Goal: Transaction & Acquisition: Book appointment/travel/reservation

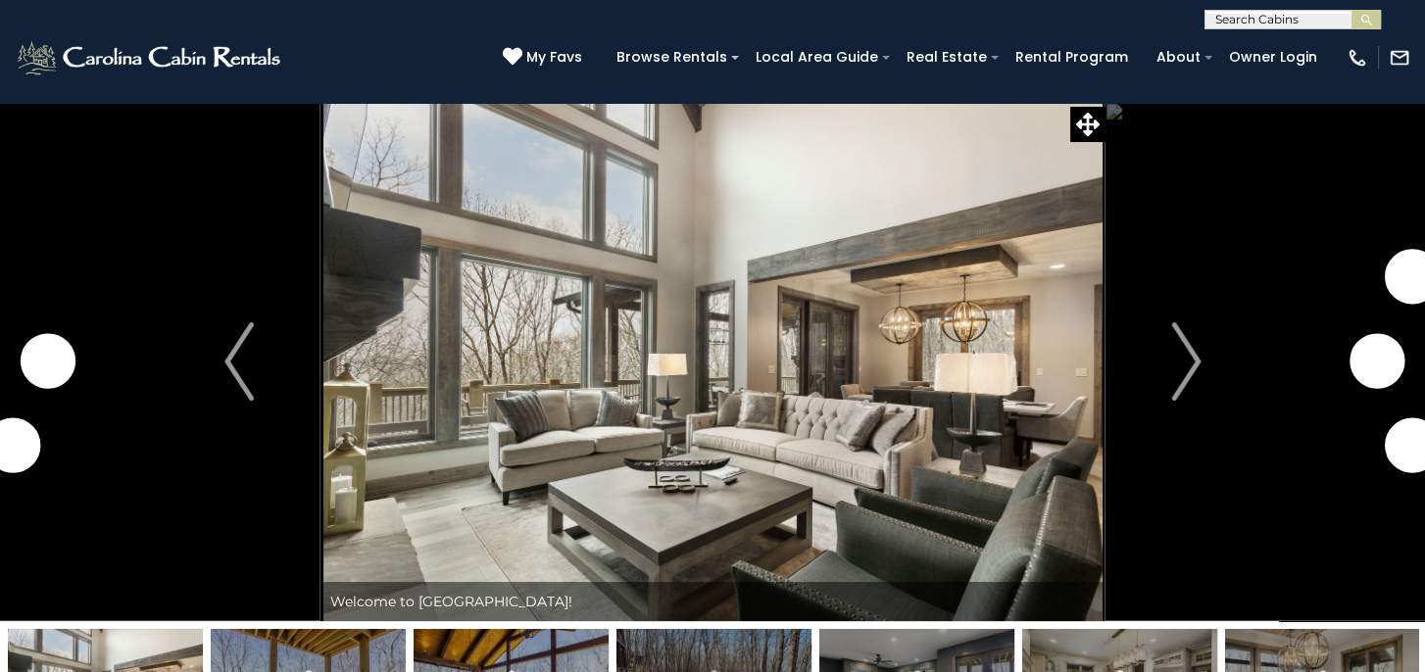
click at [841, 376] on img at bounding box center [712, 361] width 784 height 519
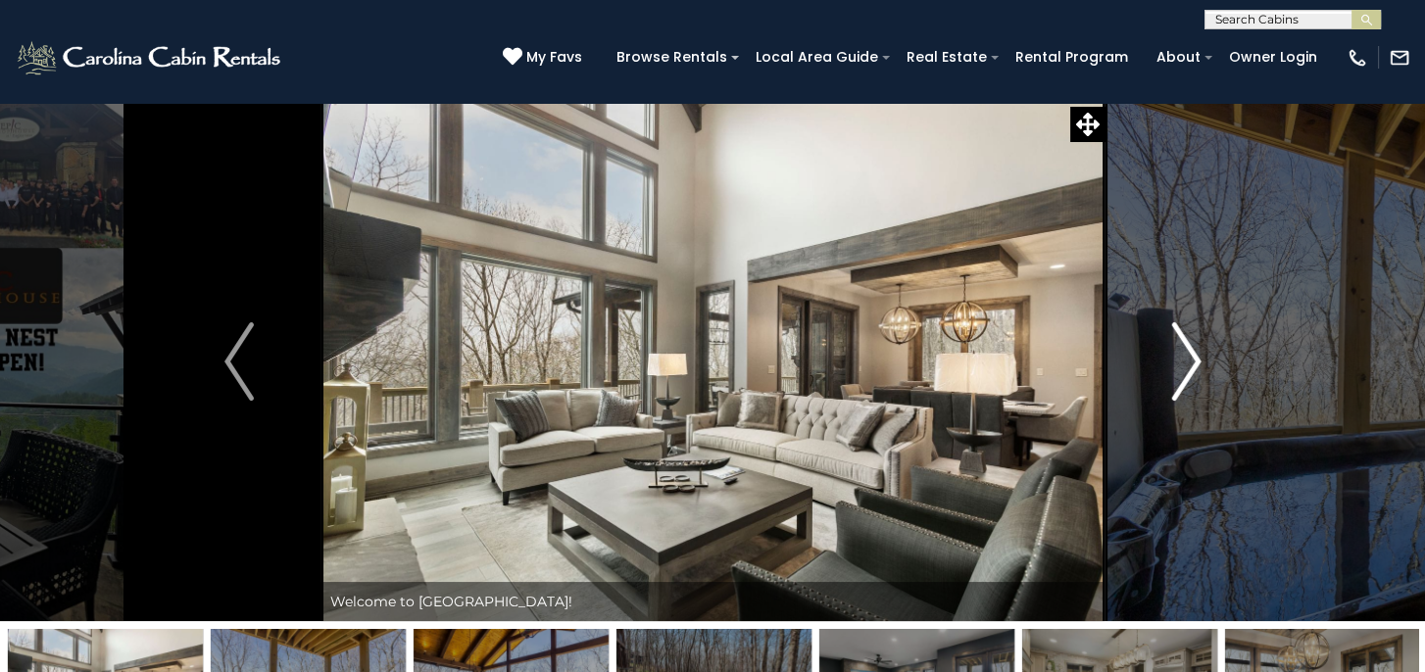
click at [1190, 359] on img "Next" at bounding box center [1185, 361] width 29 height 78
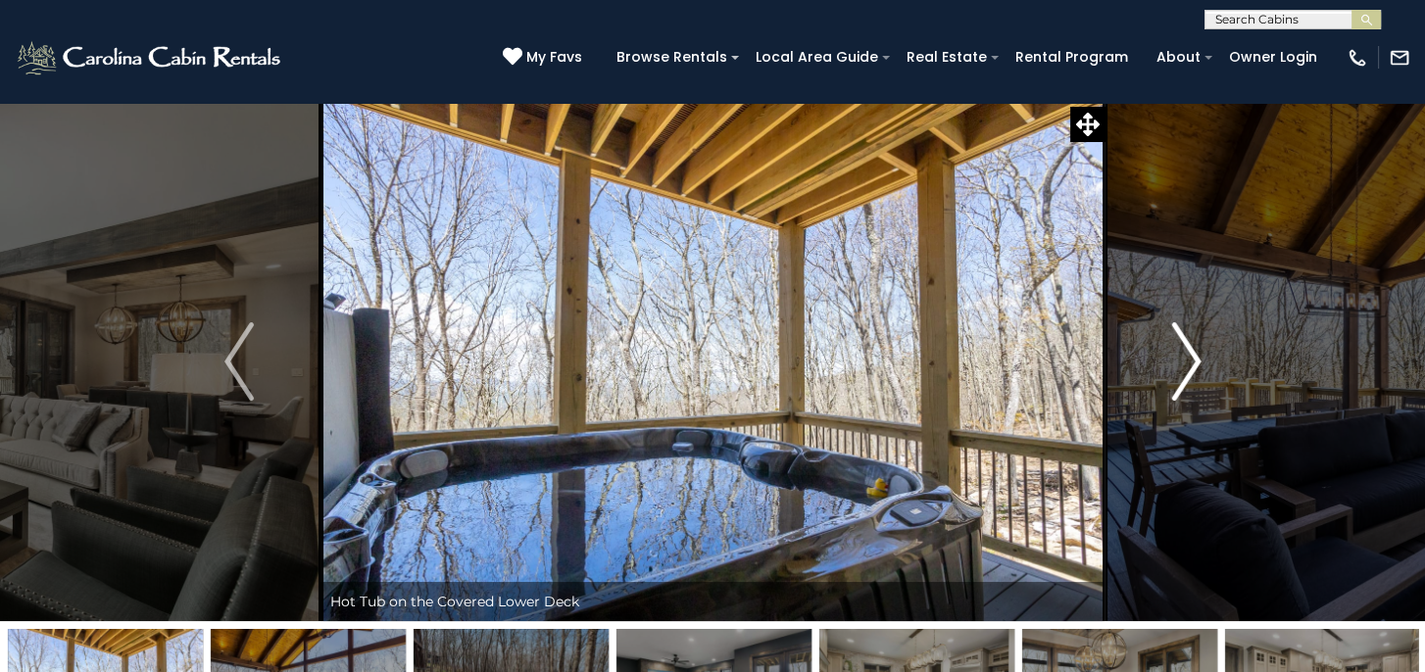
click at [1190, 359] on img "Next" at bounding box center [1185, 361] width 29 height 78
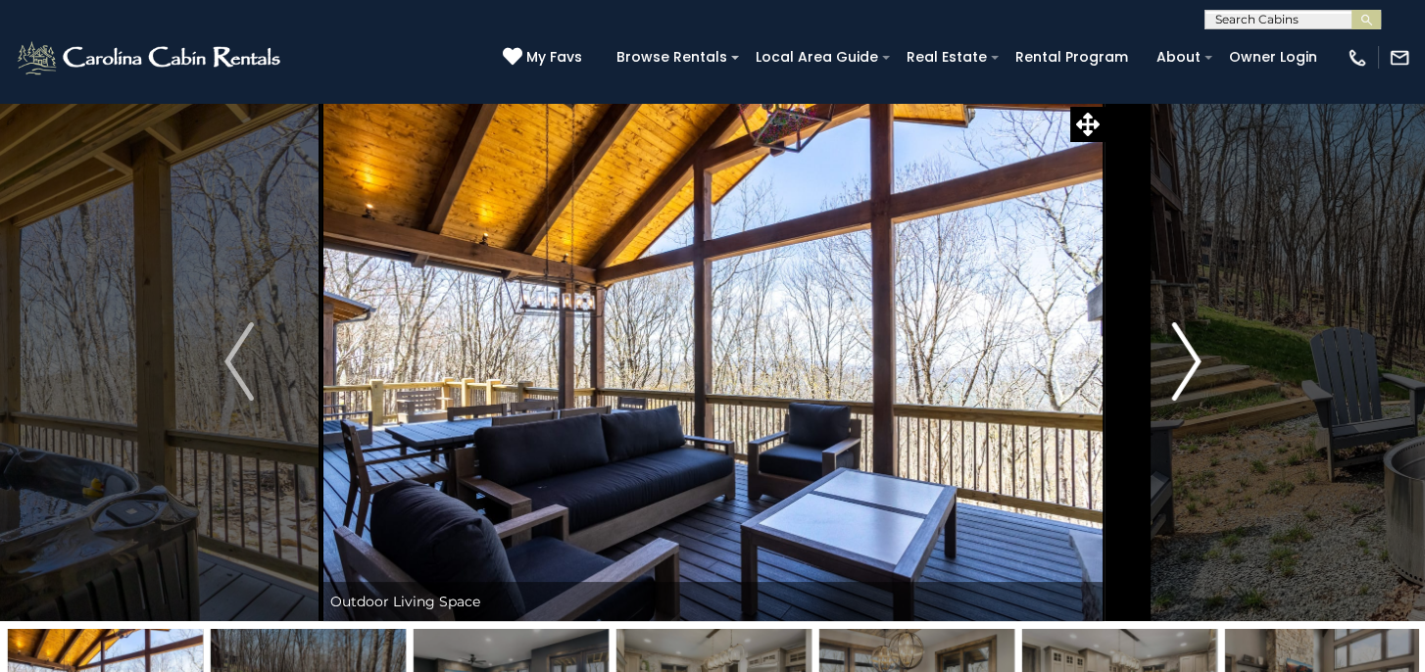
click at [1190, 359] on img "Next" at bounding box center [1185, 361] width 29 height 78
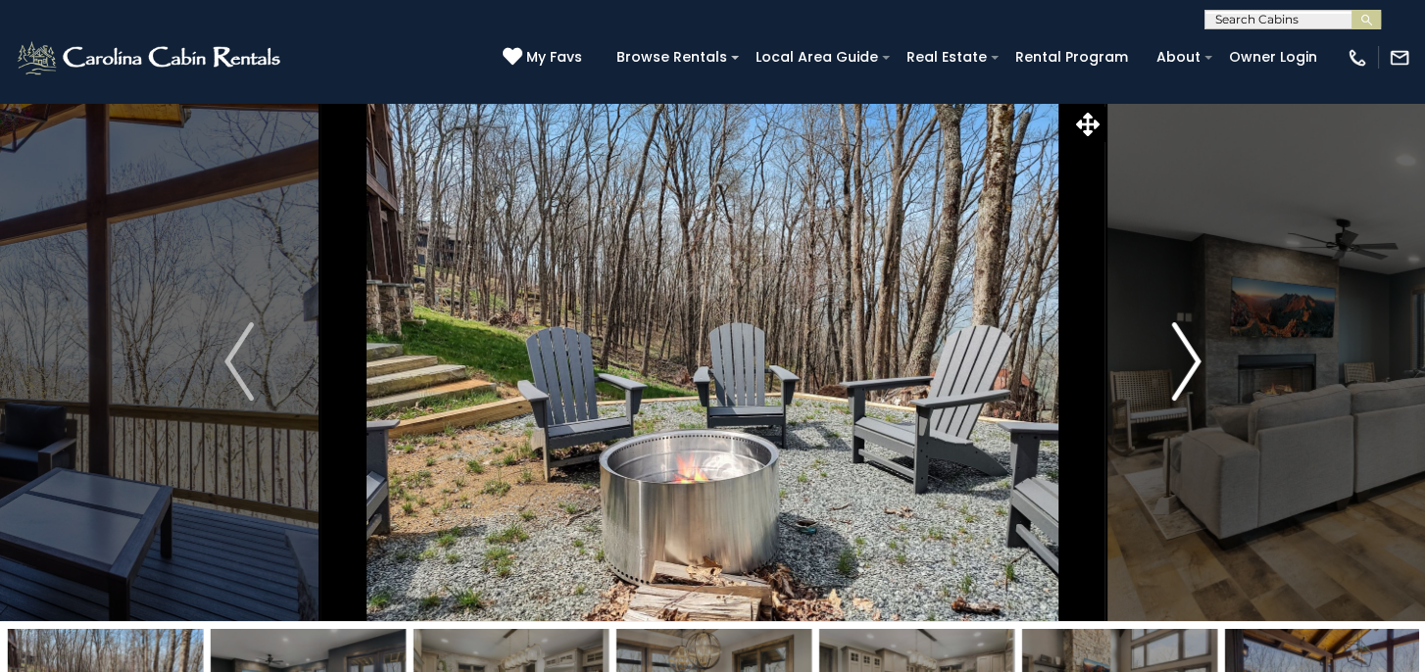
click at [1190, 359] on img "Next" at bounding box center [1185, 361] width 29 height 78
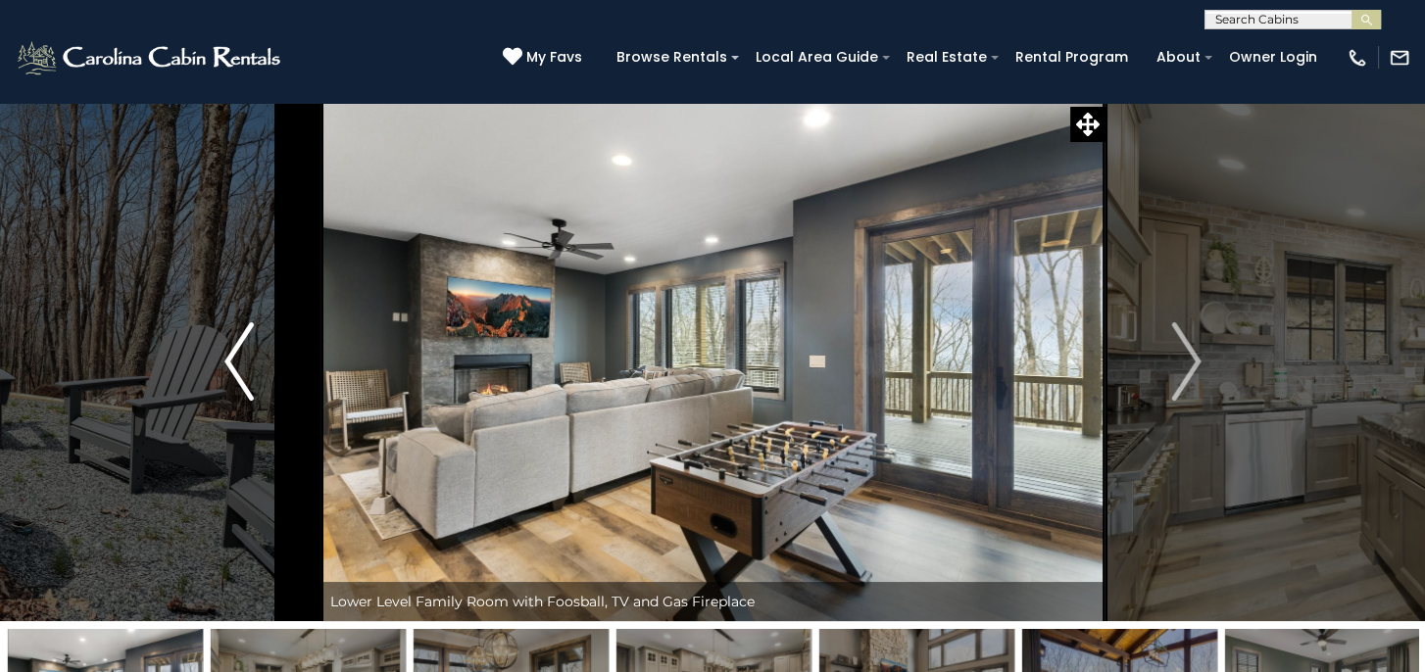
click at [234, 371] on img "Previous" at bounding box center [238, 361] width 29 height 78
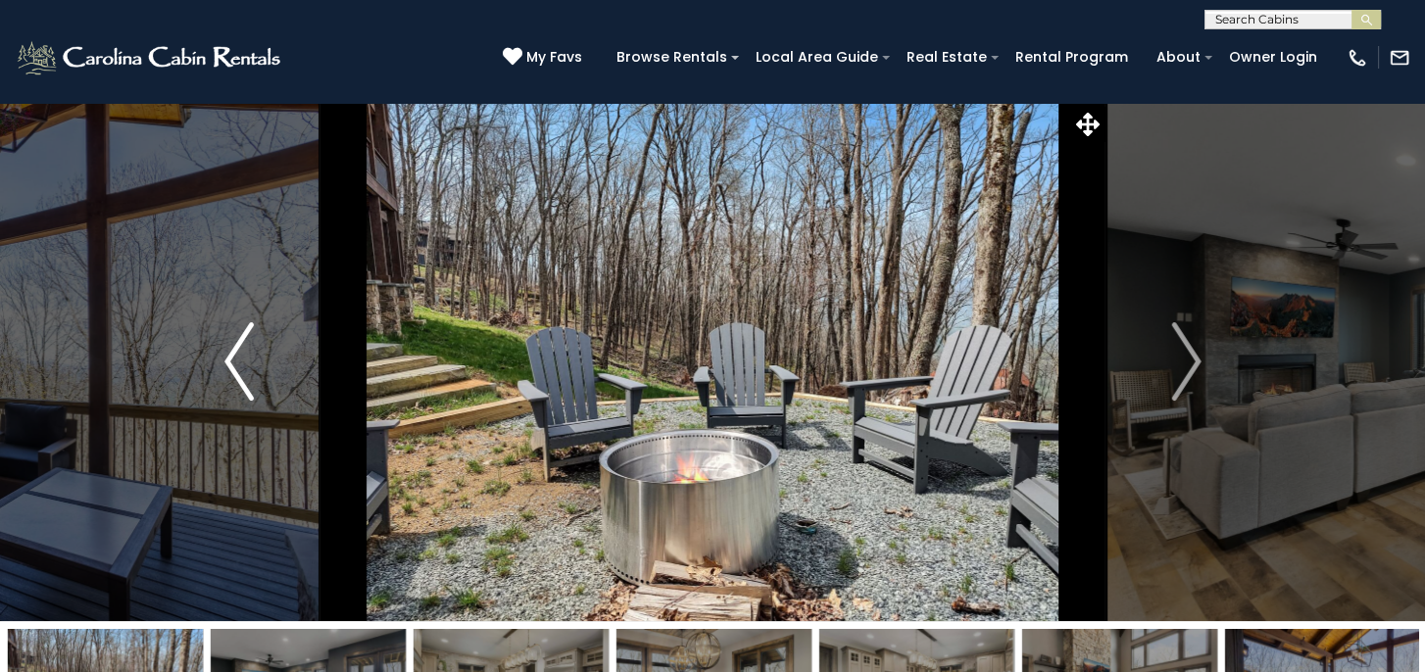
click at [234, 371] on img "Previous" at bounding box center [238, 361] width 29 height 78
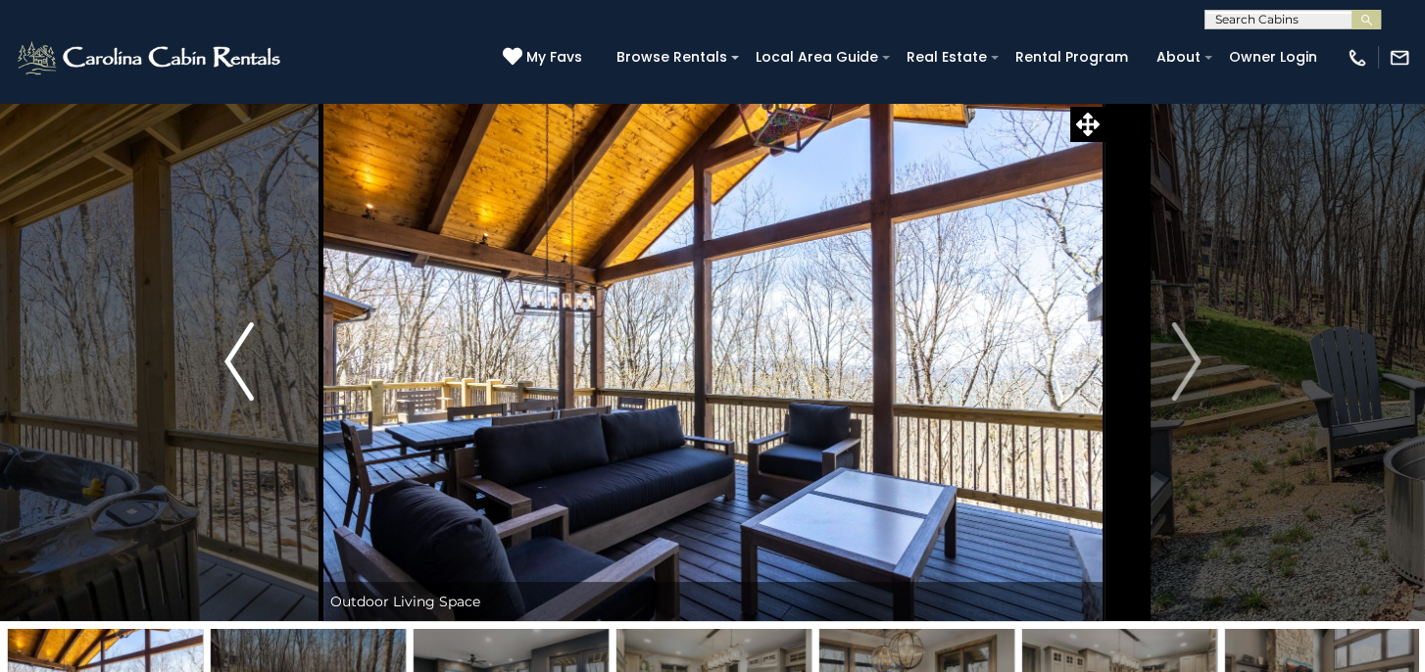
click at [234, 371] on img "Previous" at bounding box center [238, 361] width 29 height 78
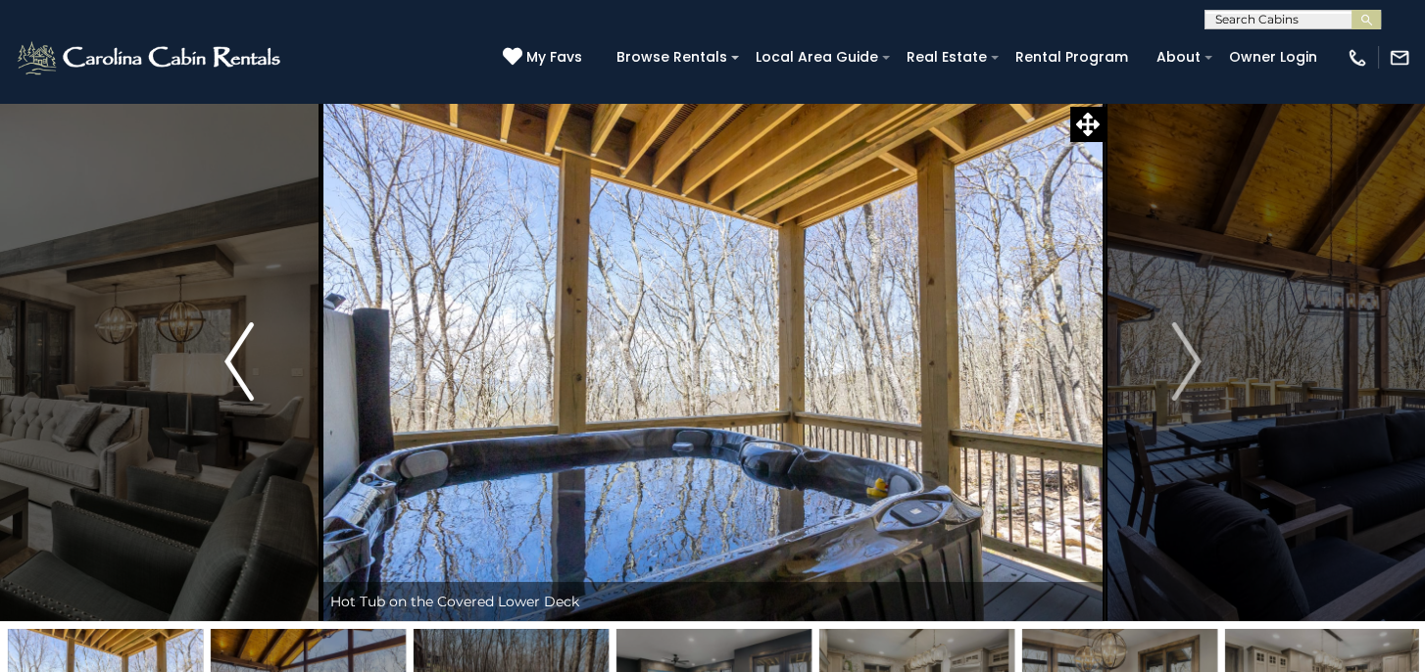
click at [234, 371] on img "Previous" at bounding box center [238, 361] width 29 height 78
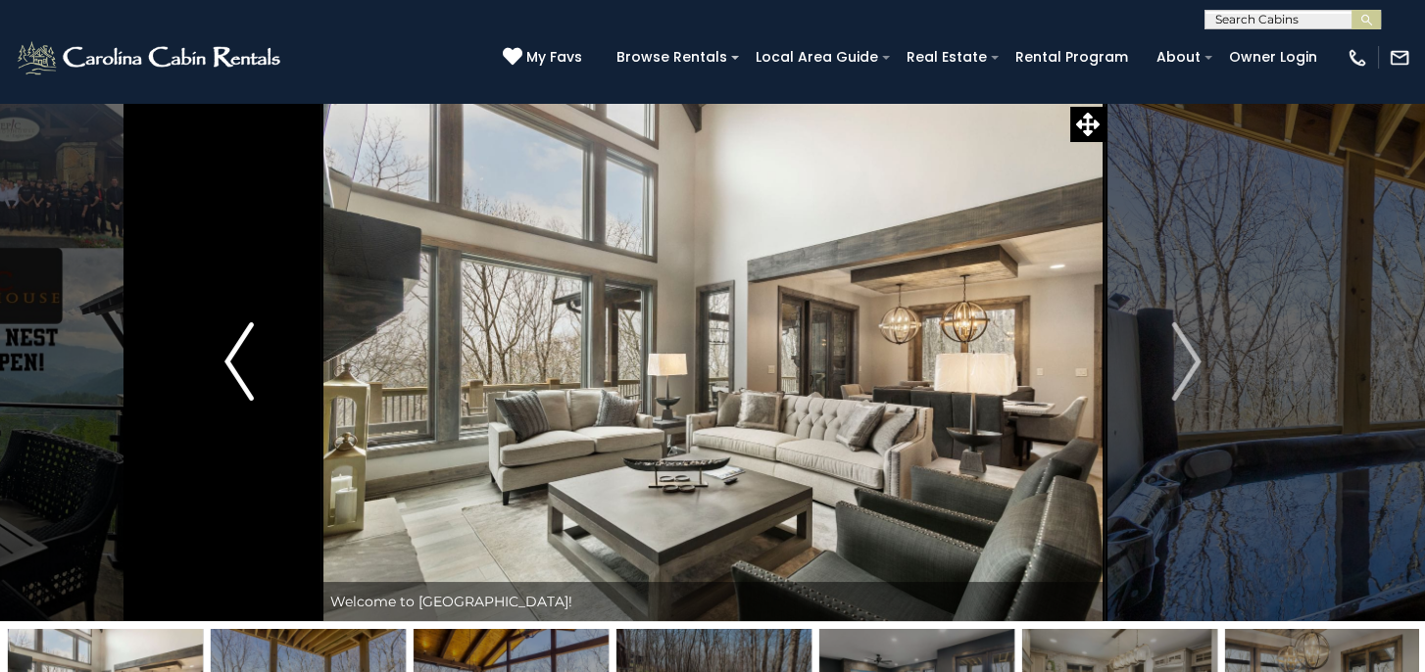
click at [234, 371] on img "Previous" at bounding box center [238, 361] width 29 height 78
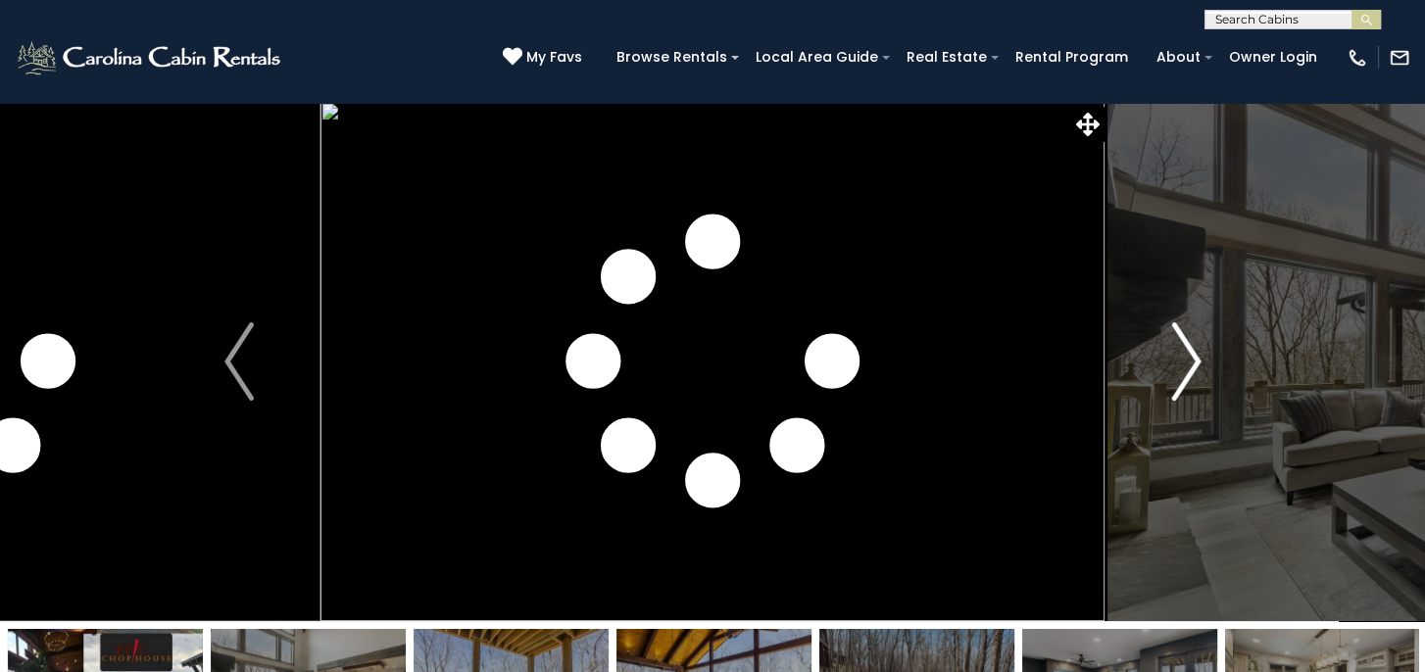
click at [1197, 364] on img "Next" at bounding box center [1185, 361] width 29 height 78
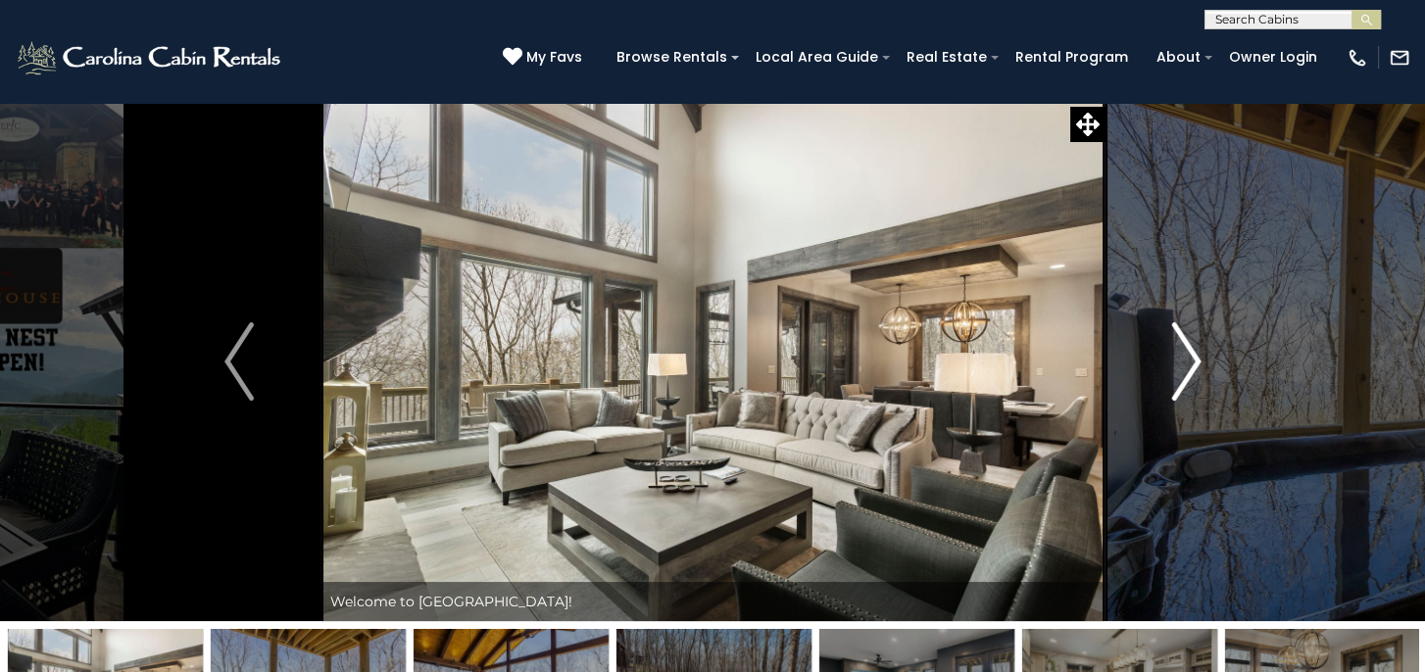
click at [1197, 364] on img "Next" at bounding box center [1185, 361] width 29 height 78
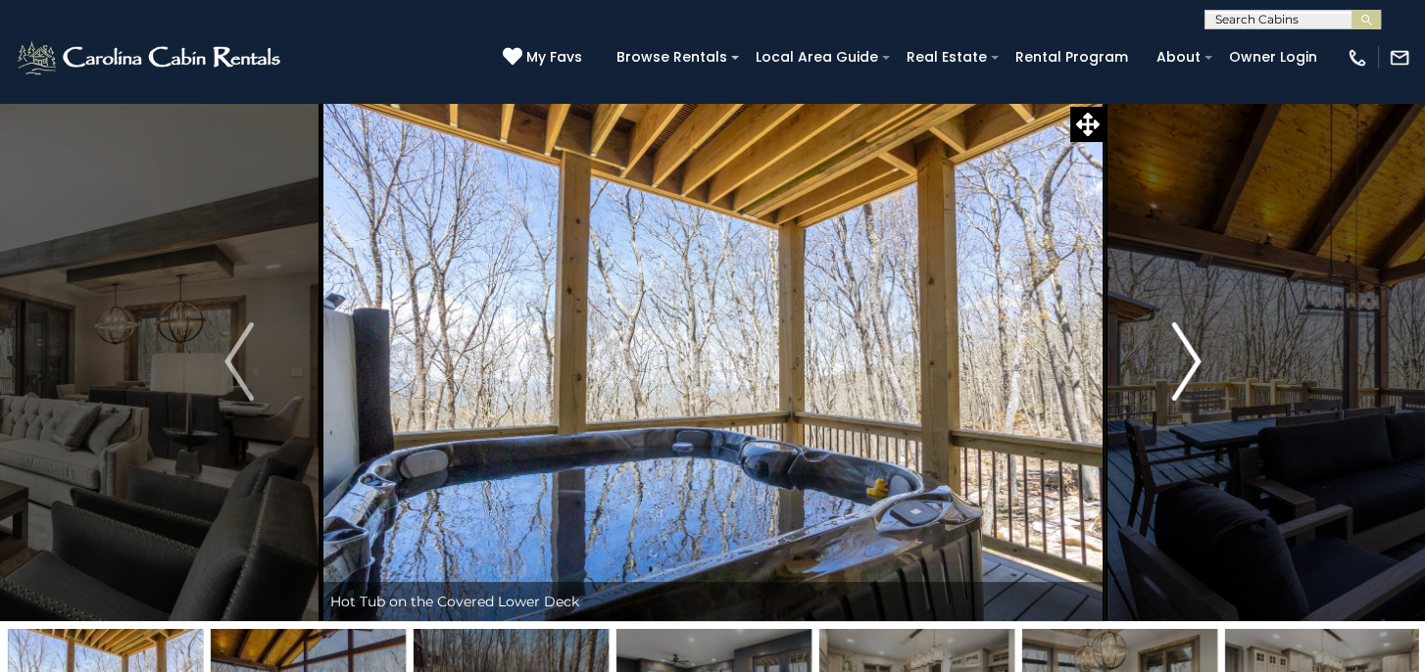
click at [1197, 364] on img "Next" at bounding box center [1185, 361] width 29 height 78
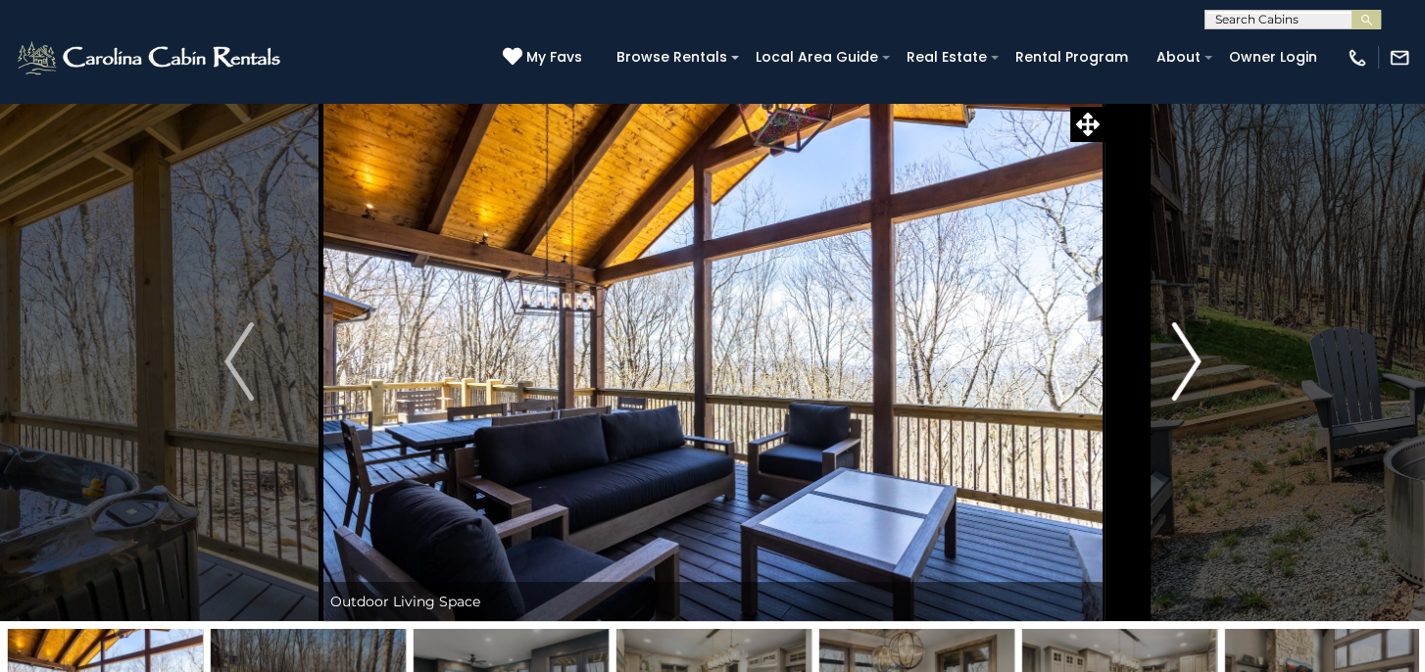
click at [1197, 364] on img "Next" at bounding box center [1185, 361] width 29 height 78
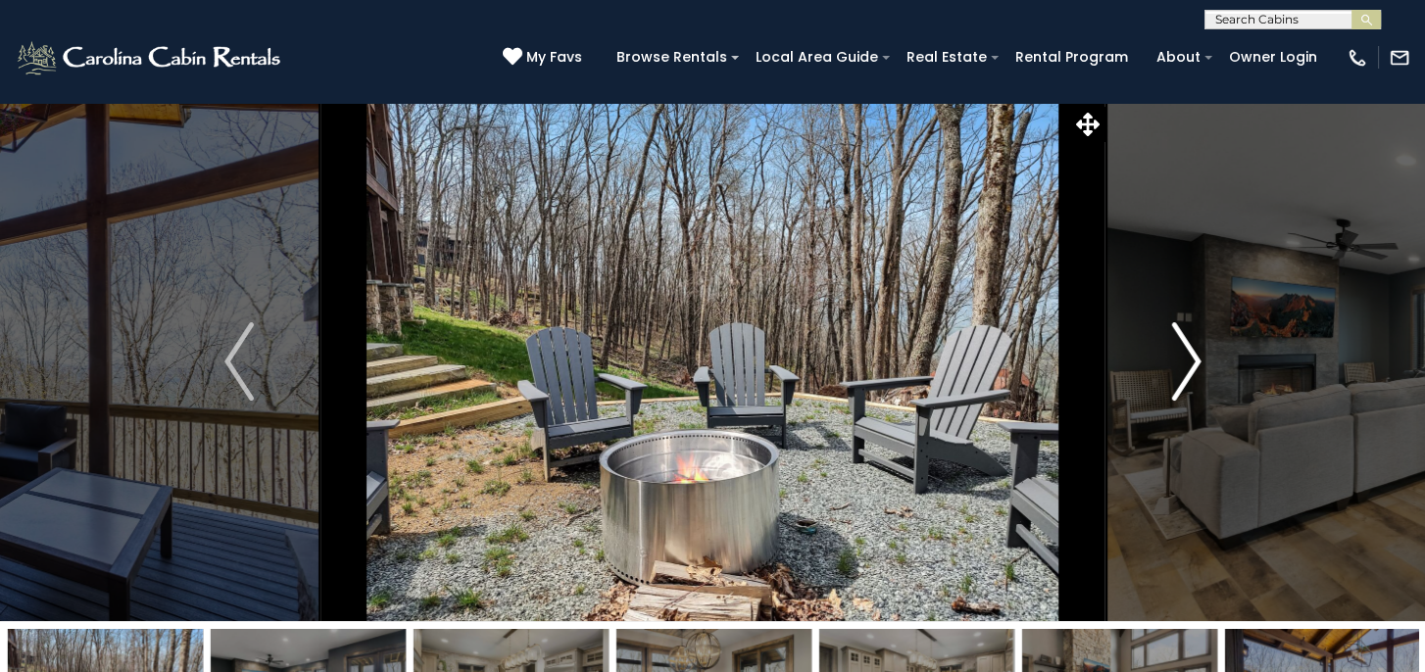
click at [1197, 364] on img "Next" at bounding box center [1185, 361] width 29 height 78
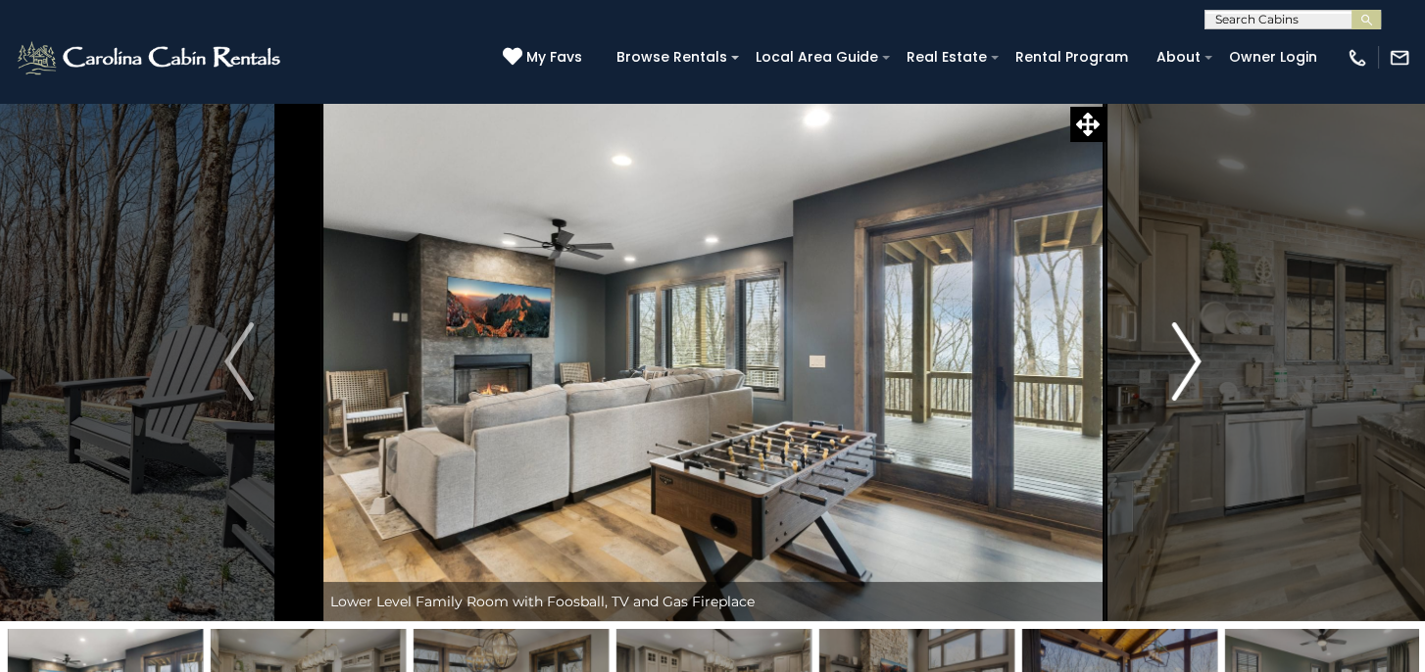
click at [1196, 364] on img "Next" at bounding box center [1185, 361] width 29 height 78
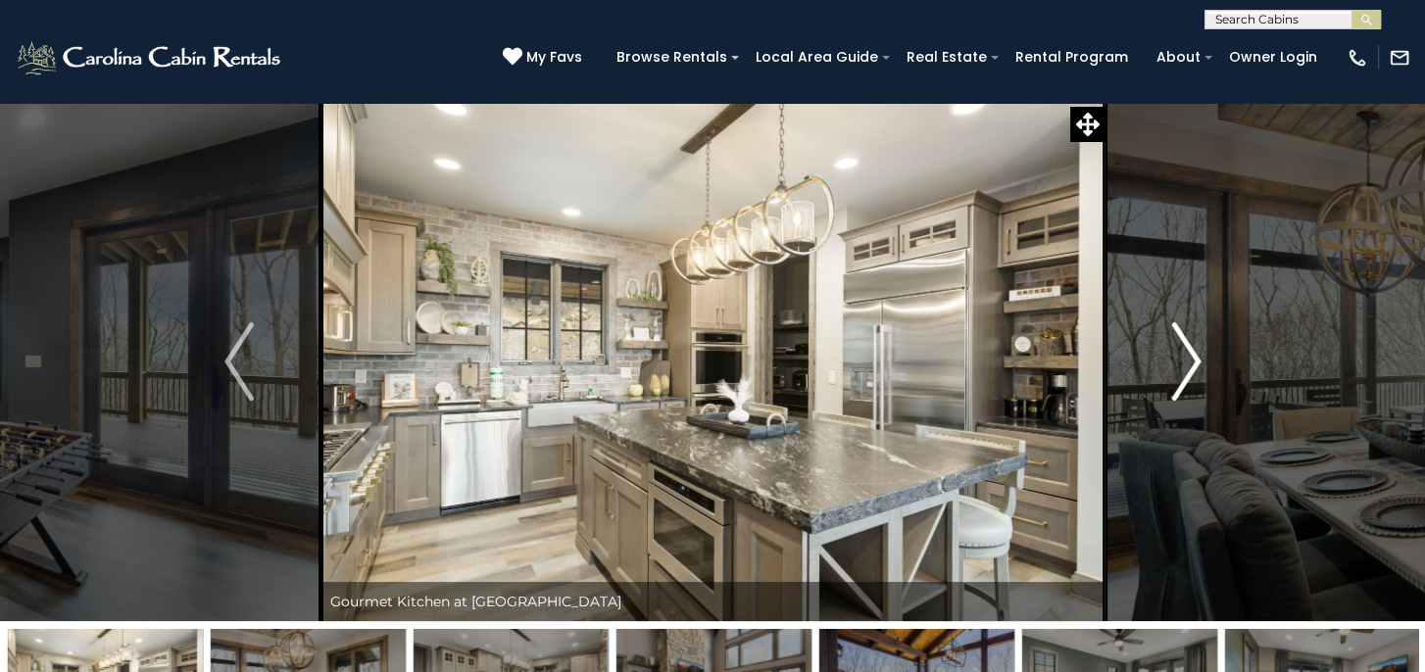
click at [1190, 361] on img "Next" at bounding box center [1185, 361] width 29 height 78
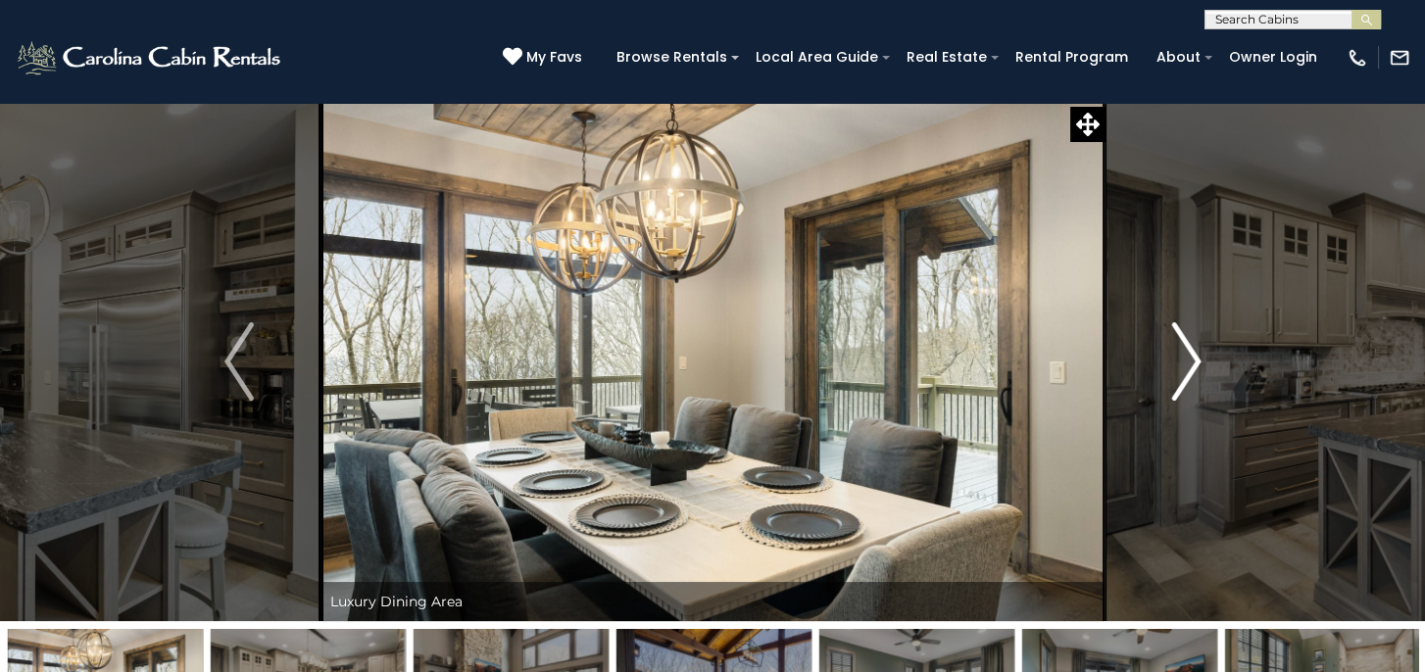
click at [1190, 361] on img "Next" at bounding box center [1185, 361] width 29 height 78
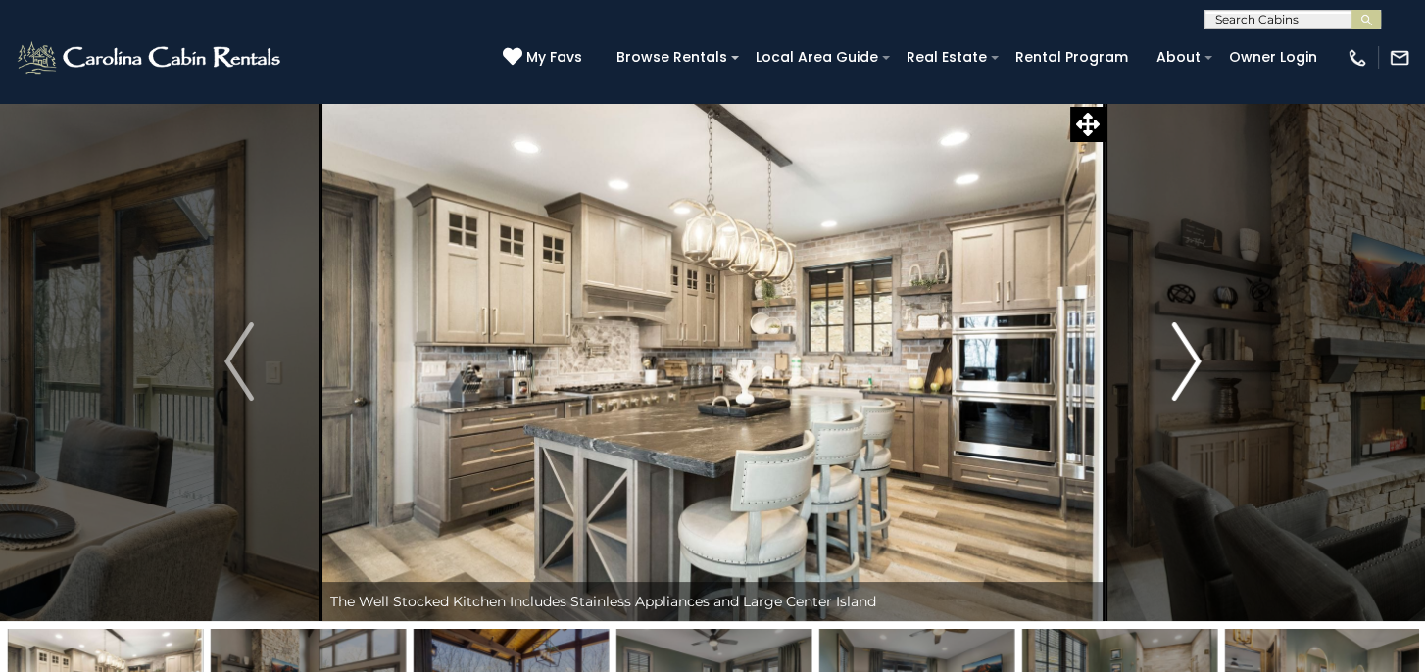
click at [1190, 361] on img "Next" at bounding box center [1185, 361] width 29 height 78
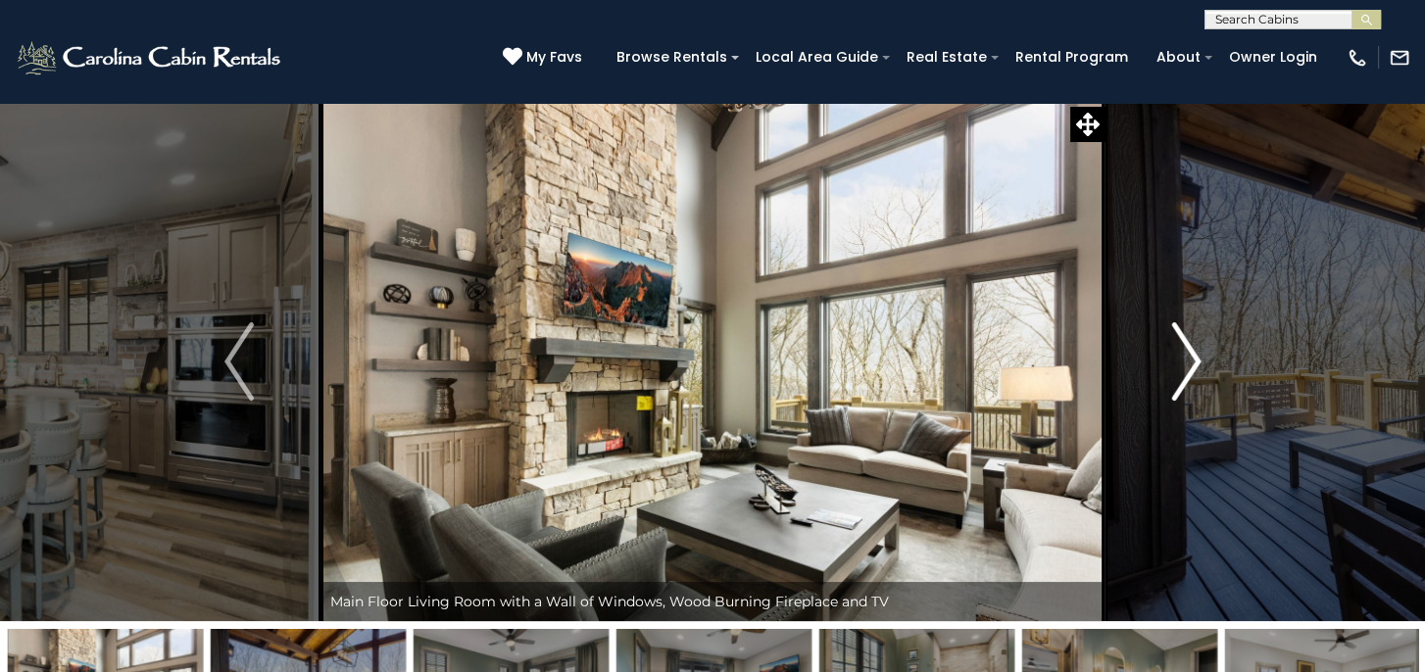
click at [1188, 364] on img "Next" at bounding box center [1185, 361] width 29 height 78
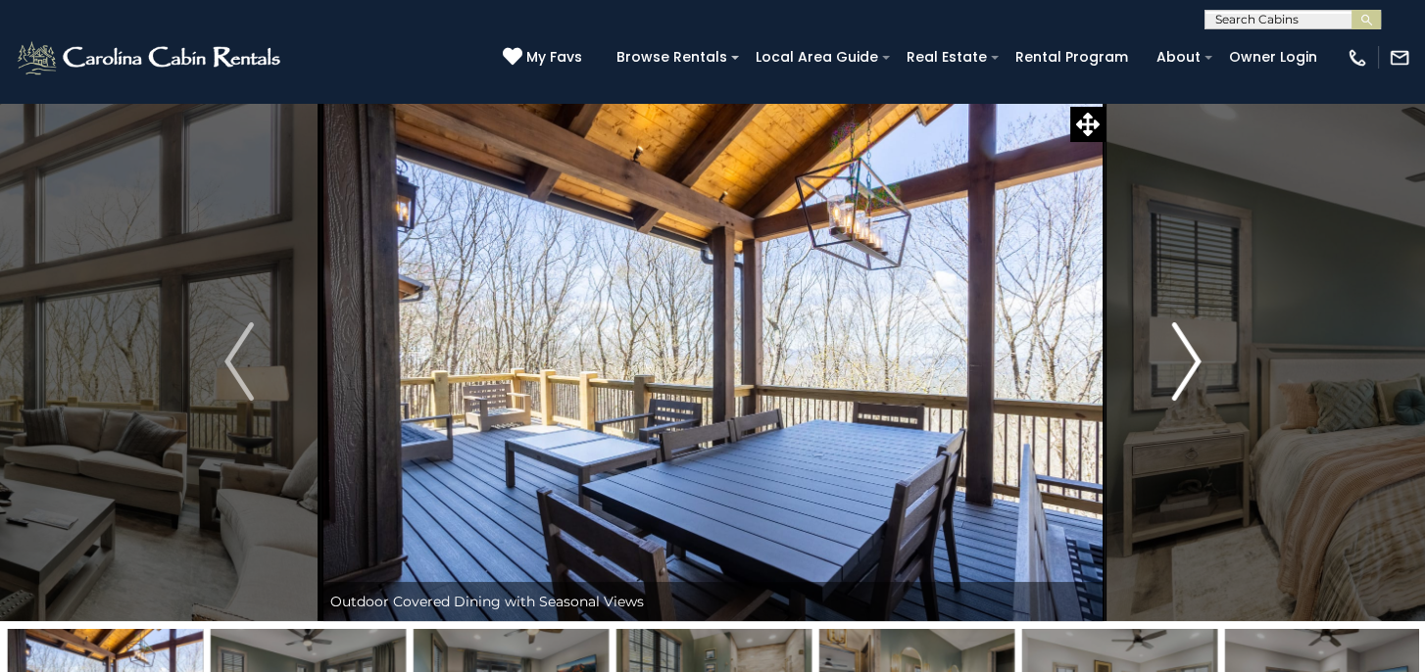
click at [1188, 364] on img "Next" at bounding box center [1185, 361] width 29 height 78
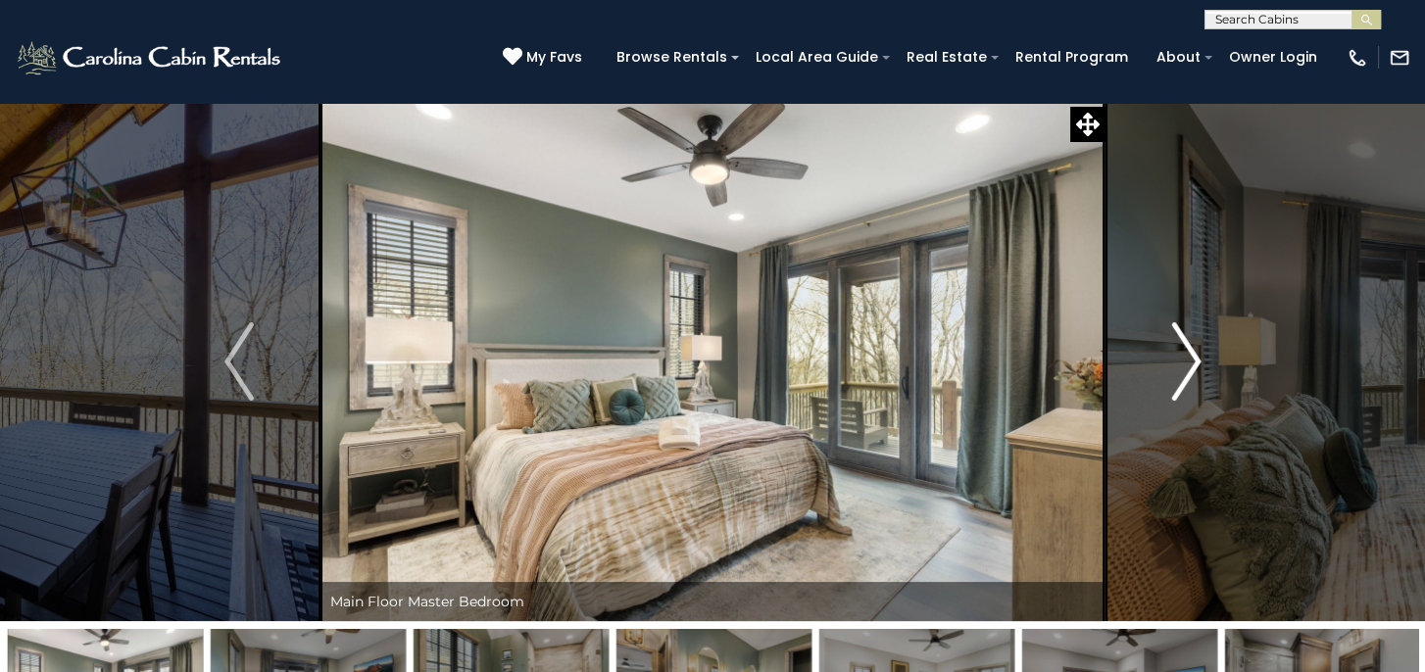
click at [1188, 364] on img "Next" at bounding box center [1185, 361] width 29 height 78
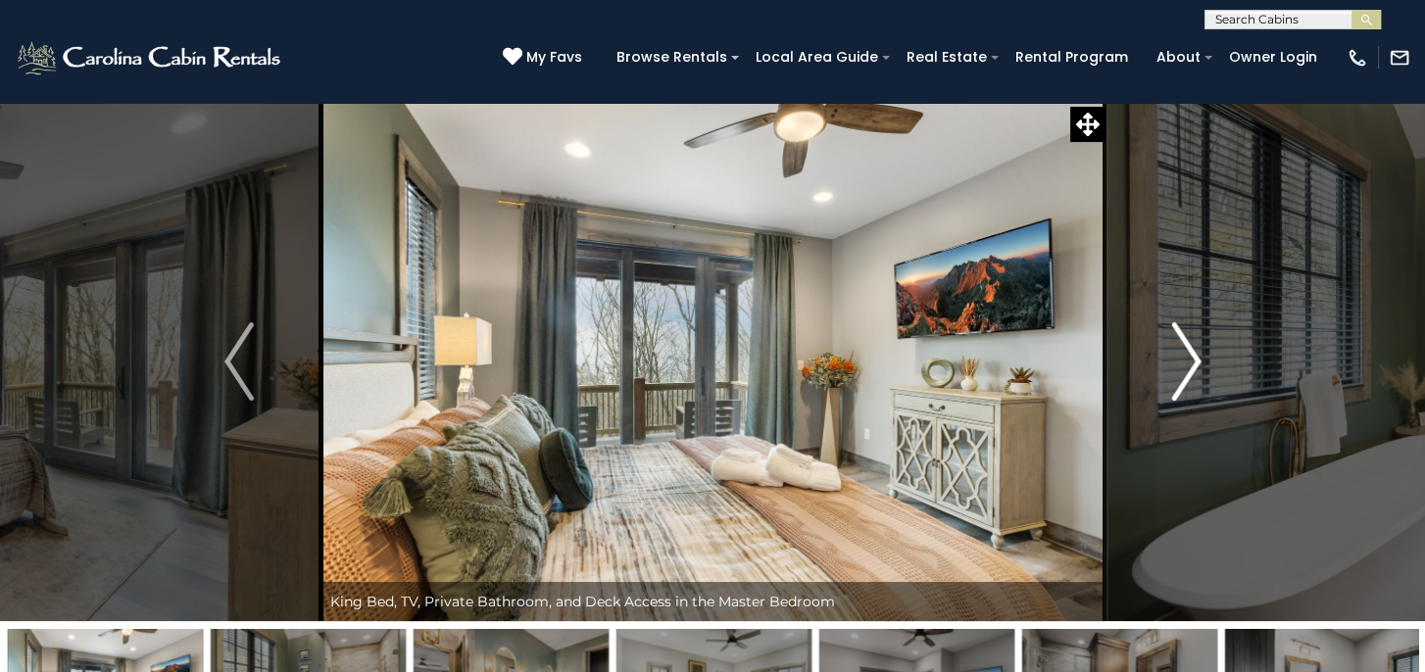
click at [1188, 364] on img "Next" at bounding box center [1185, 361] width 29 height 78
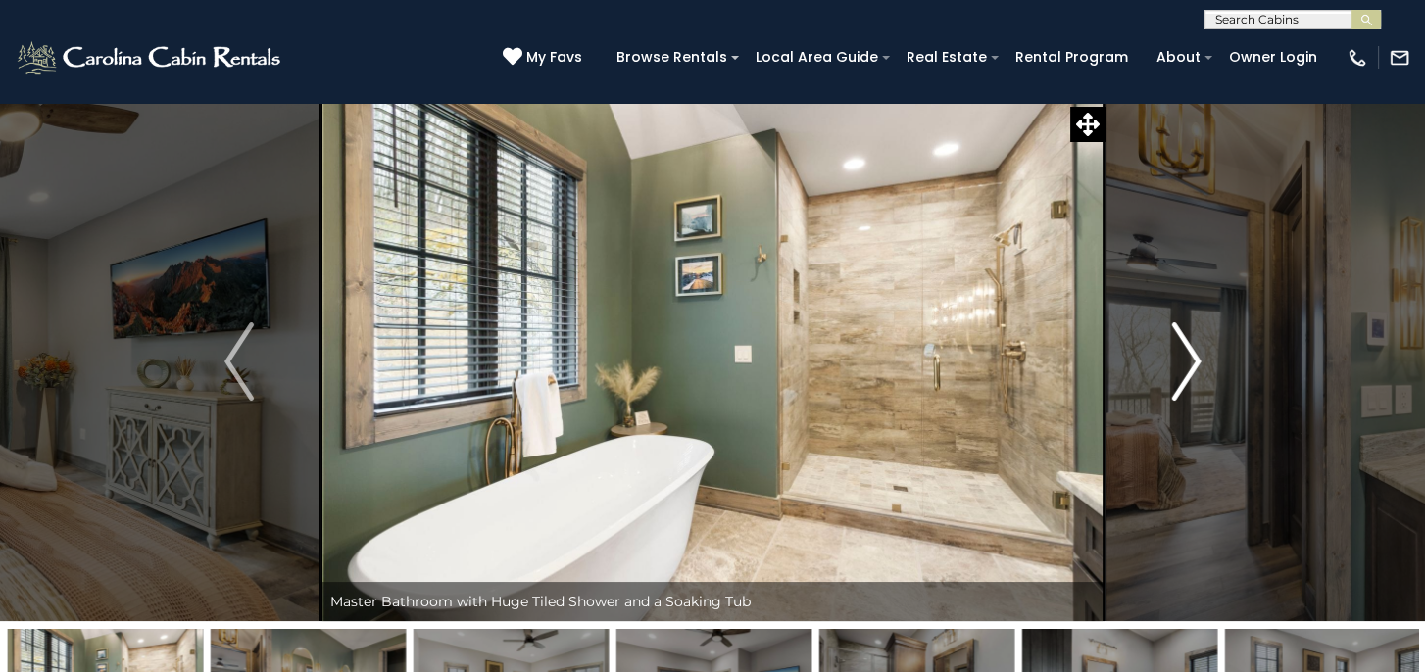
click at [1188, 364] on img "Next" at bounding box center [1185, 361] width 29 height 78
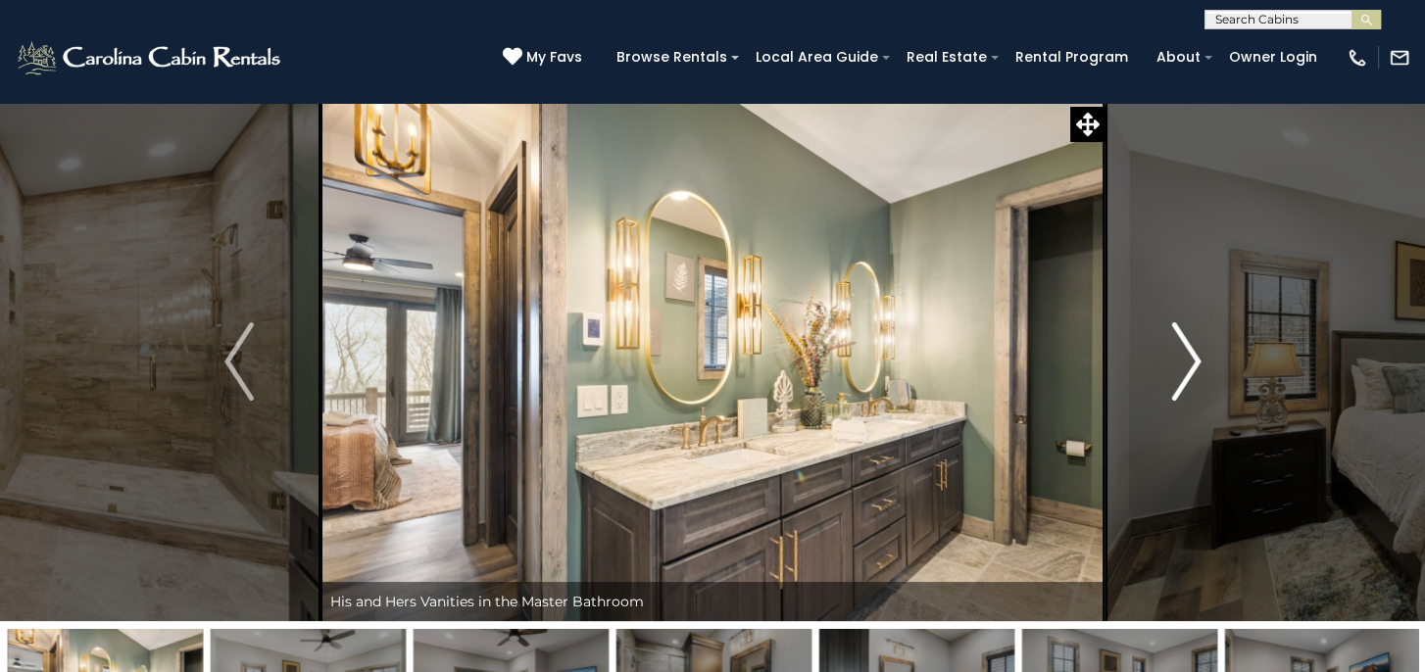
click at [1188, 364] on img "Next" at bounding box center [1185, 361] width 29 height 78
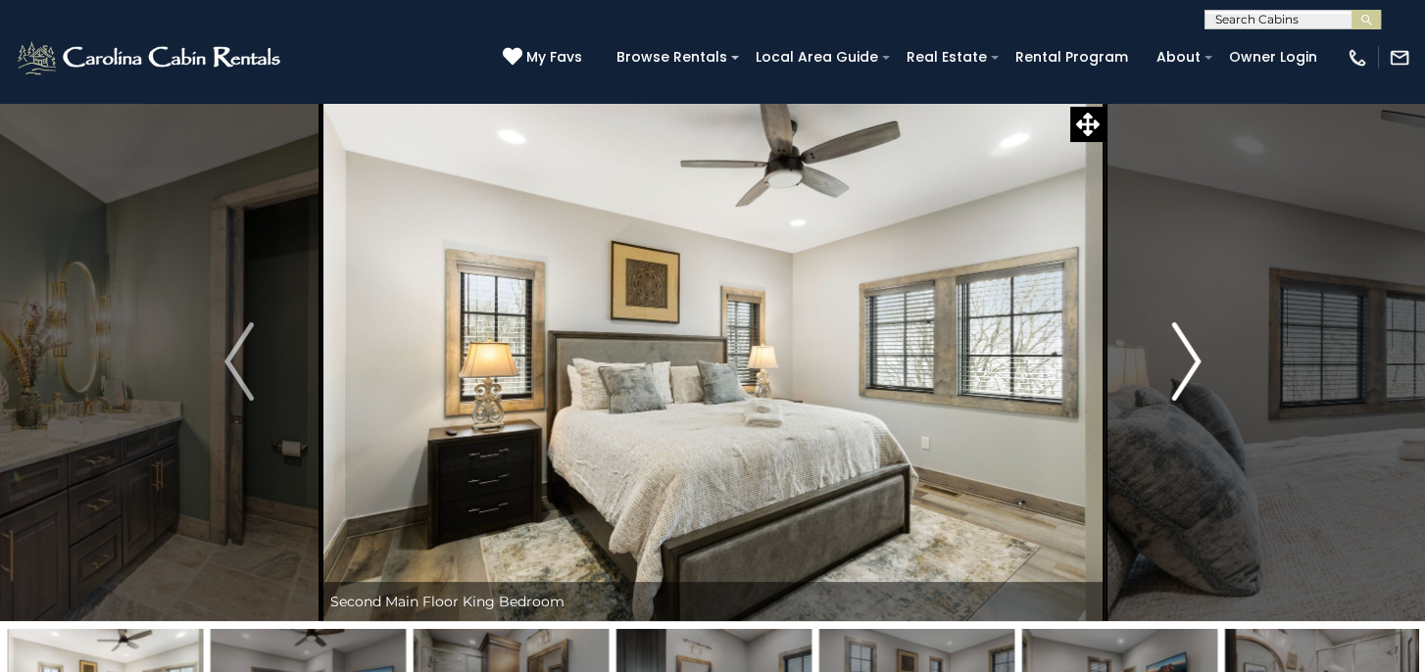
click at [1188, 364] on img "Next" at bounding box center [1185, 361] width 29 height 78
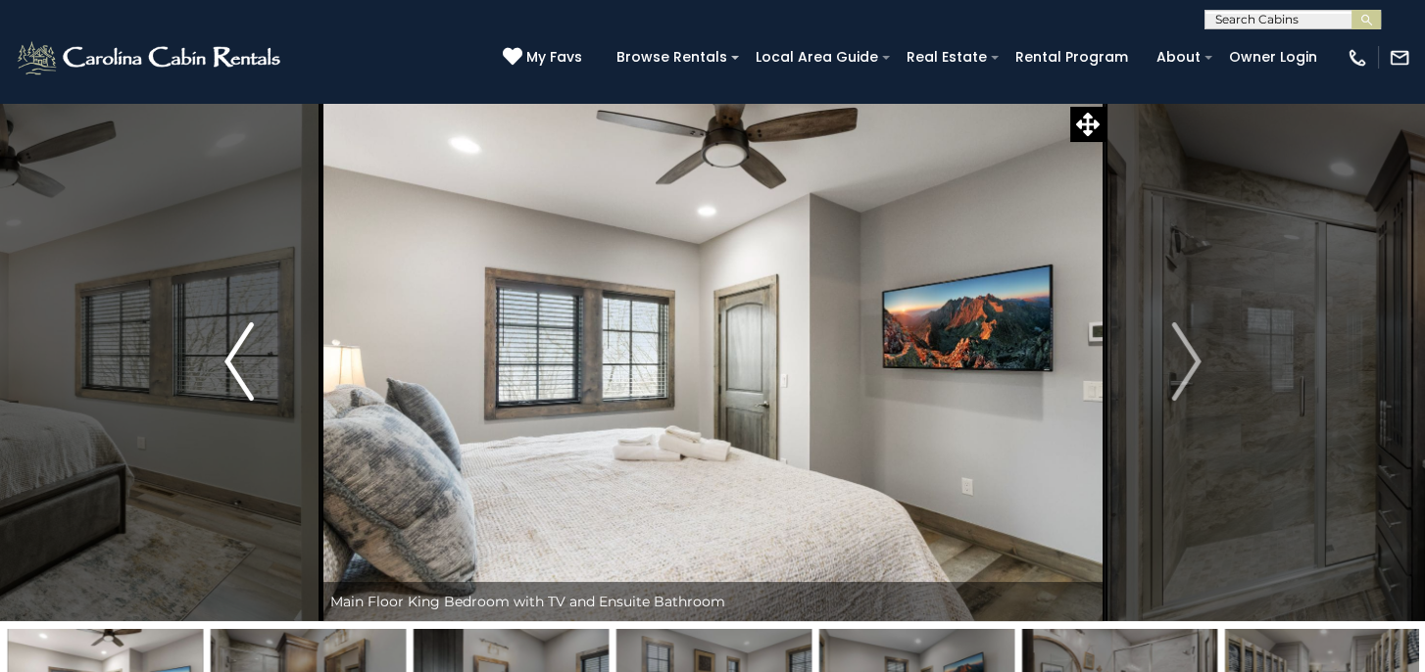
click at [230, 355] on img "Previous" at bounding box center [238, 361] width 29 height 78
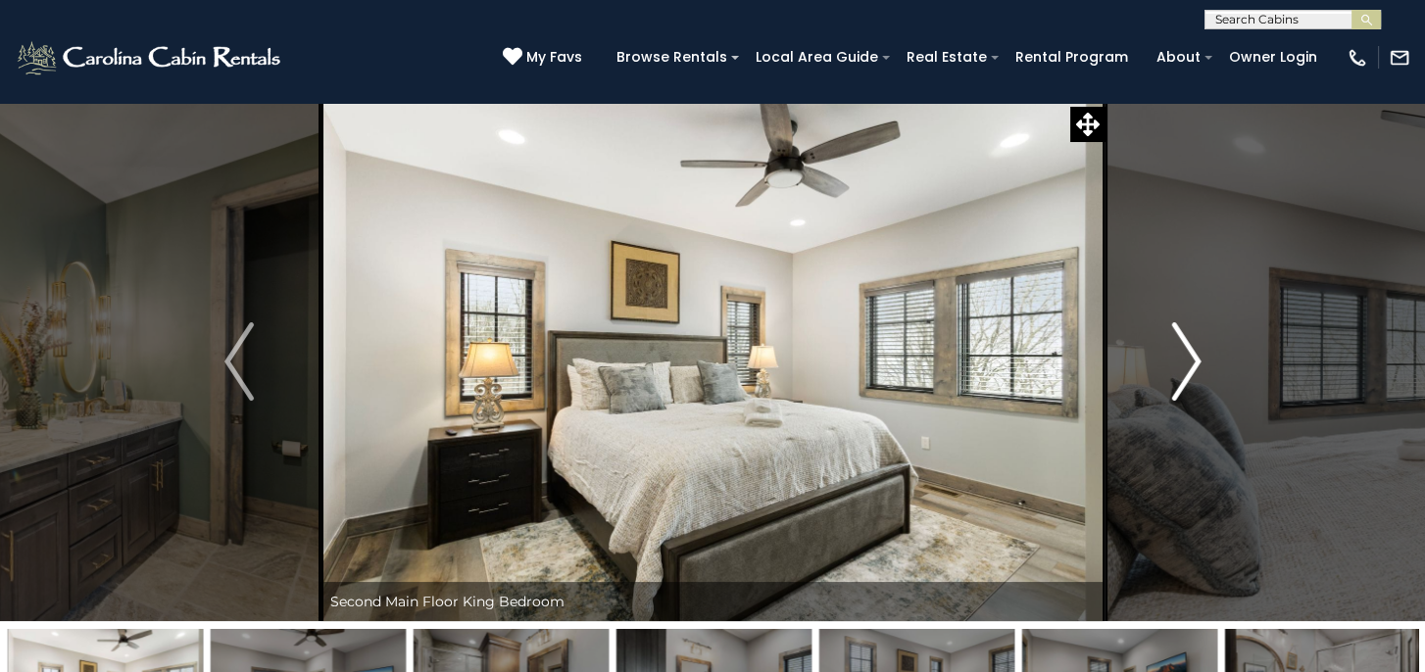
click at [1187, 358] on img "Next" at bounding box center [1185, 361] width 29 height 78
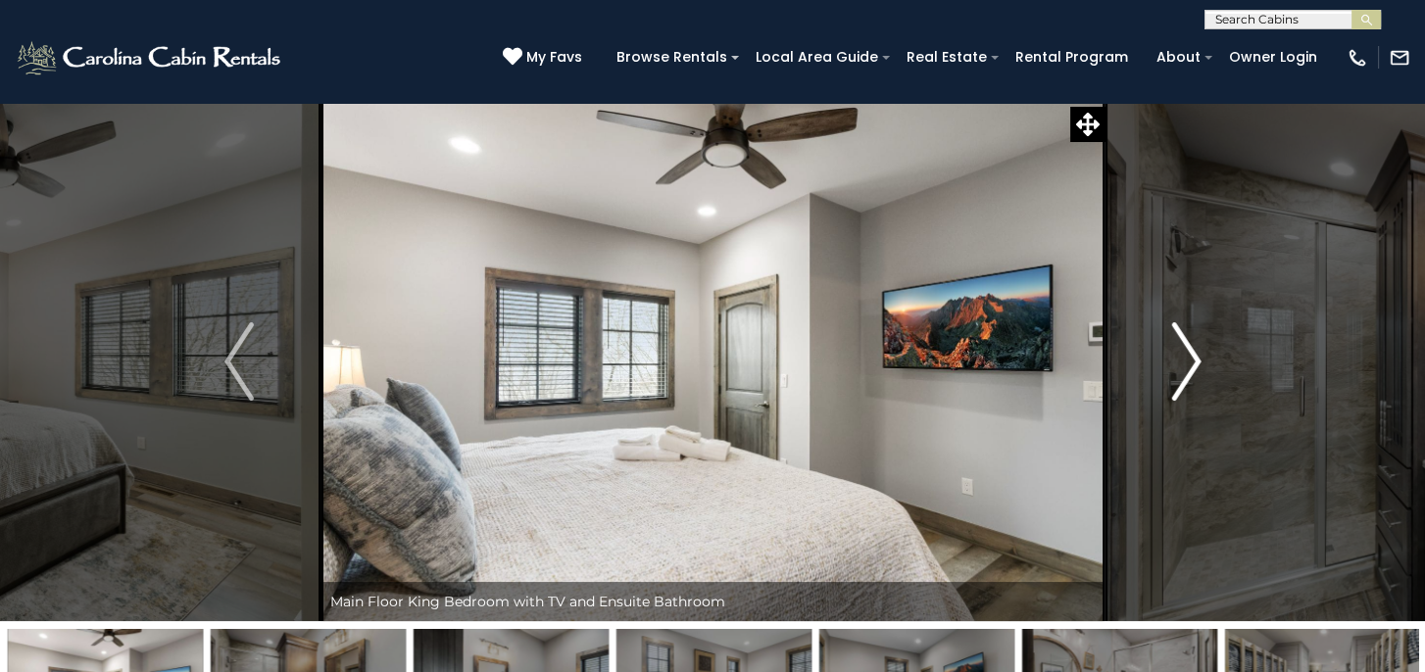
click at [1187, 358] on img "Next" at bounding box center [1185, 361] width 29 height 78
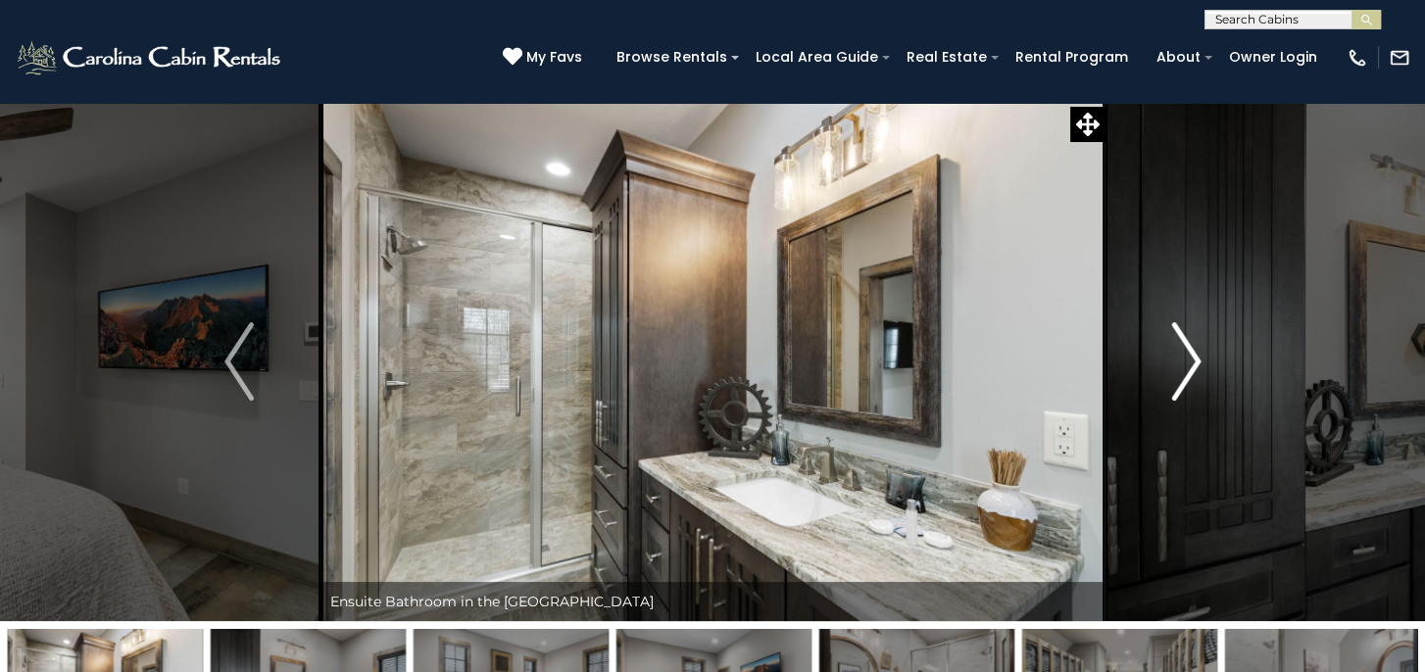
click at [1186, 359] on img "Next" at bounding box center [1185, 361] width 29 height 78
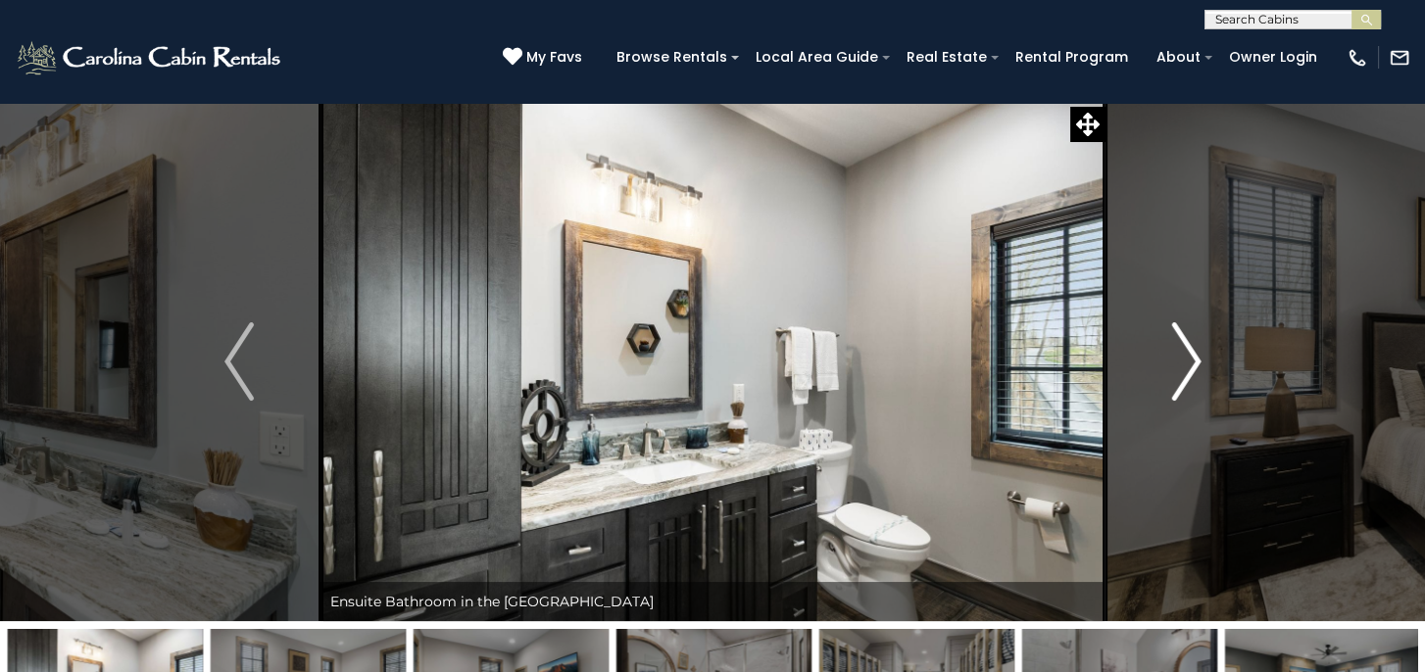
click at [1186, 359] on img "Next" at bounding box center [1185, 361] width 29 height 78
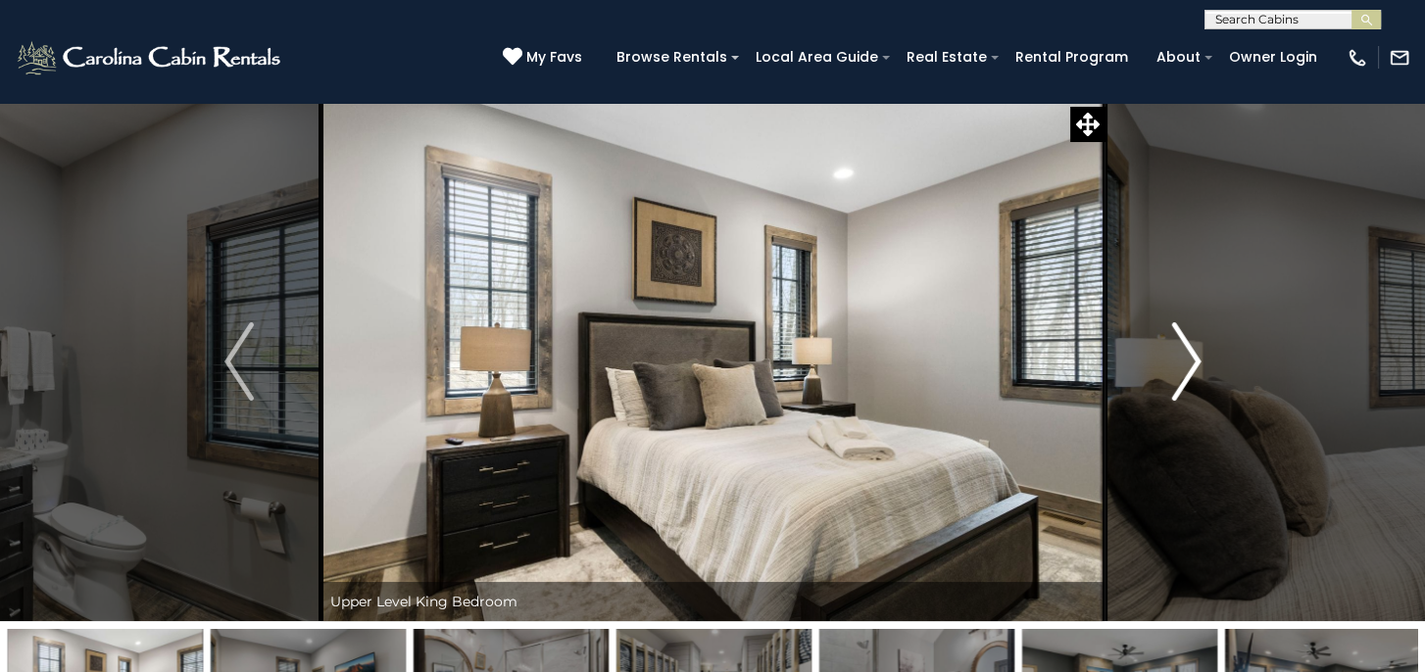
click at [1186, 359] on img "Next" at bounding box center [1185, 361] width 29 height 78
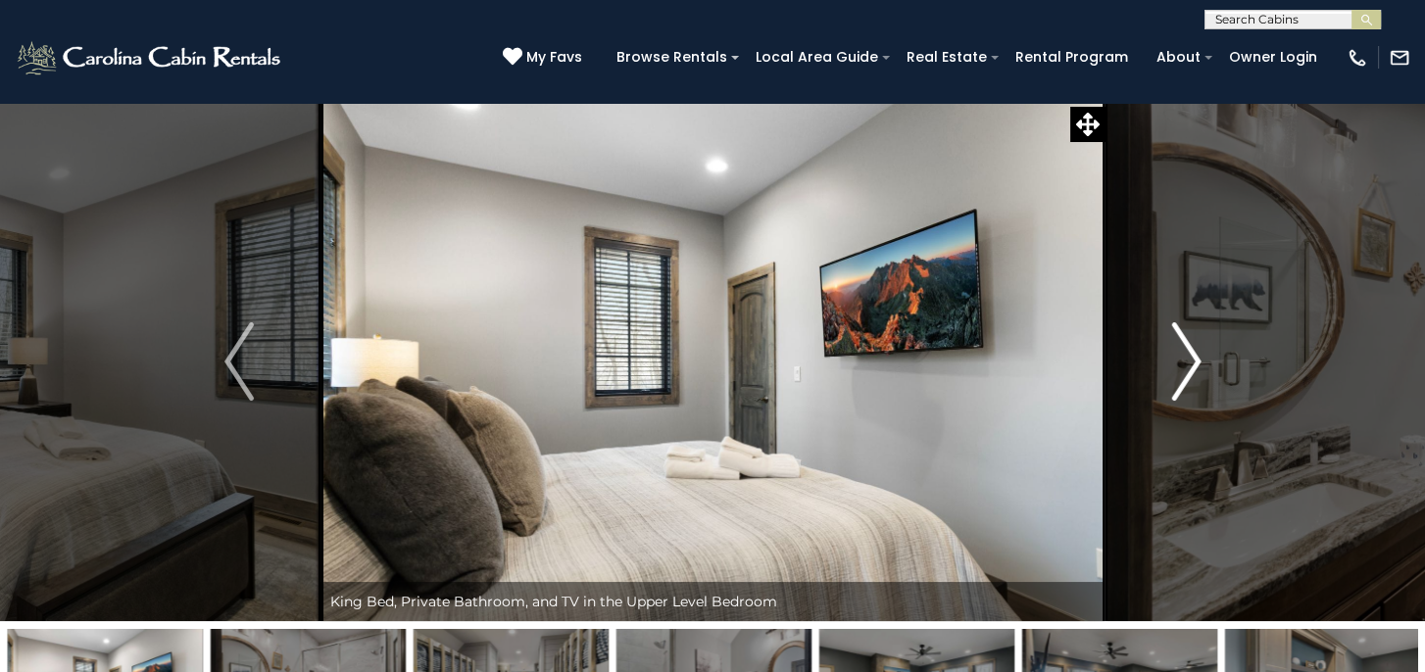
click at [1193, 357] on img "Next" at bounding box center [1185, 361] width 29 height 78
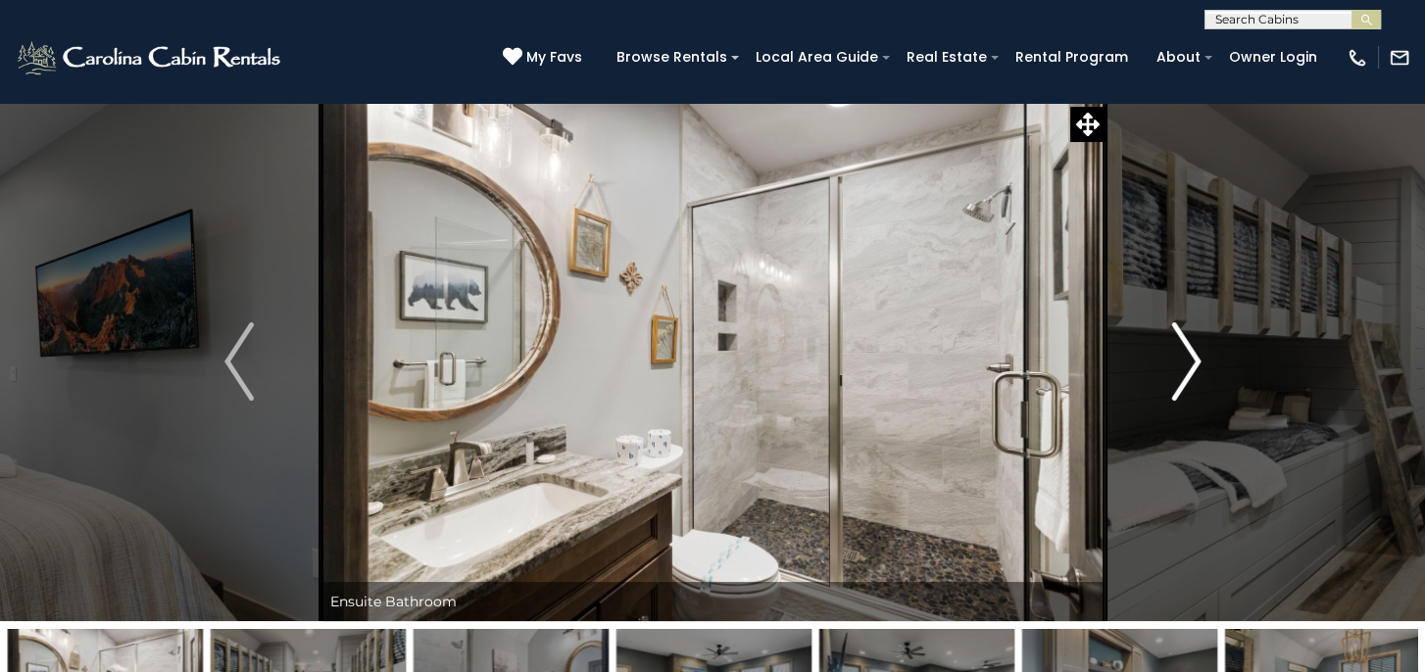
click at [1193, 357] on img "Next" at bounding box center [1185, 361] width 29 height 78
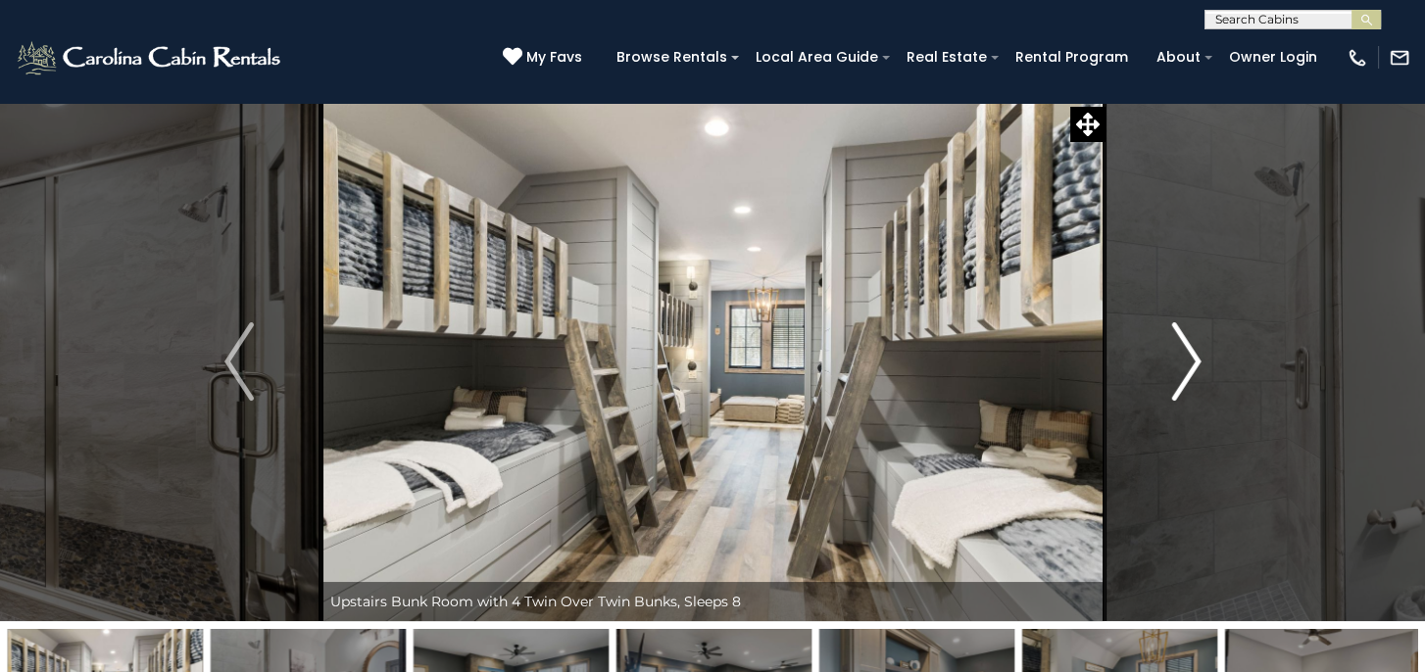
click at [1193, 359] on img "Next" at bounding box center [1185, 361] width 29 height 78
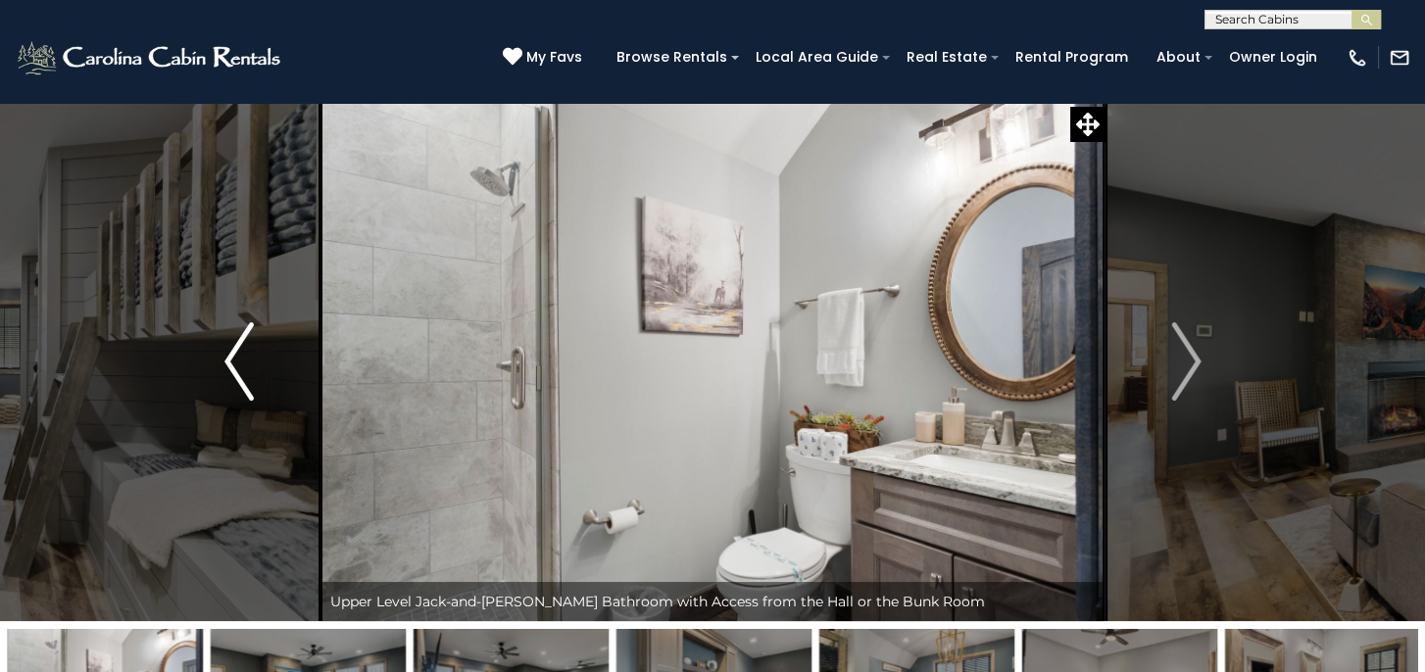
click at [232, 371] on img "Previous" at bounding box center [238, 361] width 29 height 78
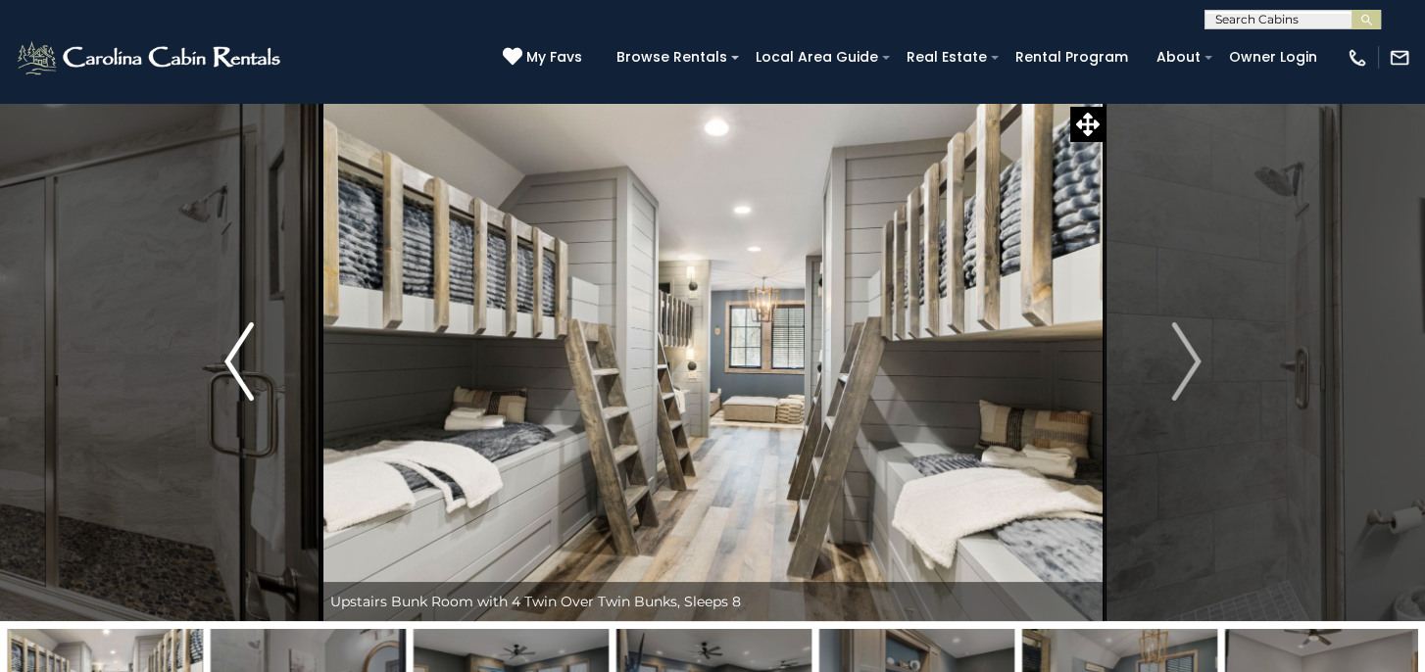
click at [232, 371] on img "Previous" at bounding box center [238, 361] width 29 height 78
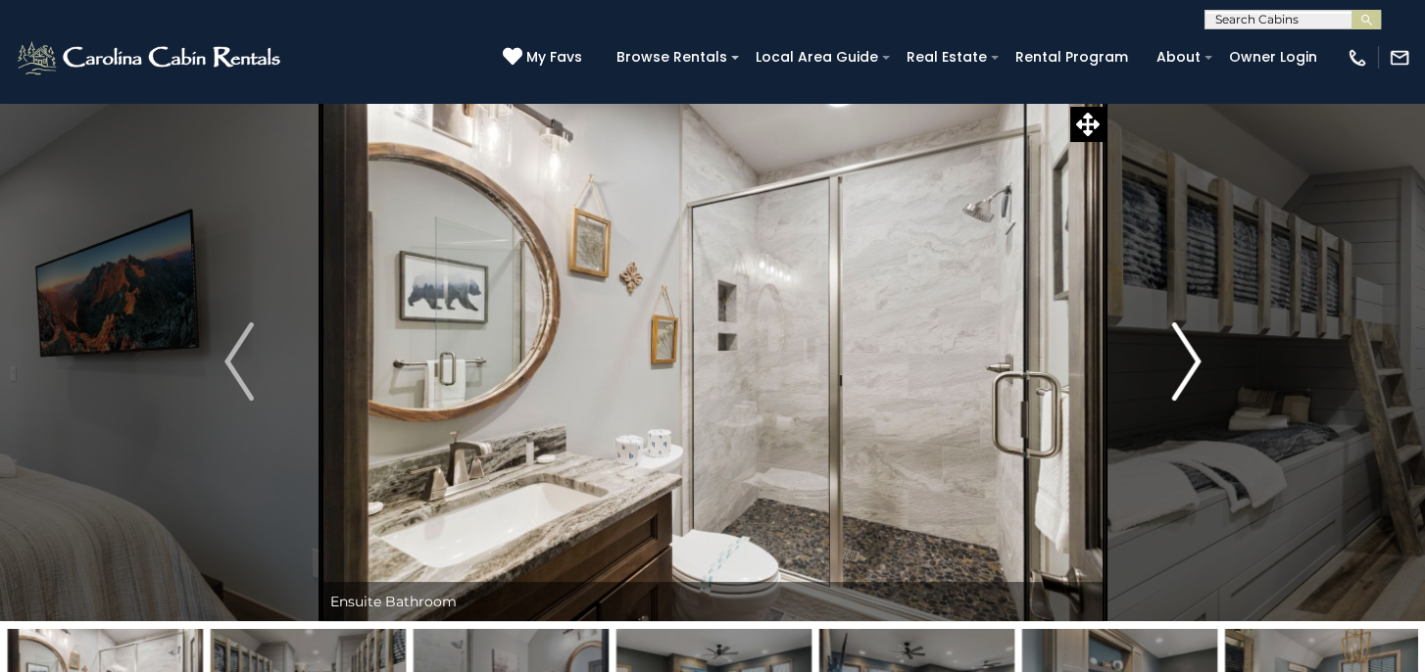
click at [1192, 366] on img "Next" at bounding box center [1185, 361] width 29 height 78
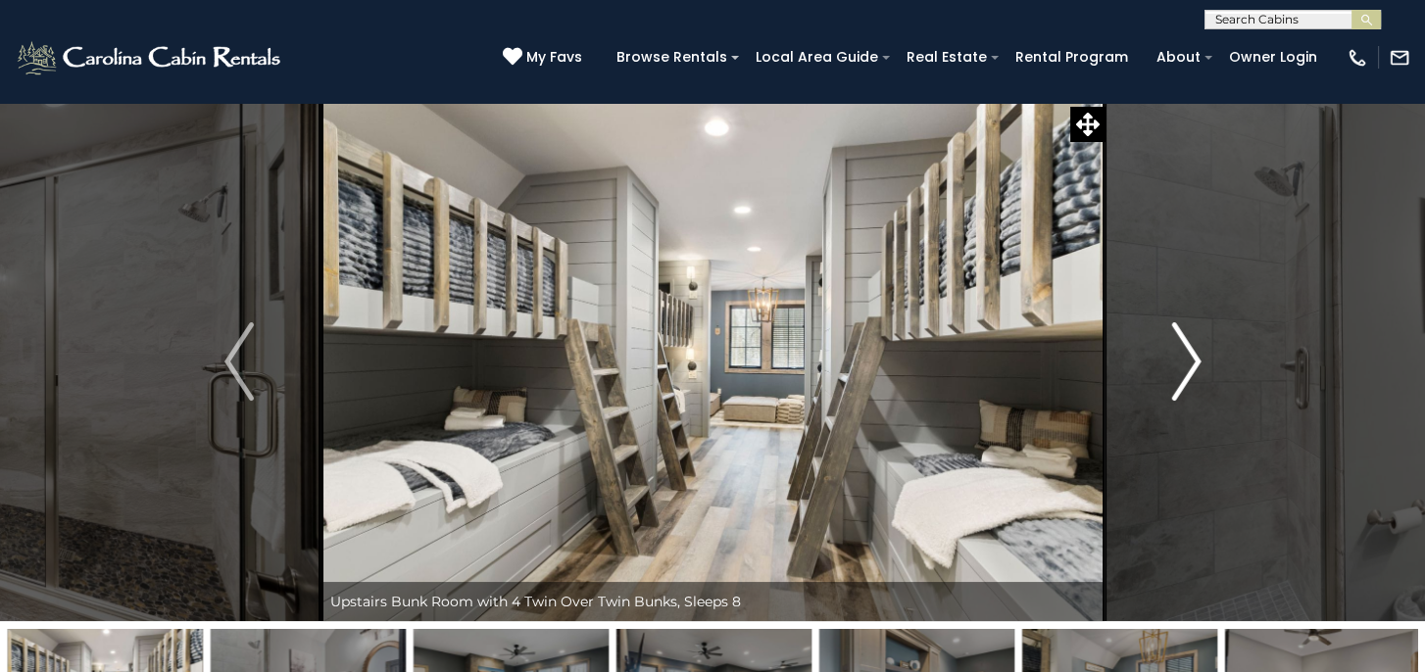
click at [1192, 366] on img "Next" at bounding box center [1185, 361] width 29 height 78
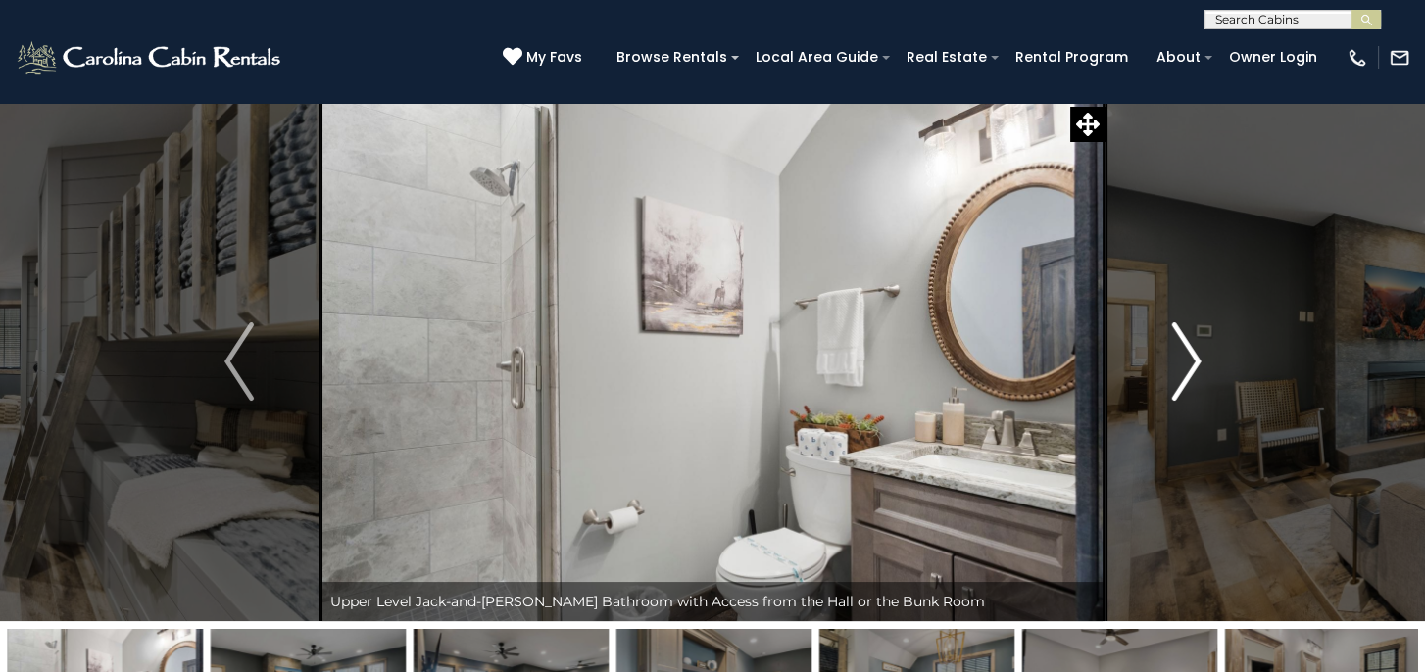
click at [1192, 366] on img "Next" at bounding box center [1185, 361] width 29 height 78
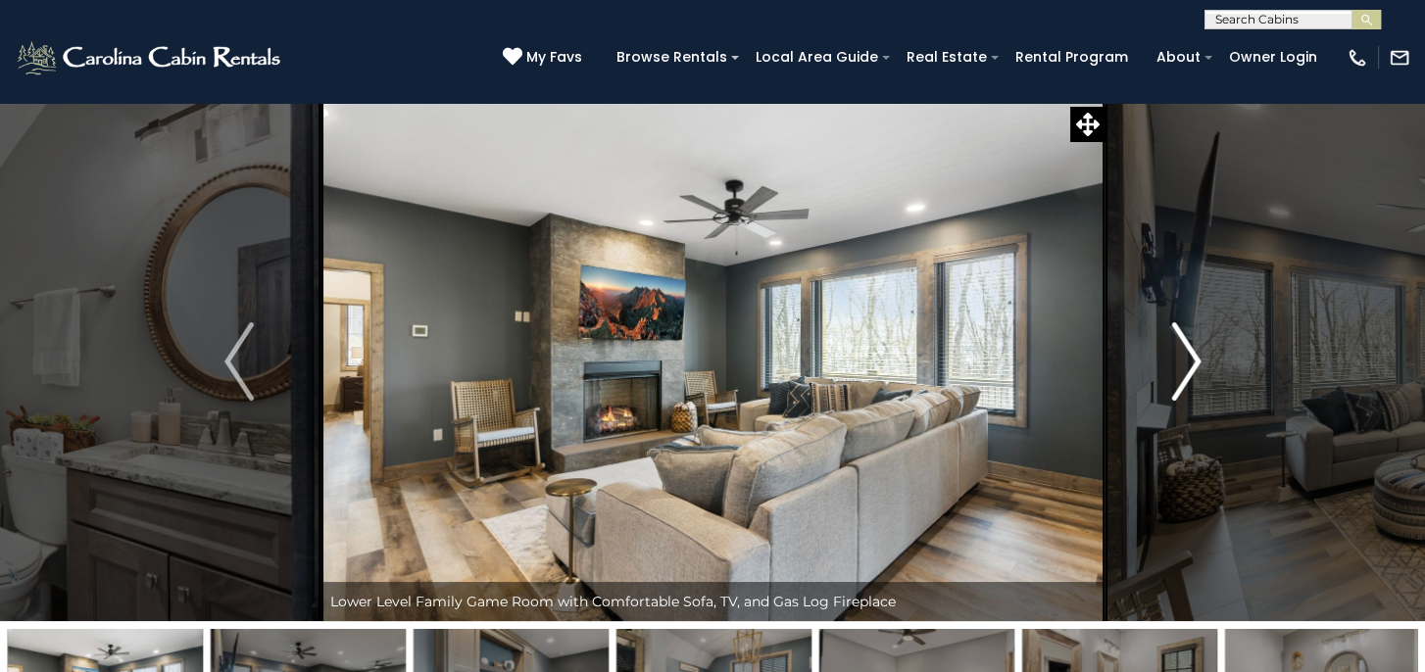
click at [1192, 366] on img "Next" at bounding box center [1185, 361] width 29 height 78
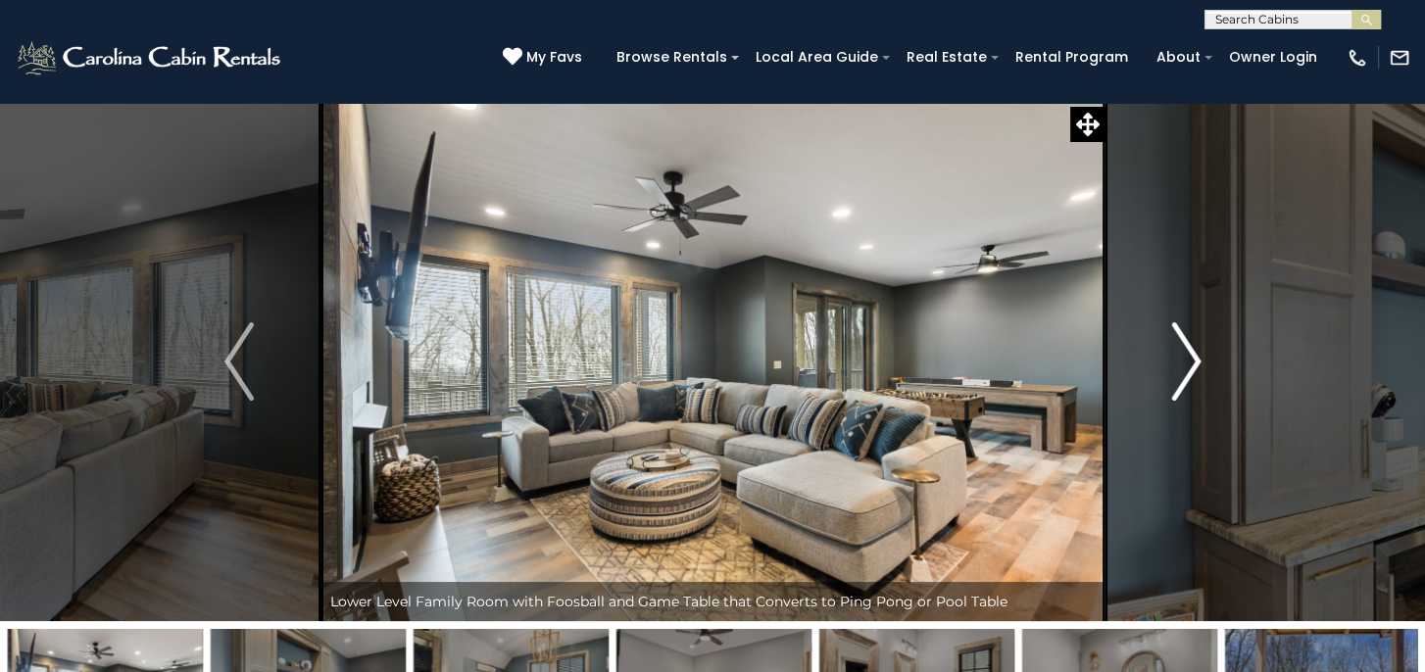
click at [1191, 366] on img "Next" at bounding box center [1185, 361] width 29 height 78
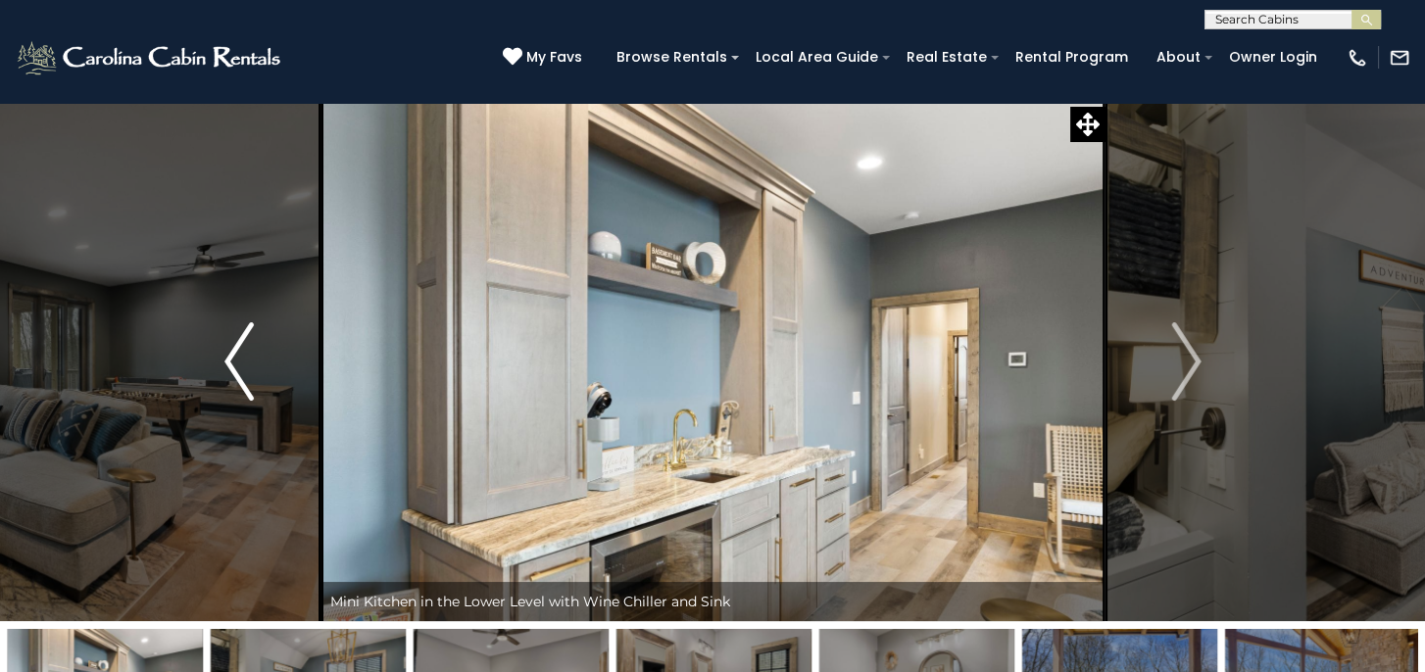
click at [222, 359] on button "Previous" at bounding box center [240, 361] width 164 height 519
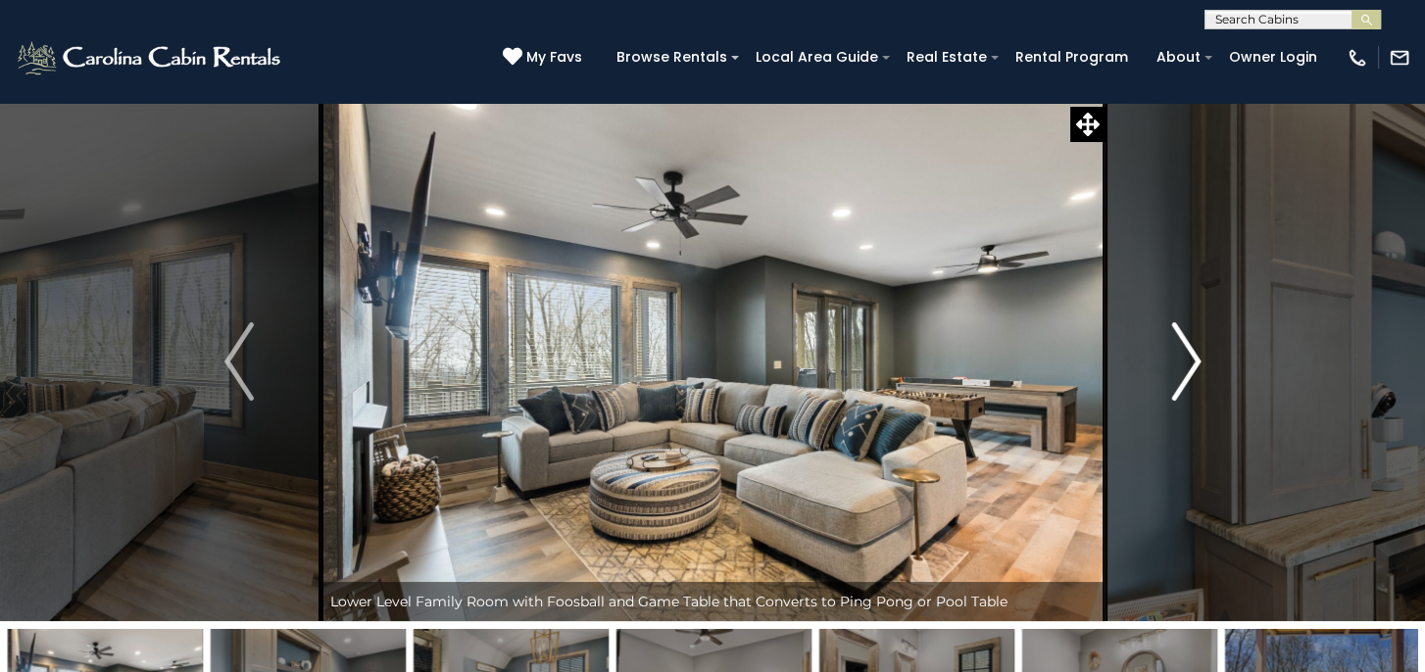
click at [1194, 363] on img "Next" at bounding box center [1185, 361] width 29 height 78
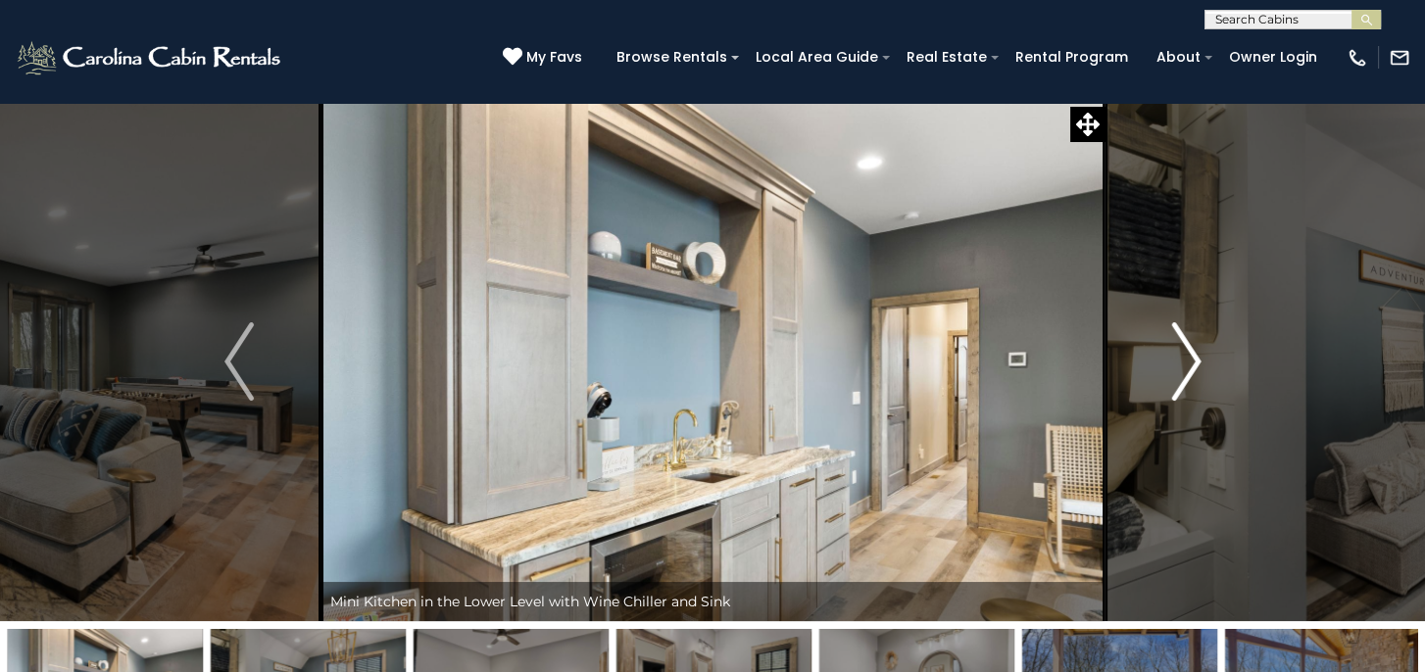
click at [1194, 363] on img "Next" at bounding box center [1185, 361] width 29 height 78
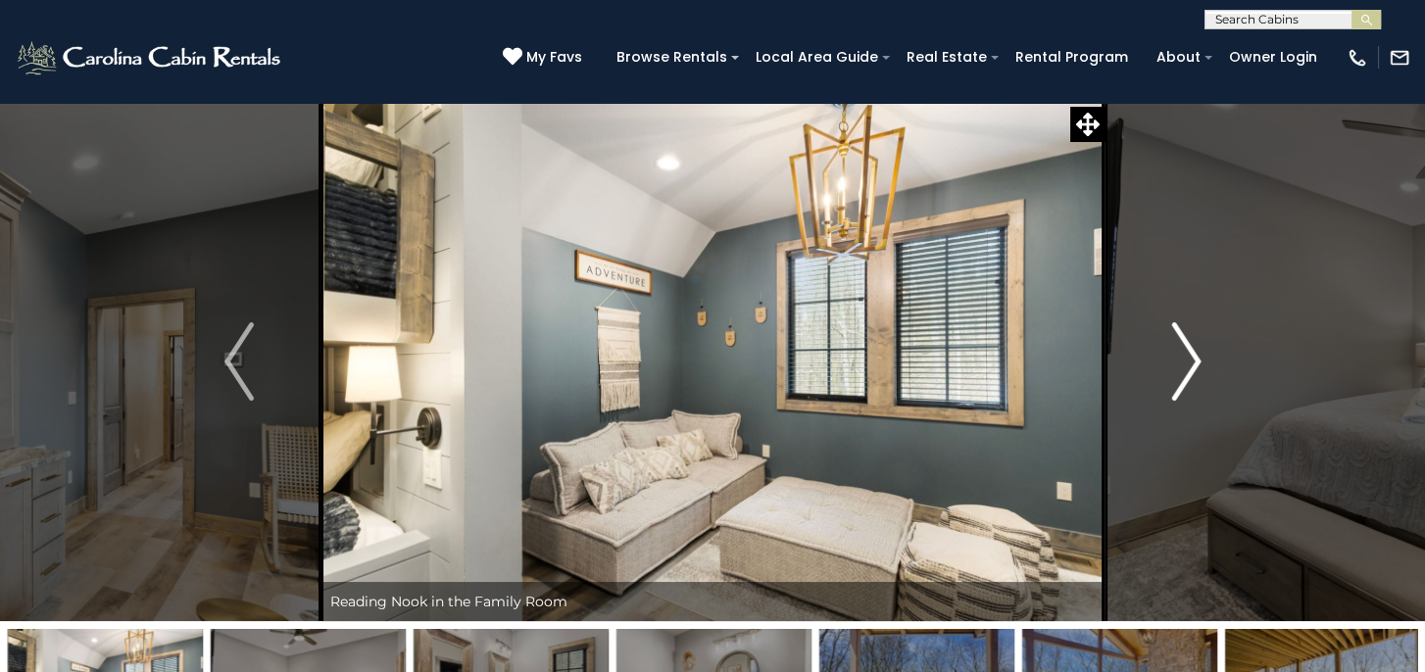
click at [1194, 363] on img "Next" at bounding box center [1185, 361] width 29 height 78
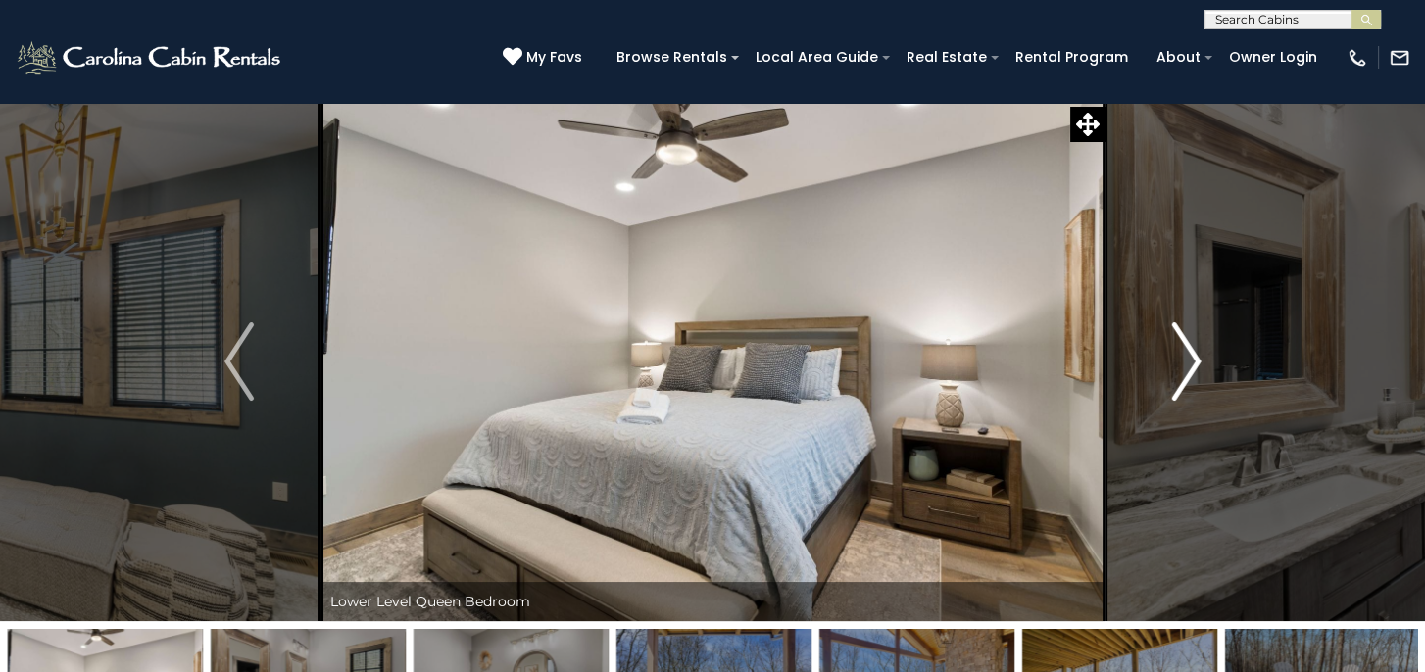
click at [1194, 363] on img "Next" at bounding box center [1185, 361] width 29 height 78
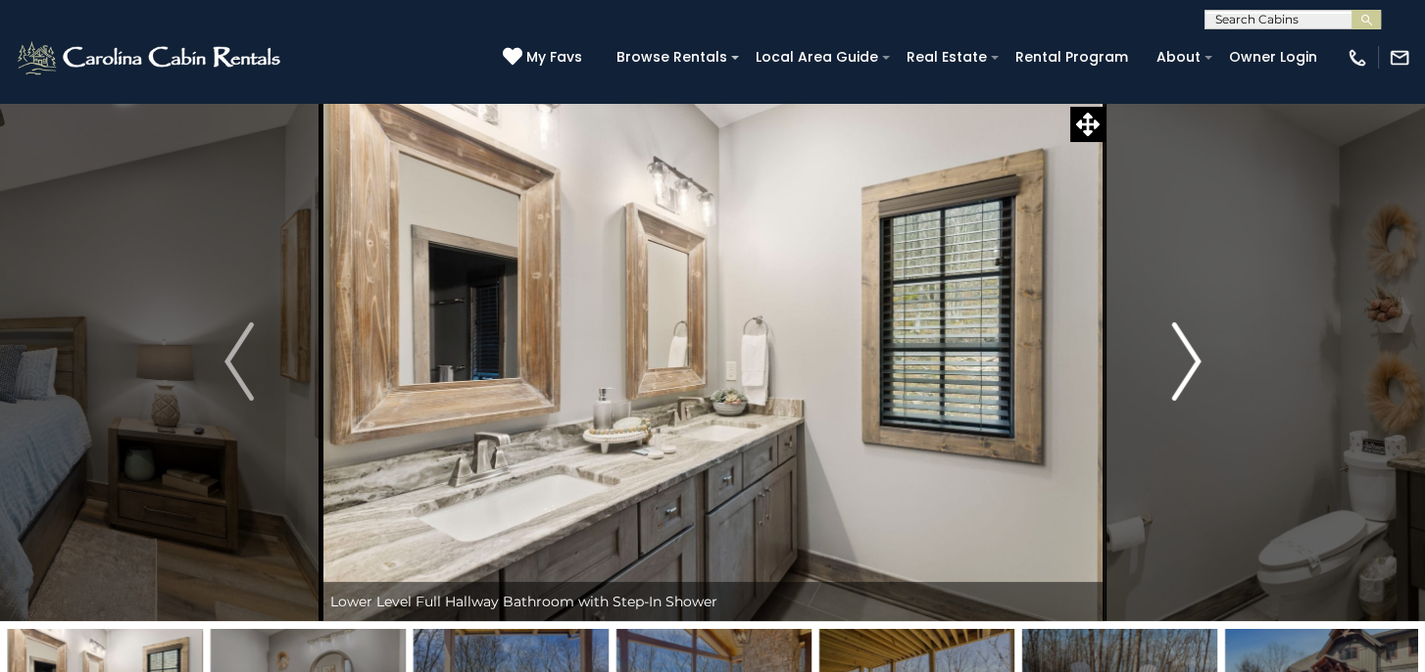
click at [1188, 364] on img "Next" at bounding box center [1185, 361] width 29 height 78
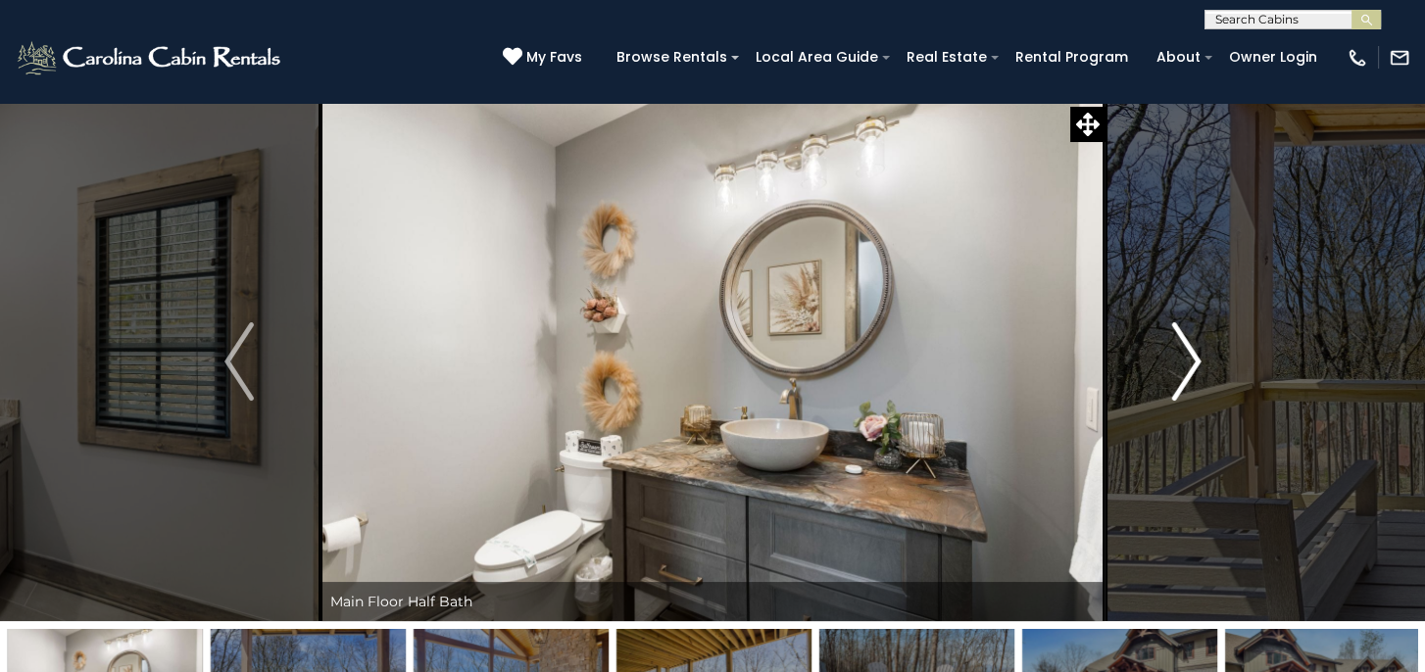
click at [1188, 364] on img "Next" at bounding box center [1185, 361] width 29 height 78
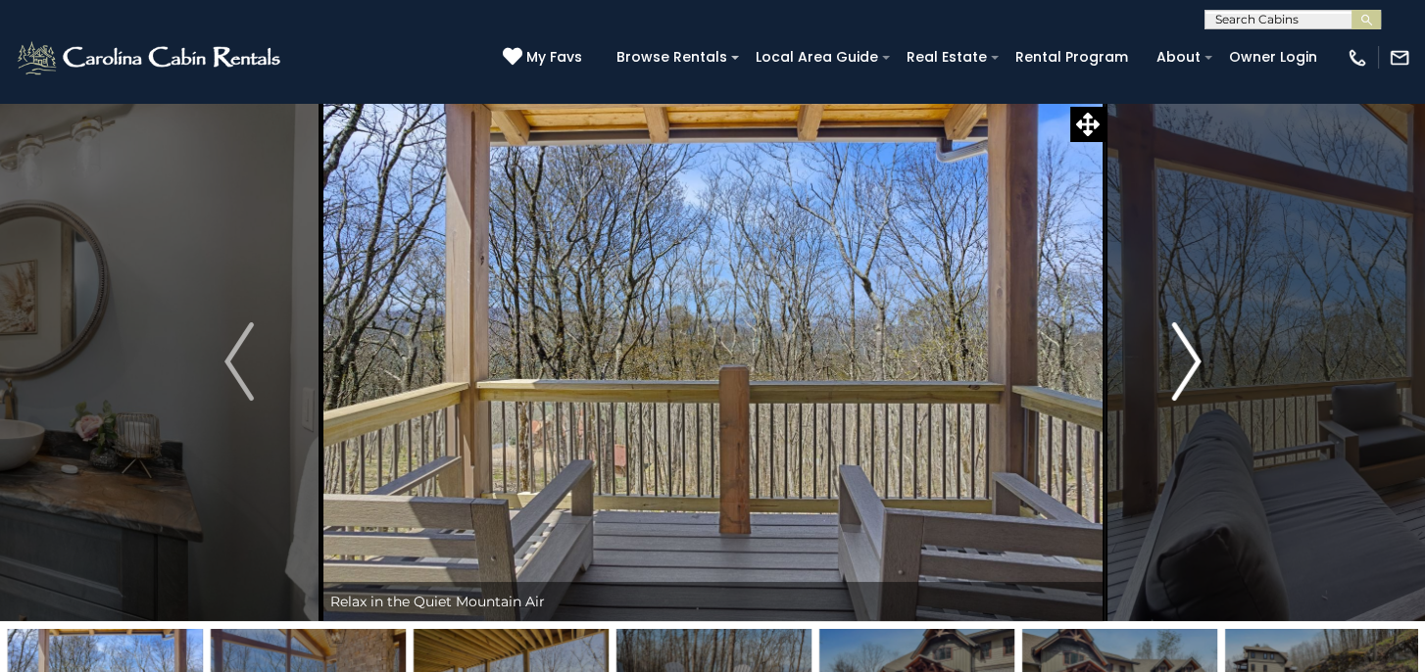
click at [1188, 364] on img "Next" at bounding box center [1185, 361] width 29 height 78
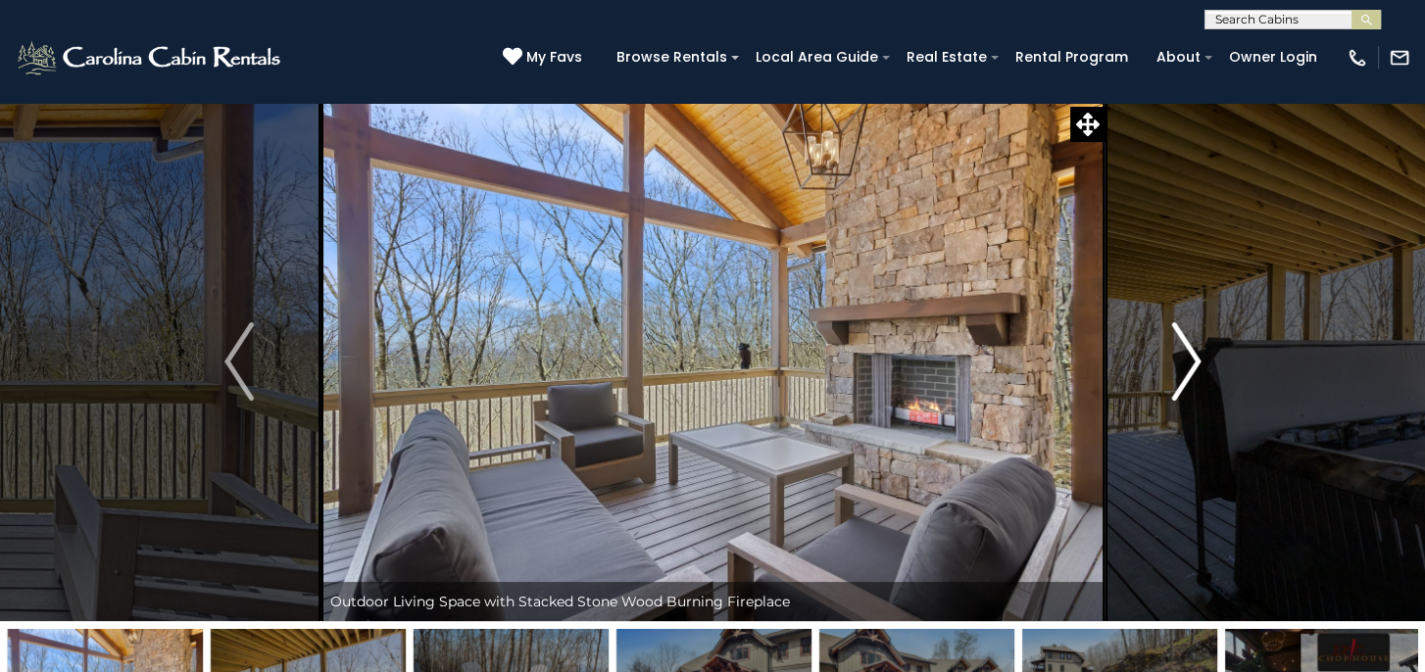
click at [1187, 362] on img "Next" at bounding box center [1185, 361] width 29 height 78
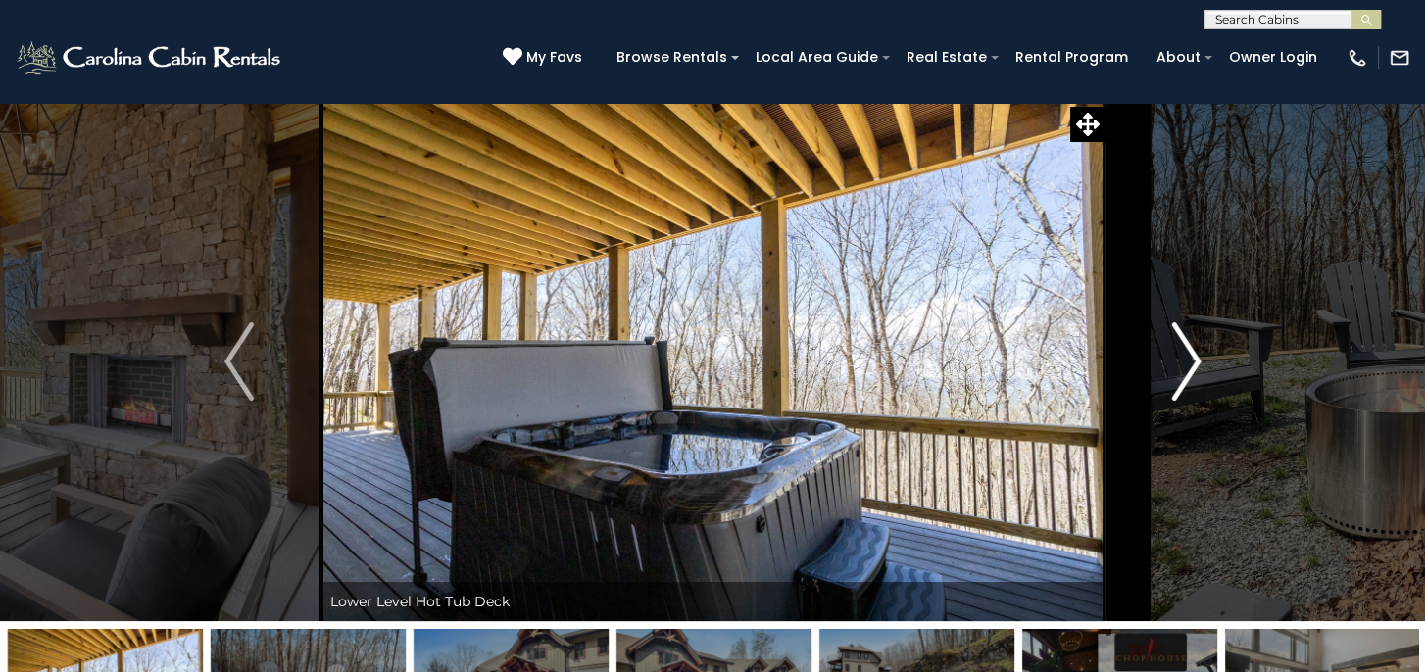
click at [1187, 362] on img "Next" at bounding box center [1185, 361] width 29 height 78
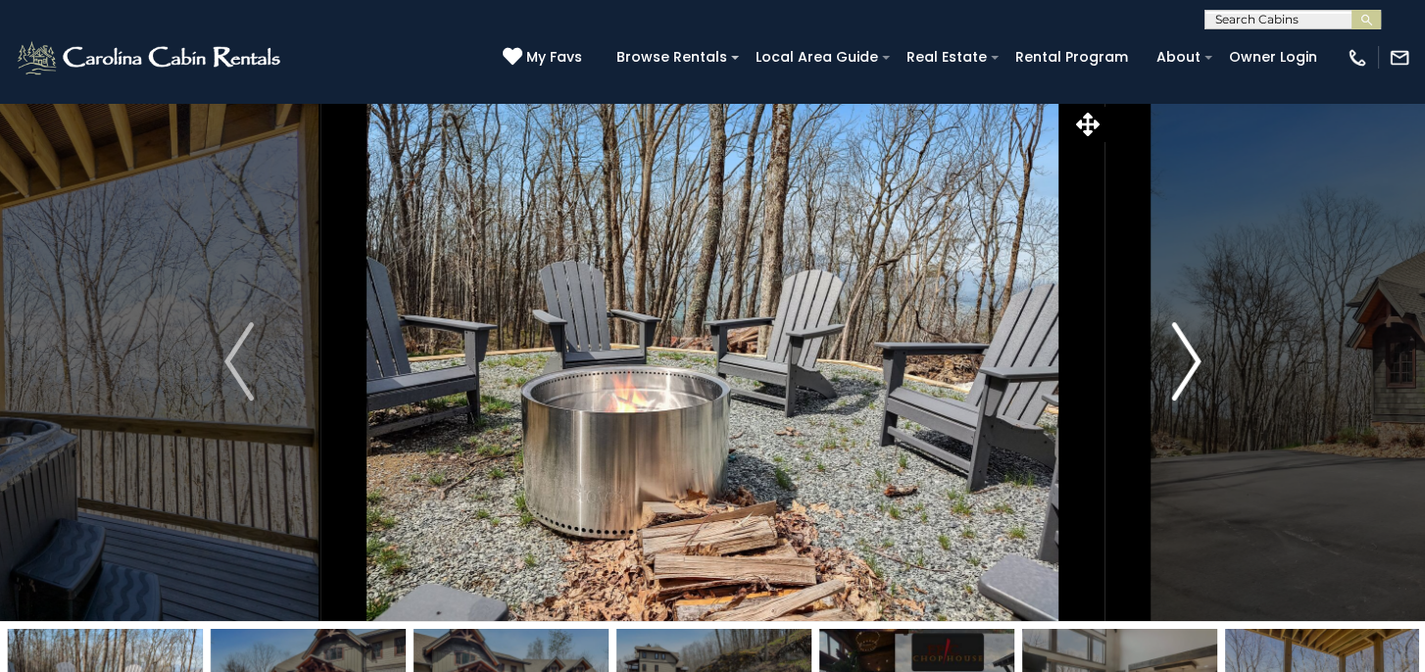
click at [1187, 362] on img "Next" at bounding box center [1185, 361] width 29 height 78
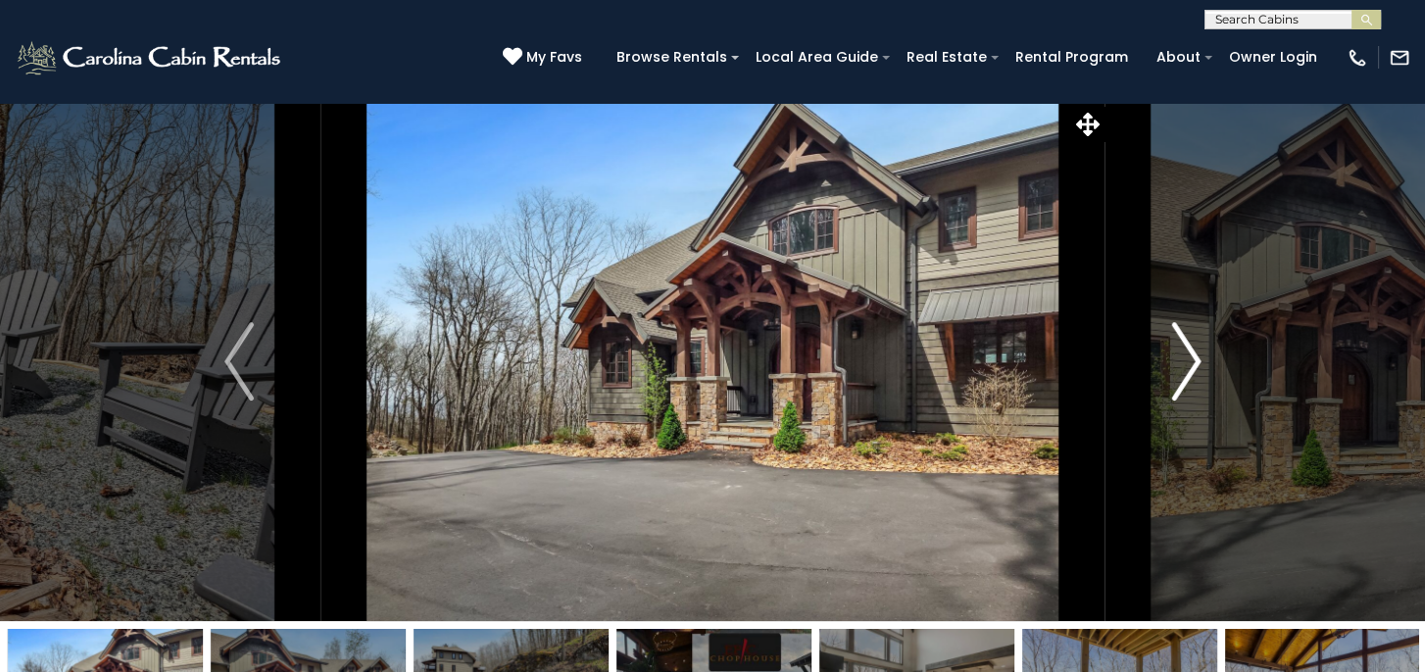
click at [1187, 362] on img "Next" at bounding box center [1185, 361] width 29 height 78
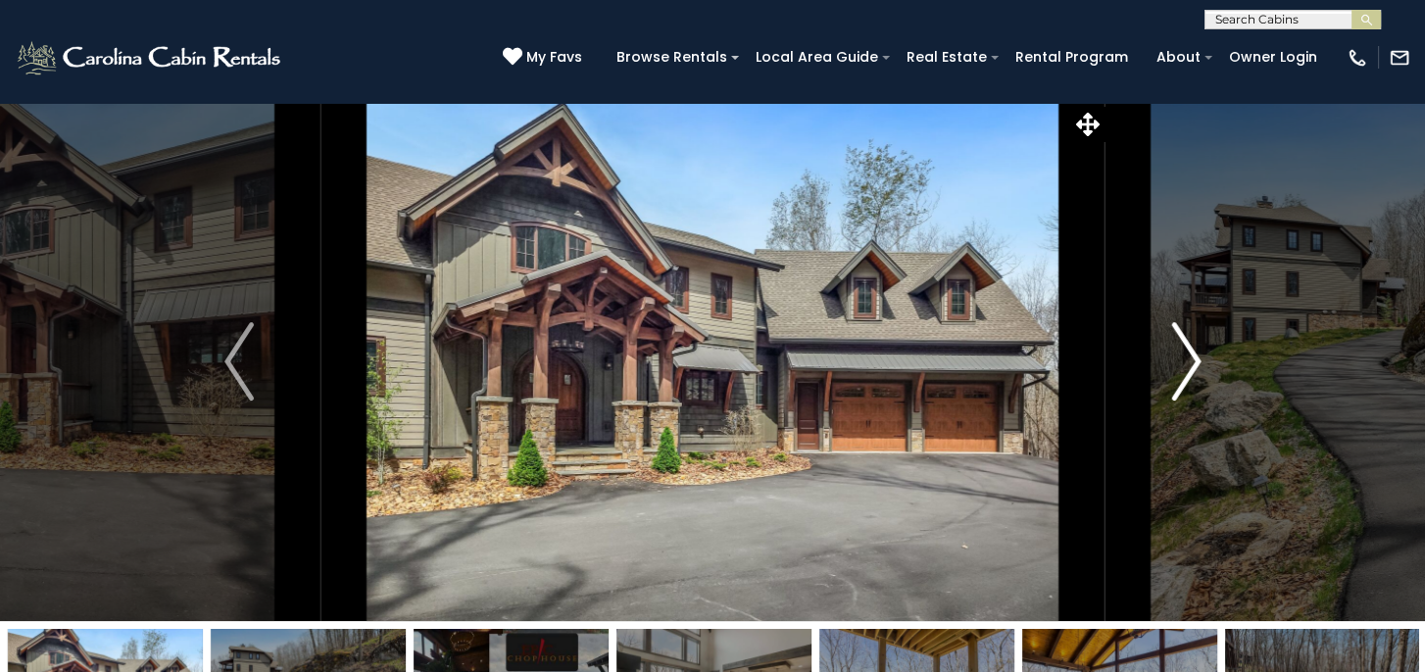
click at [1187, 362] on img "Next" at bounding box center [1185, 361] width 29 height 78
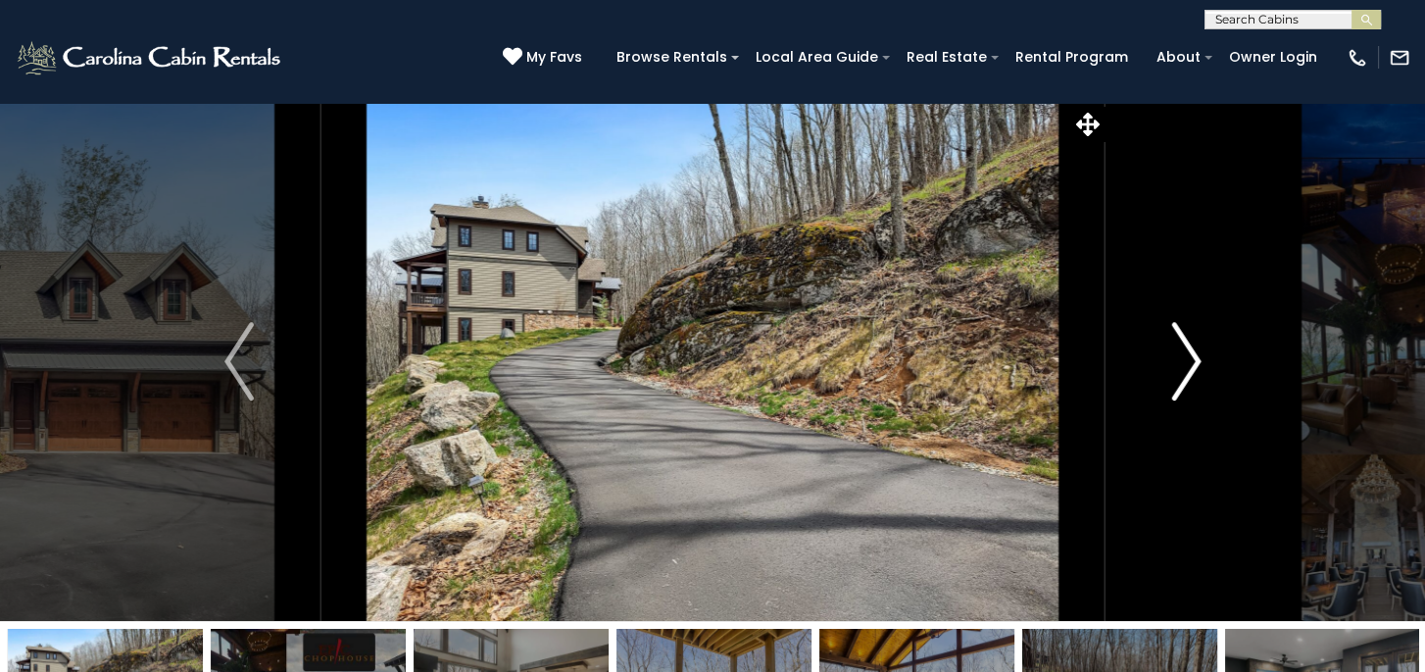
click at [1188, 359] on img "Next" at bounding box center [1185, 361] width 29 height 78
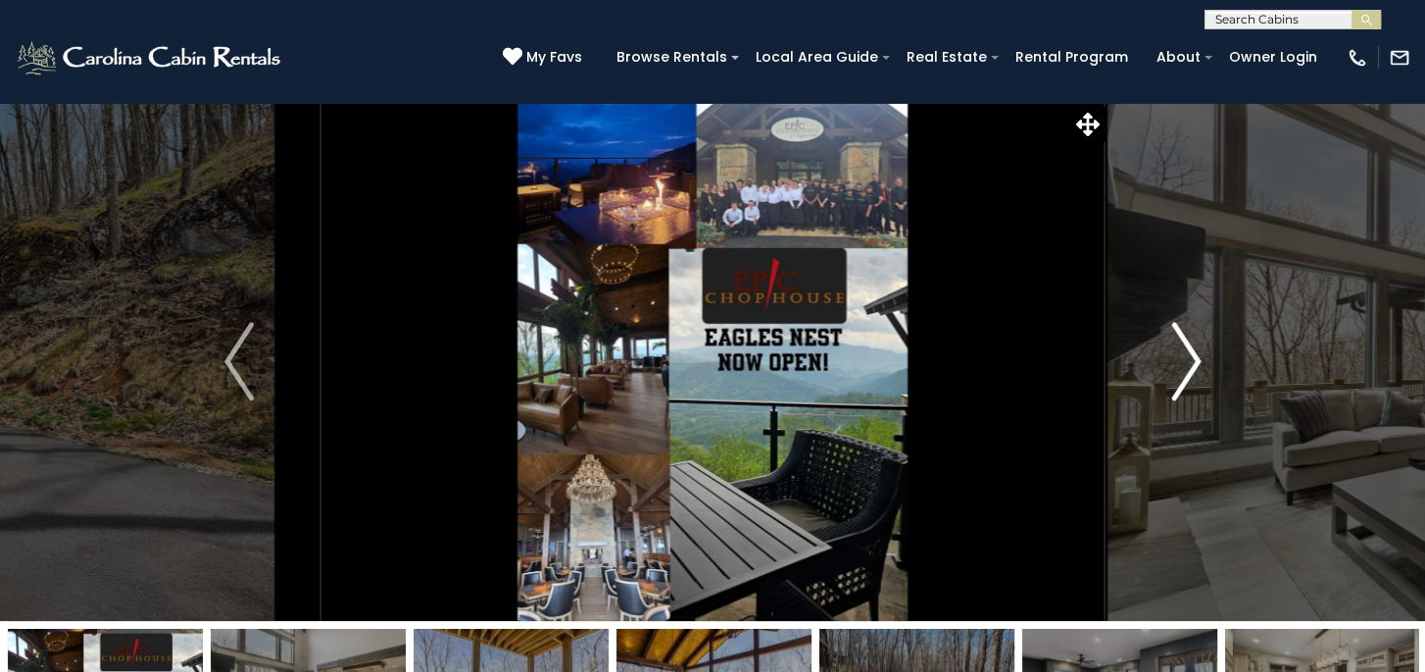
click at [1188, 359] on img "Next" at bounding box center [1185, 361] width 29 height 78
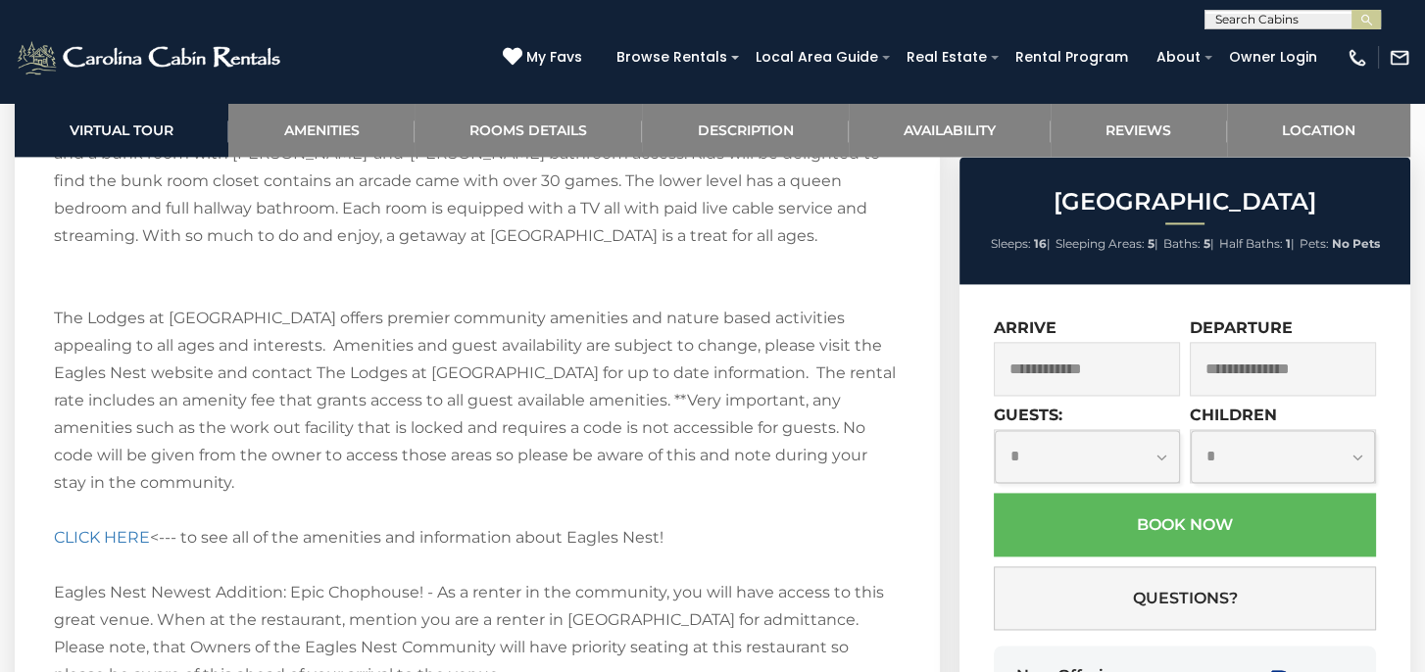
scroll to position [3625, 0]
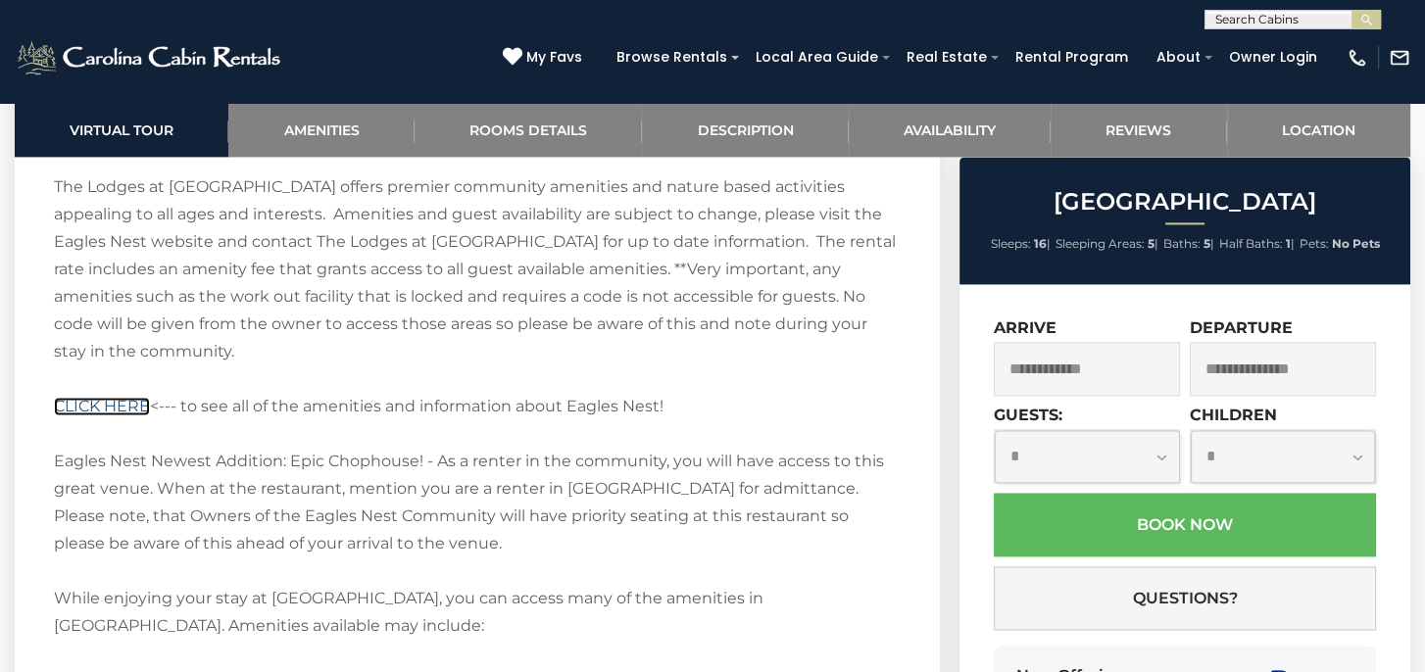
click at [113, 397] on link "CLICK HERE" at bounding box center [102, 406] width 96 height 19
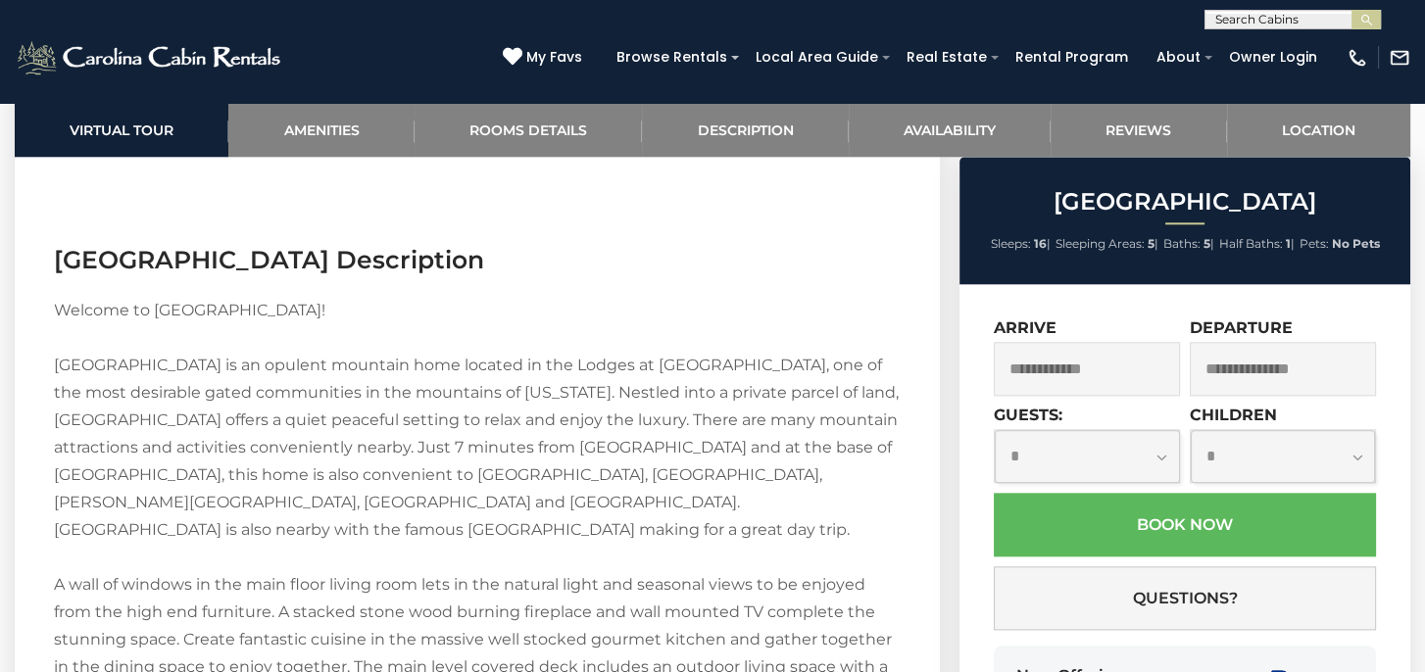
scroll to position [2718, 0]
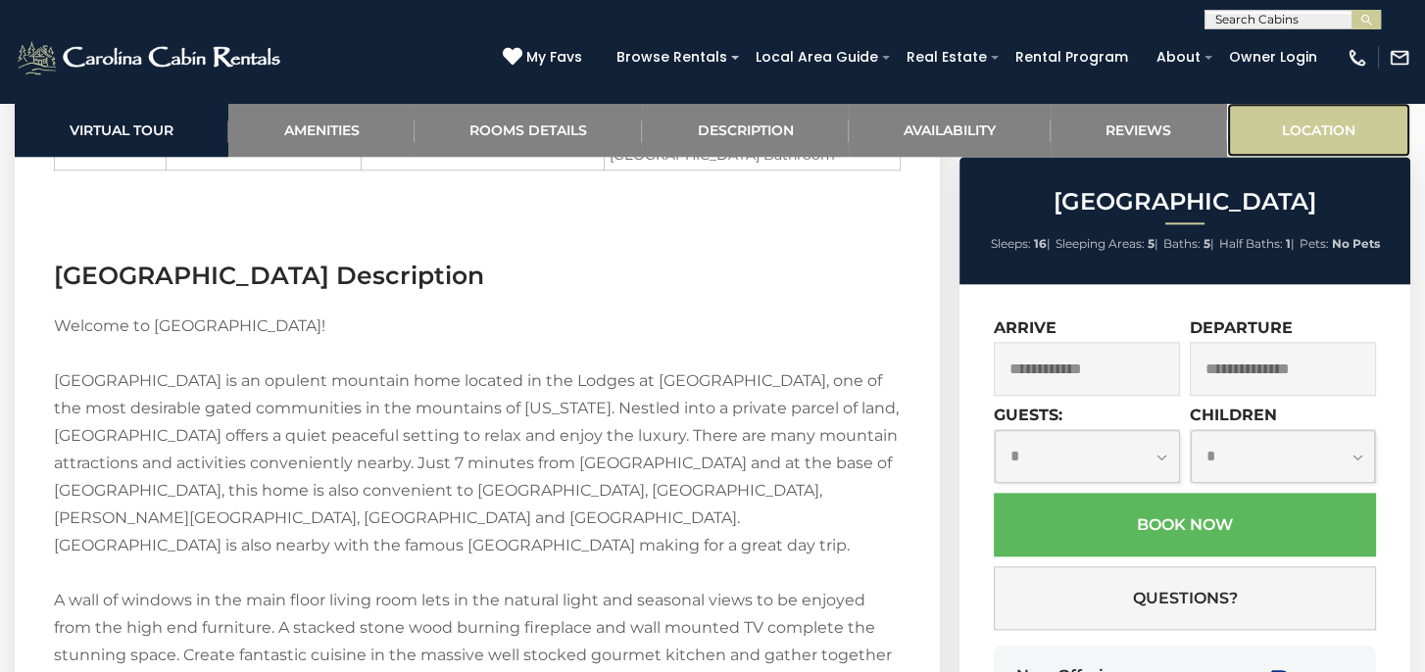
click at [1331, 122] on link "Location" at bounding box center [1318, 130] width 183 height 54
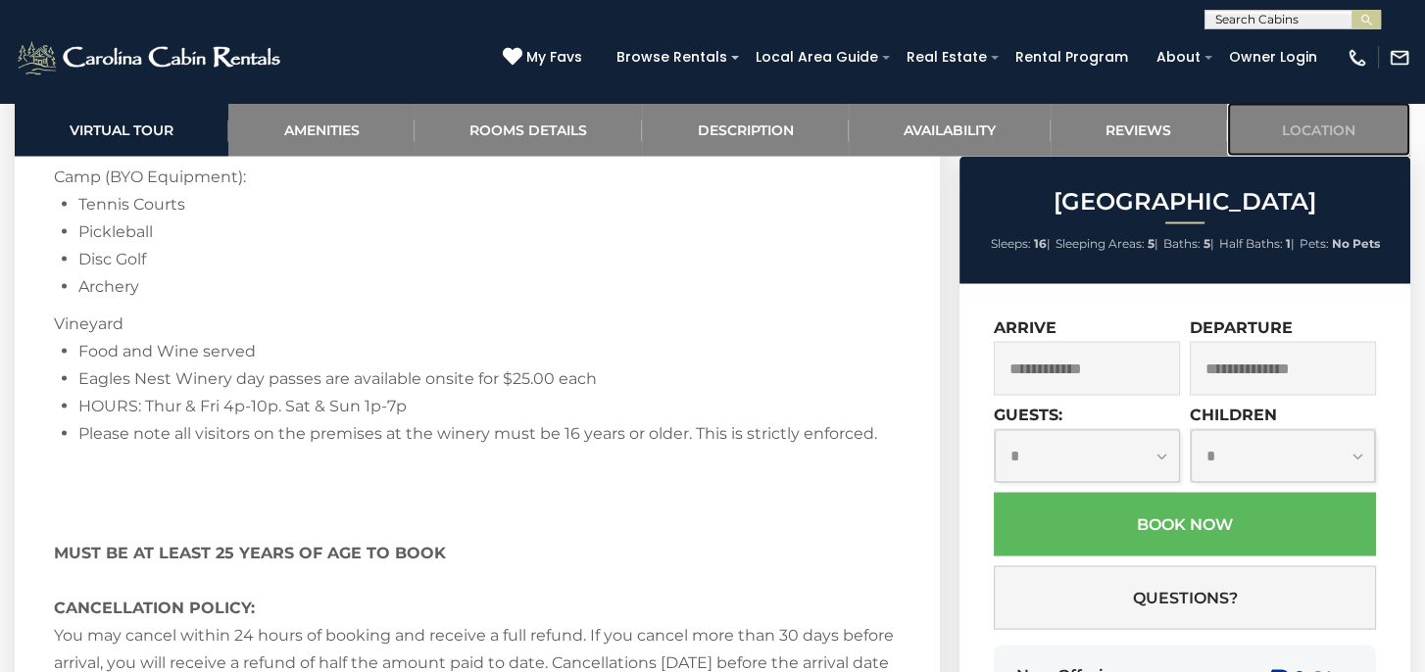
scroll to position [4444, 0]
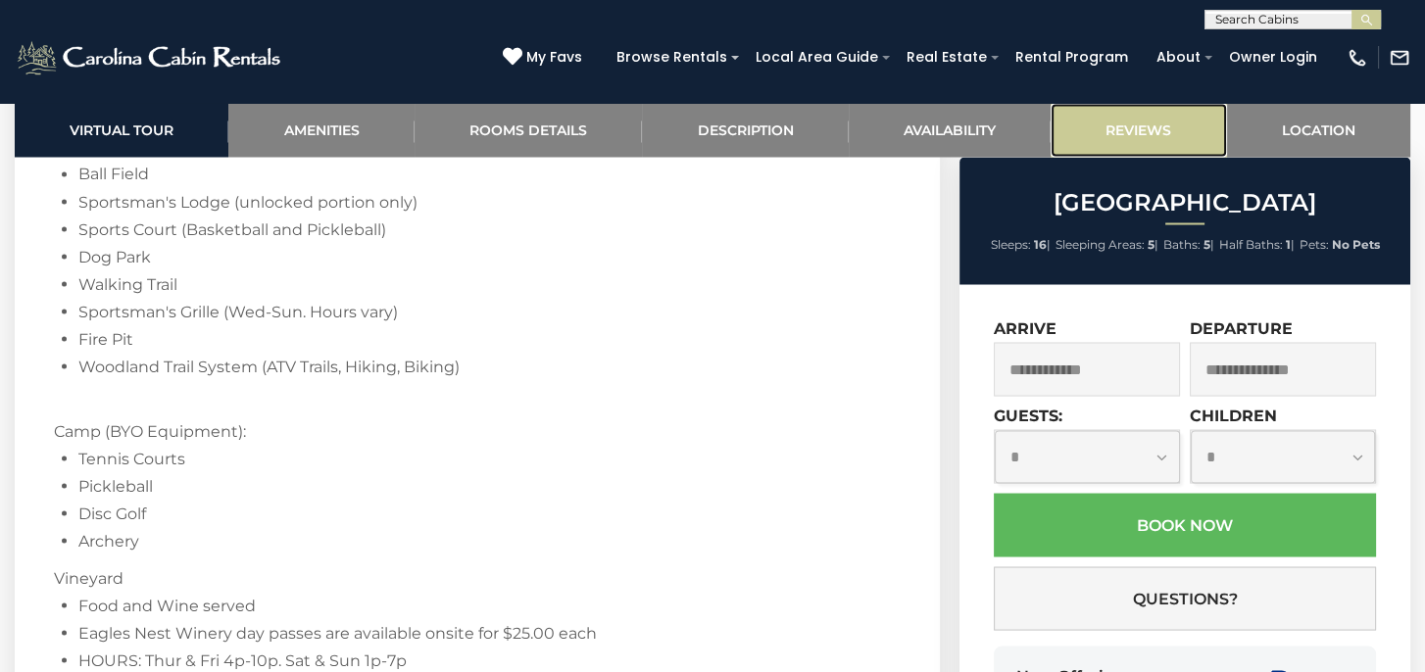
click at [1109, 128] on link "Reviews" at bounding box center [1137, 130] width 175 height 54
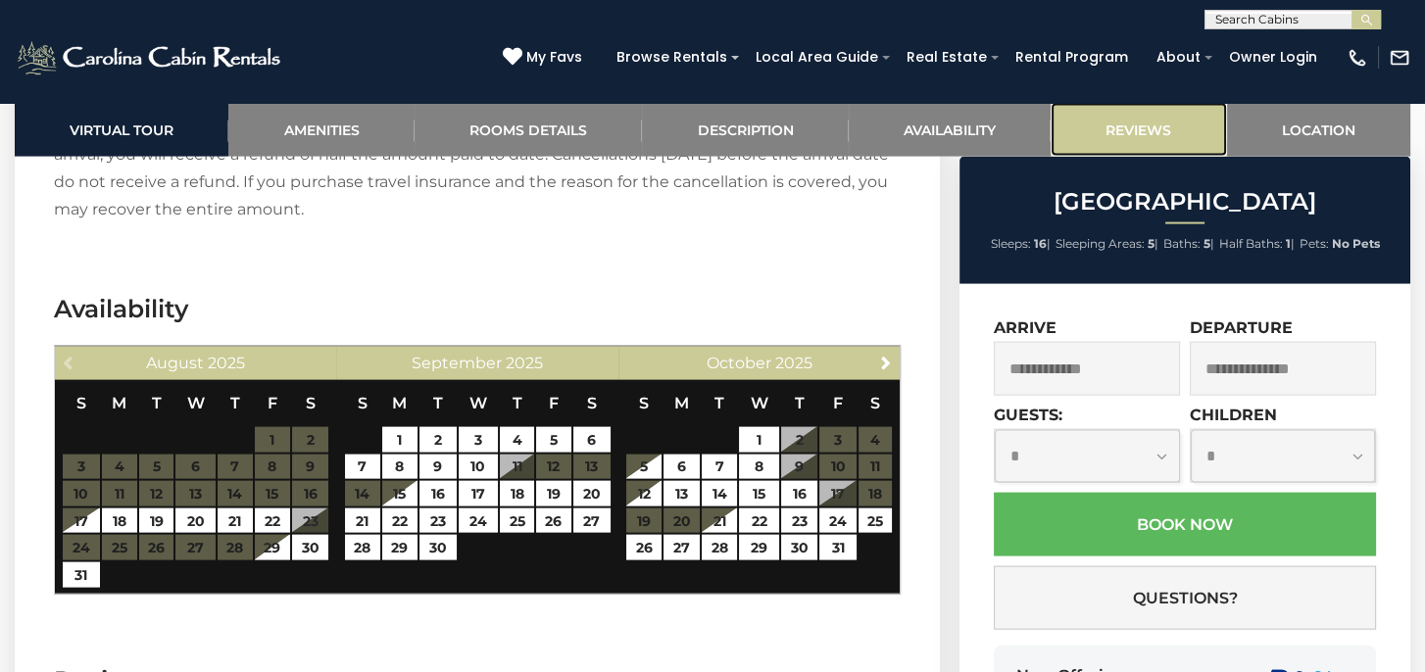
scroll to position [5125, 0]
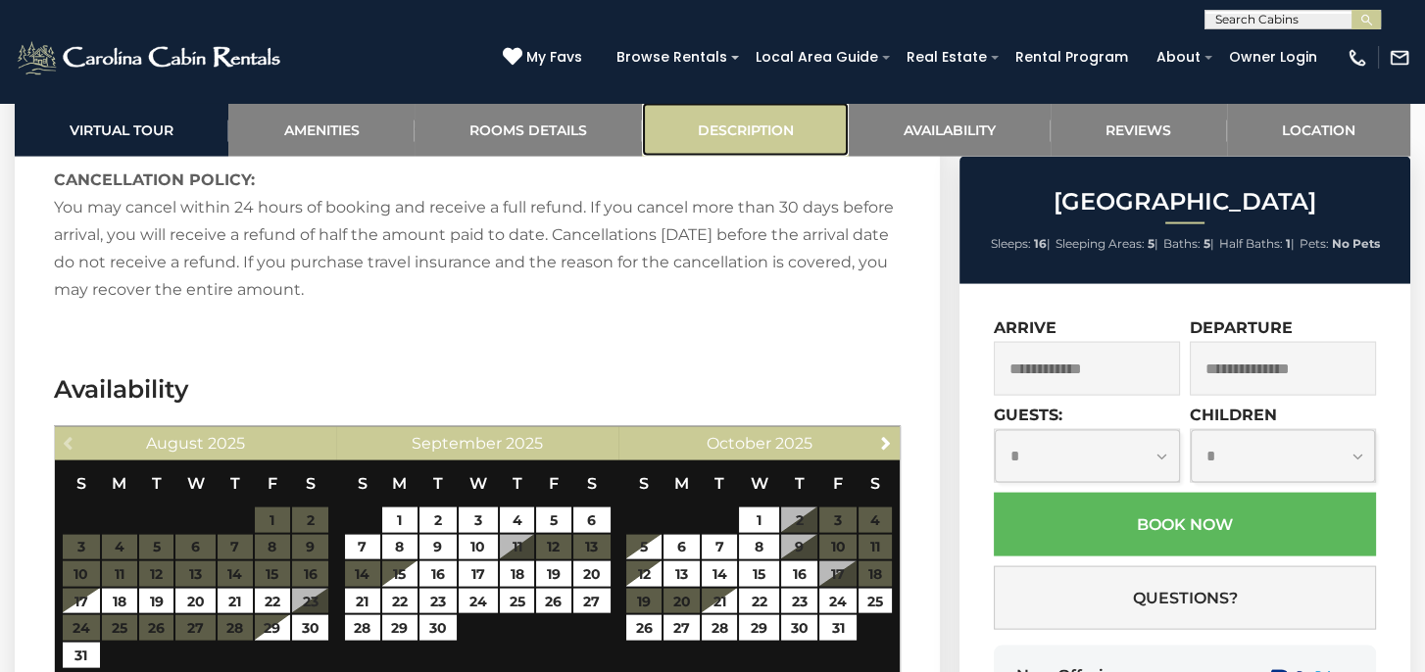
click at [772, 133] on link "Description" at bounding box center [745, 130] width 206 height 54
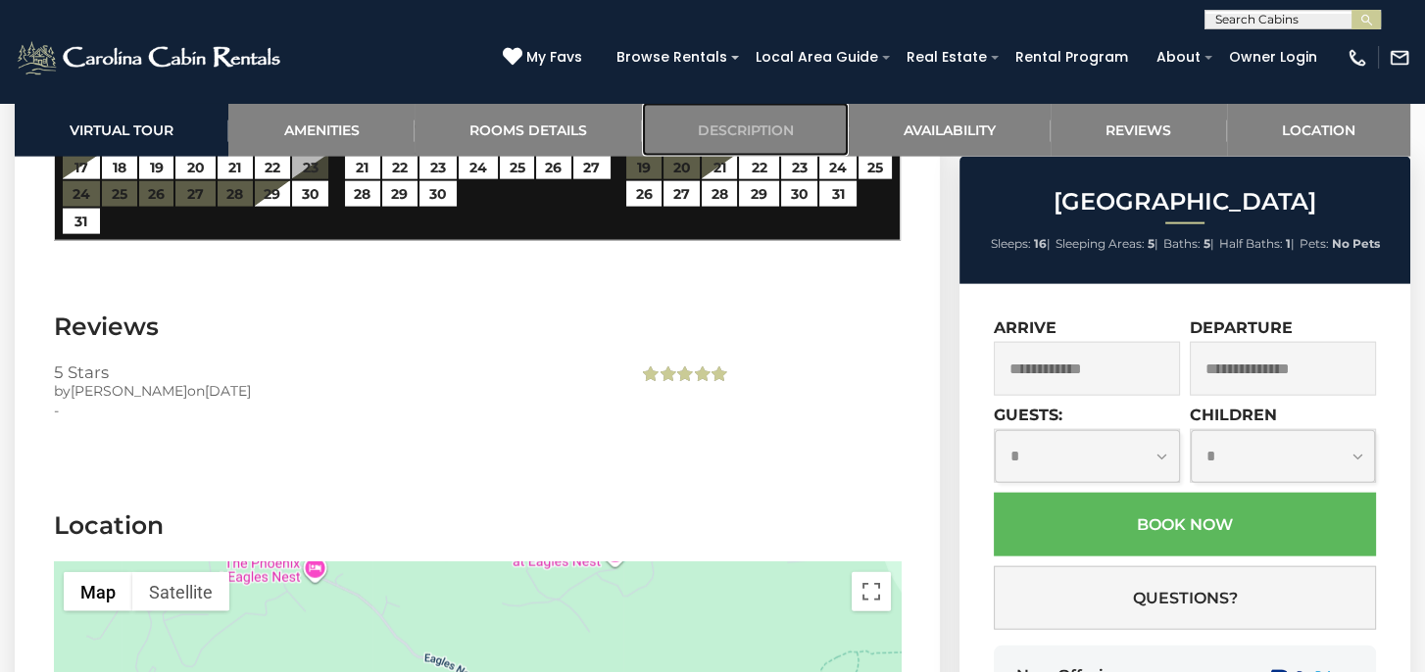
scroll to position [4972, 0]
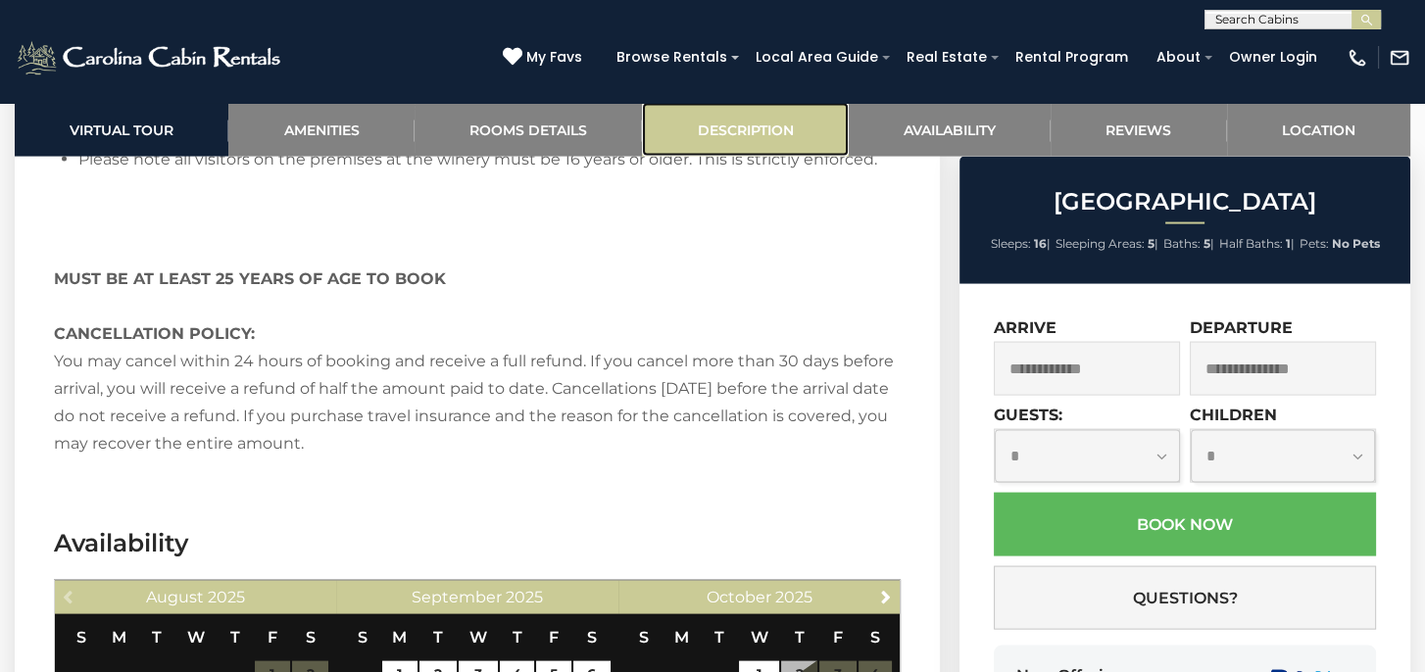
click at [751, 125] on link "Description" at bounding box center [745, 130] width 206 height 54
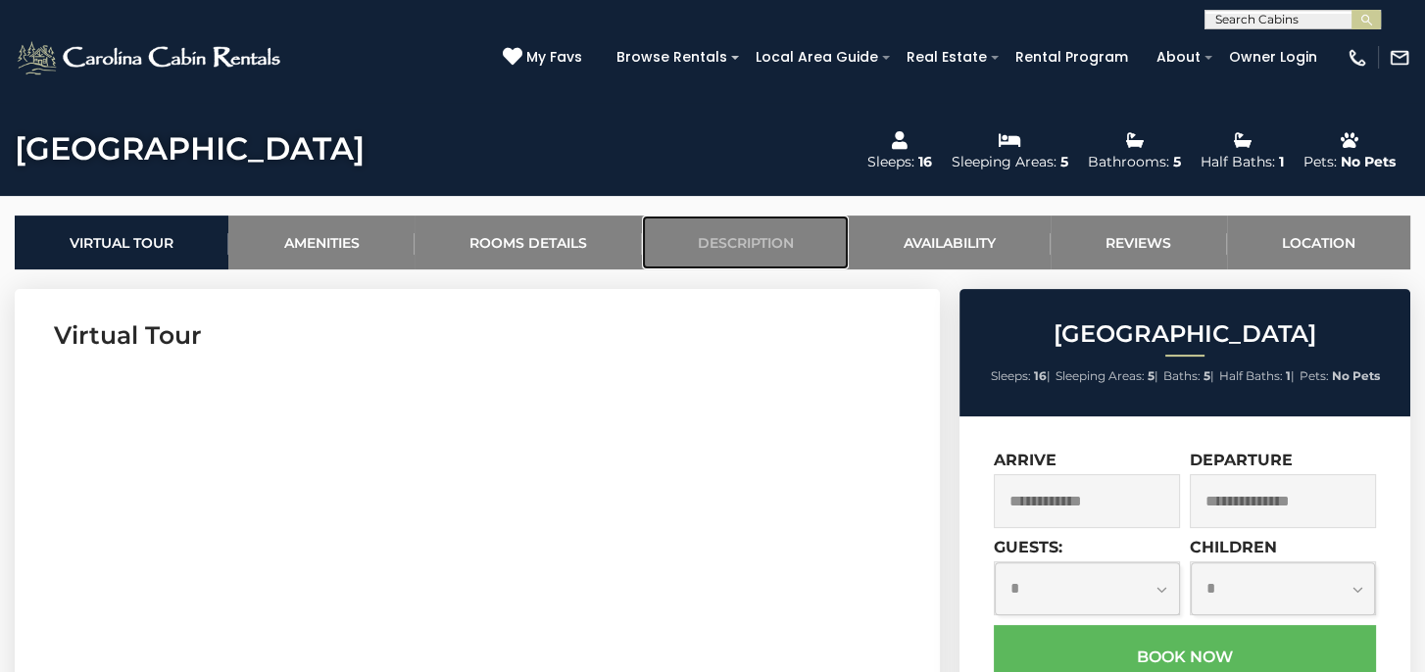
scroll to position [660, 0]
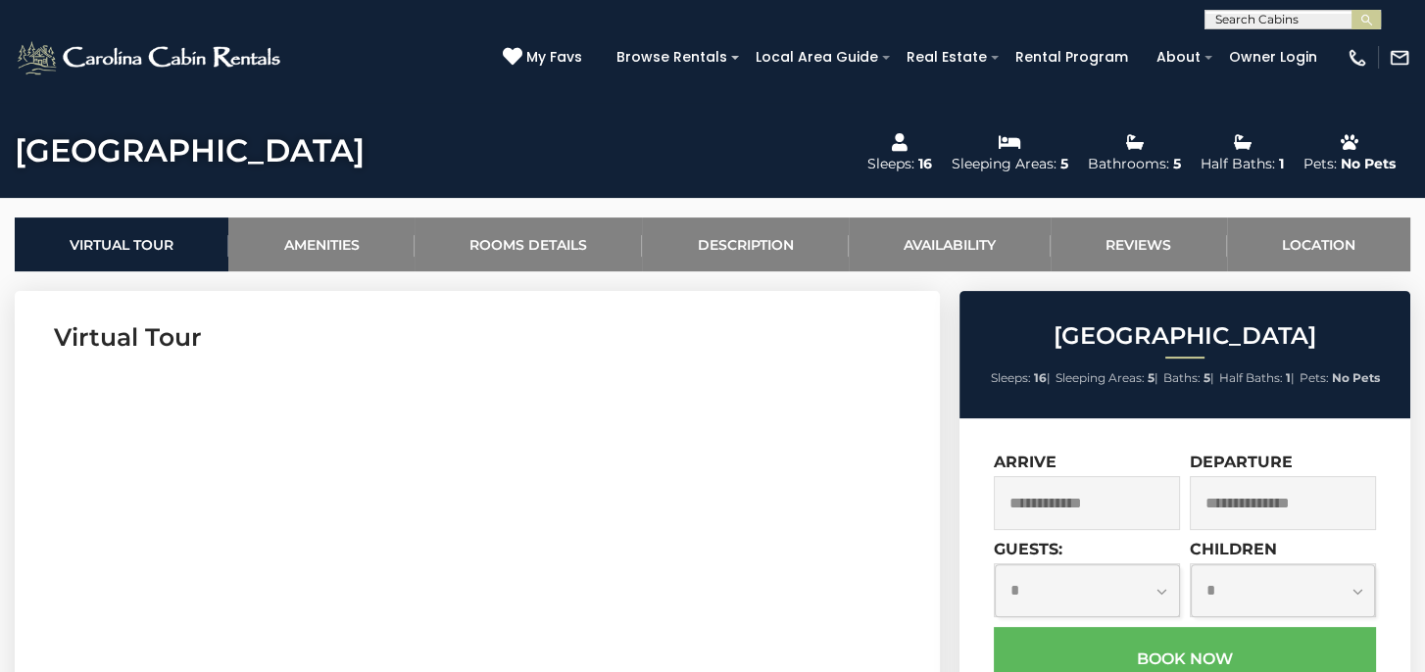
click at [1091, 488] on input "text" at bounding box center [1087, 503] width 186 height 54
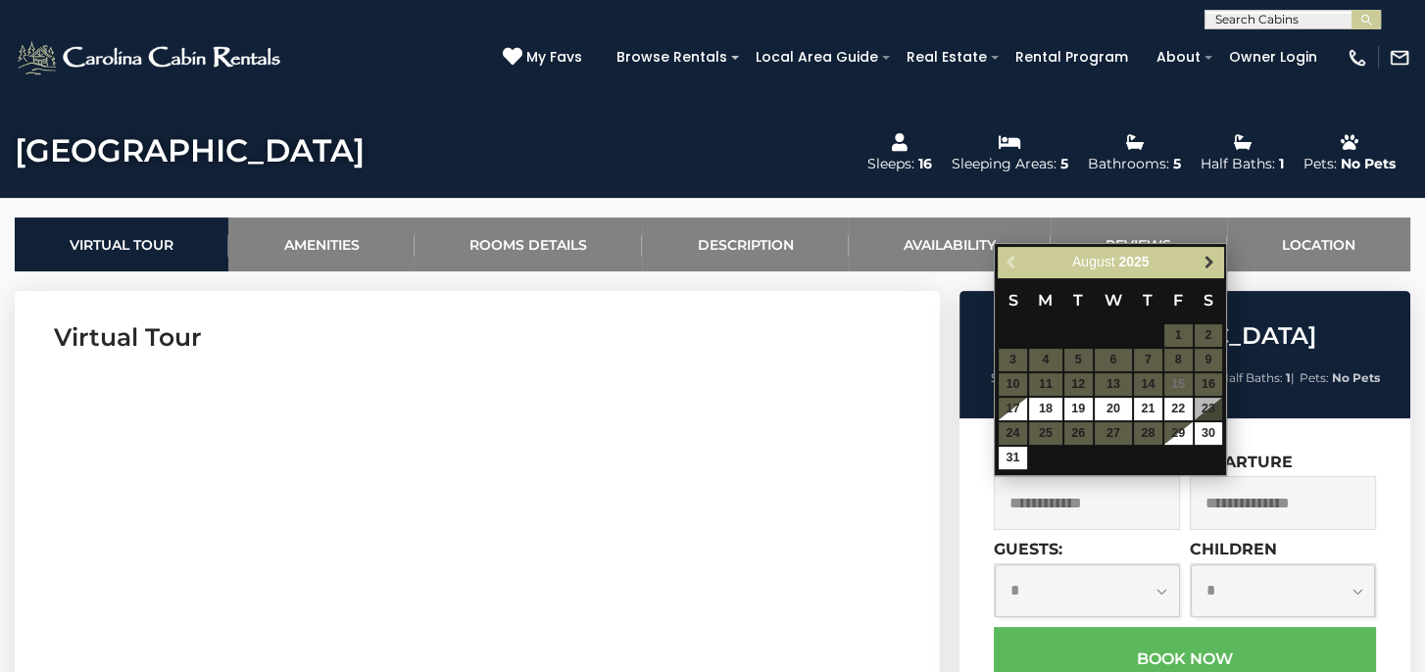
click at [1204, 260] on span "Next" at bounding box center [1209, 263] width 16 height 16
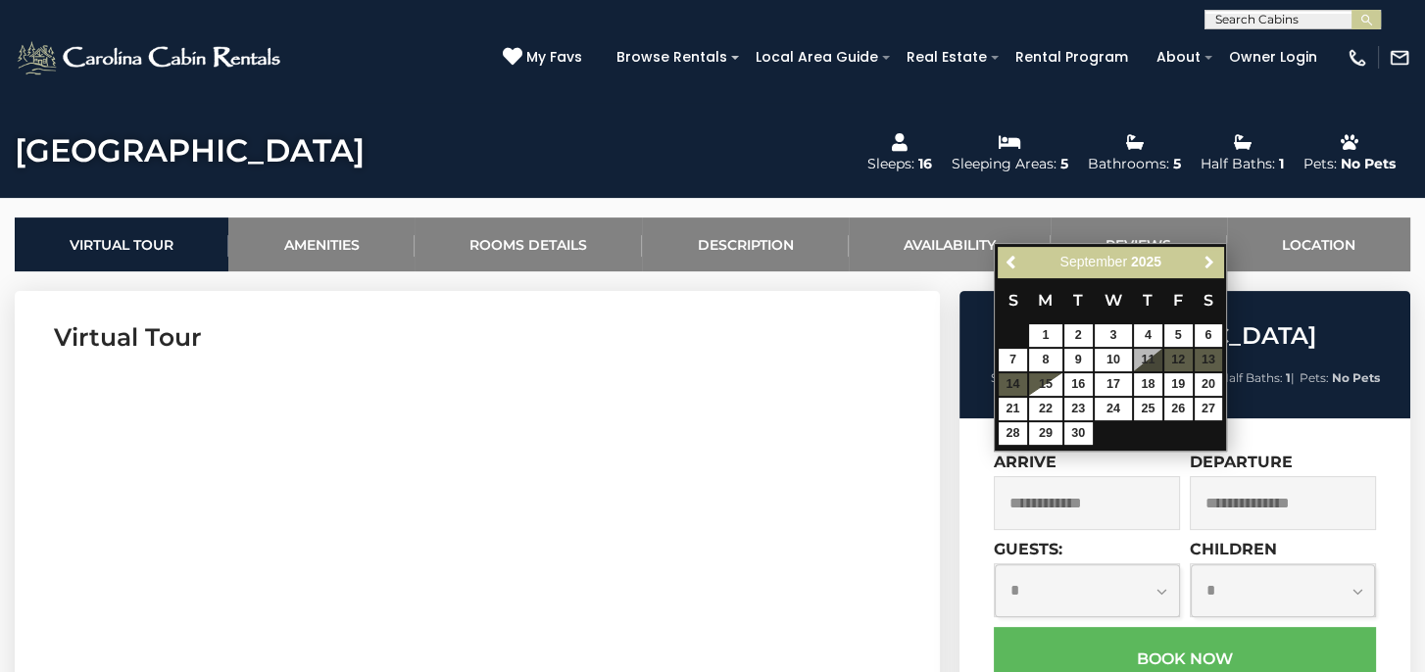
click at [1204, 260] on span "Next" at bounding box center [1209, 263] width 16 height 16
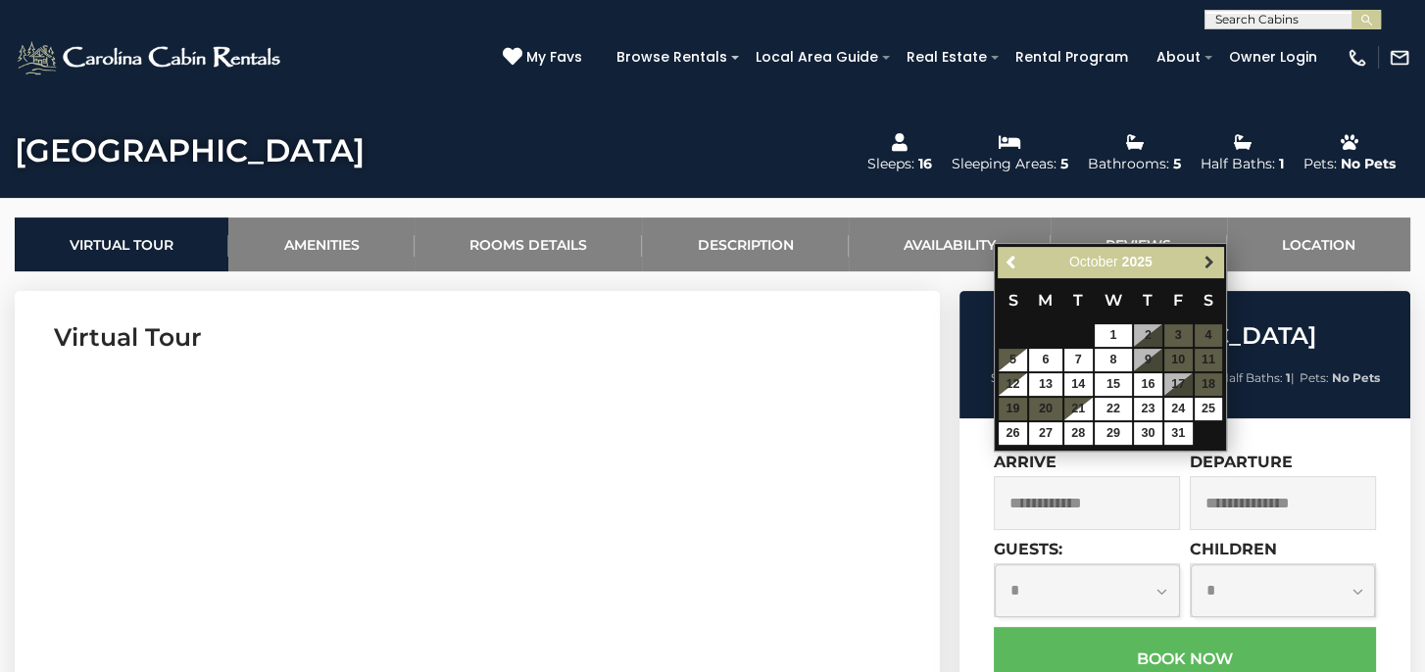
click at [1204, 257] on span "Next" at bounding box center [1209, 263] width 16 height 16
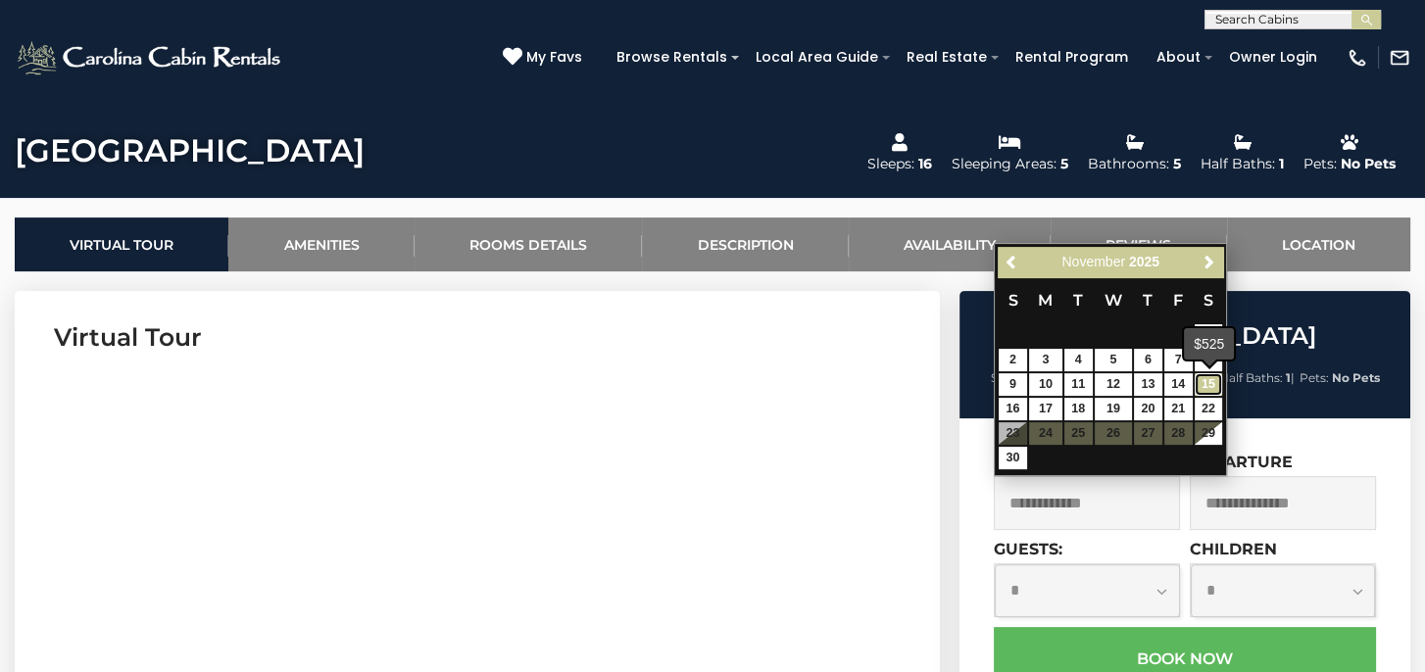
click at [1207, 381] on link "15" at bounding box center [1208, 384] width 28 height 23
type input "**********"
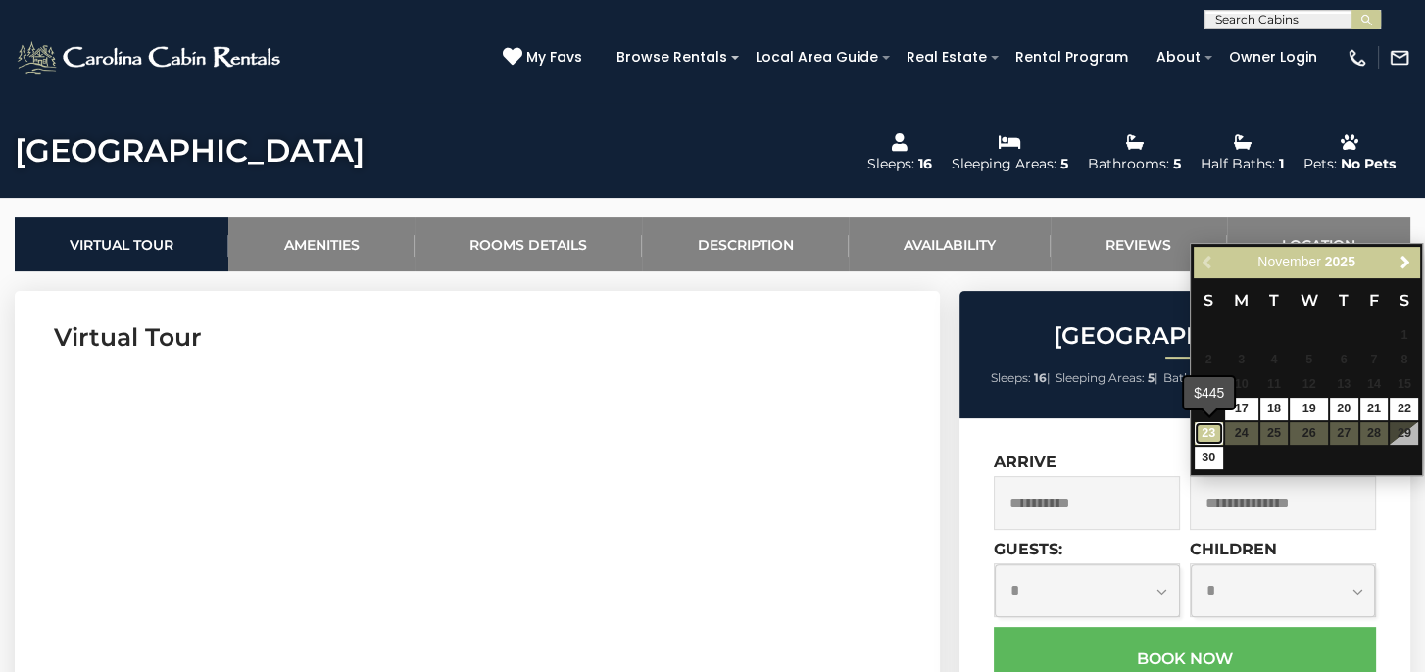
click at [1210, 431] on link "23" at bounding box center [1208, 433] width 28 height 23
type input "**********"
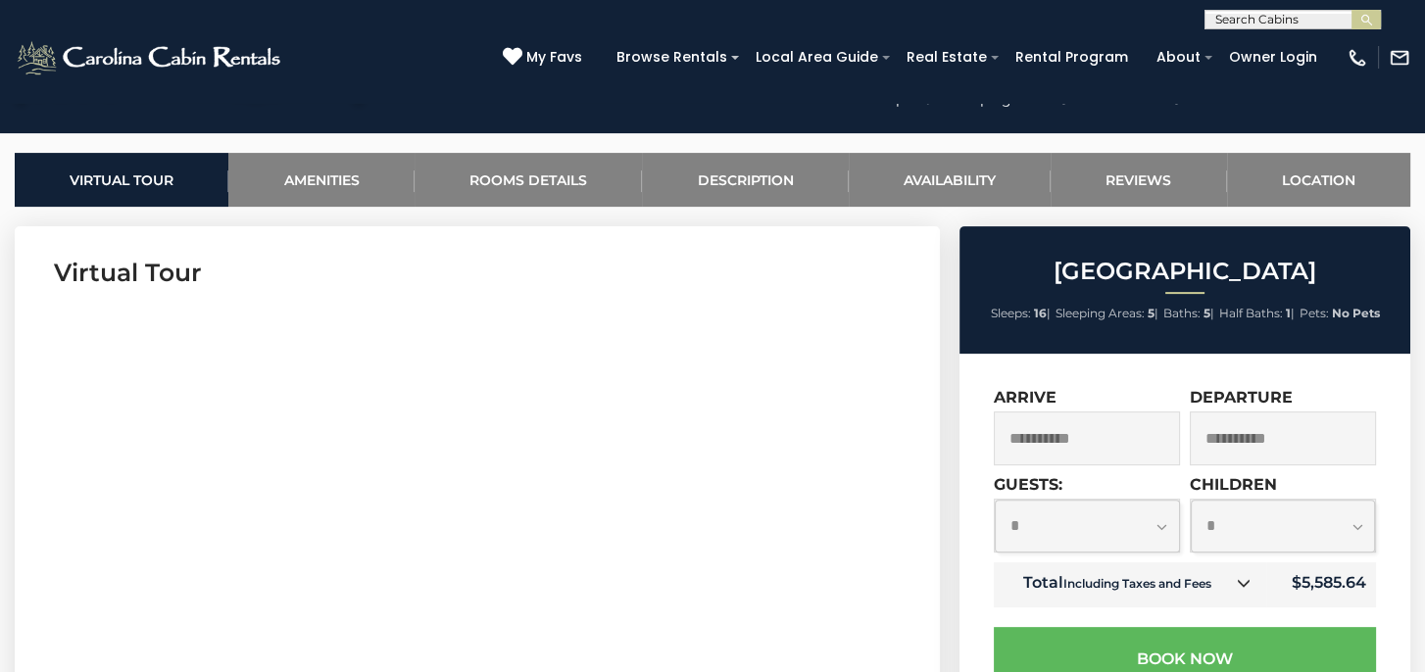
scroll to position [758, 0]
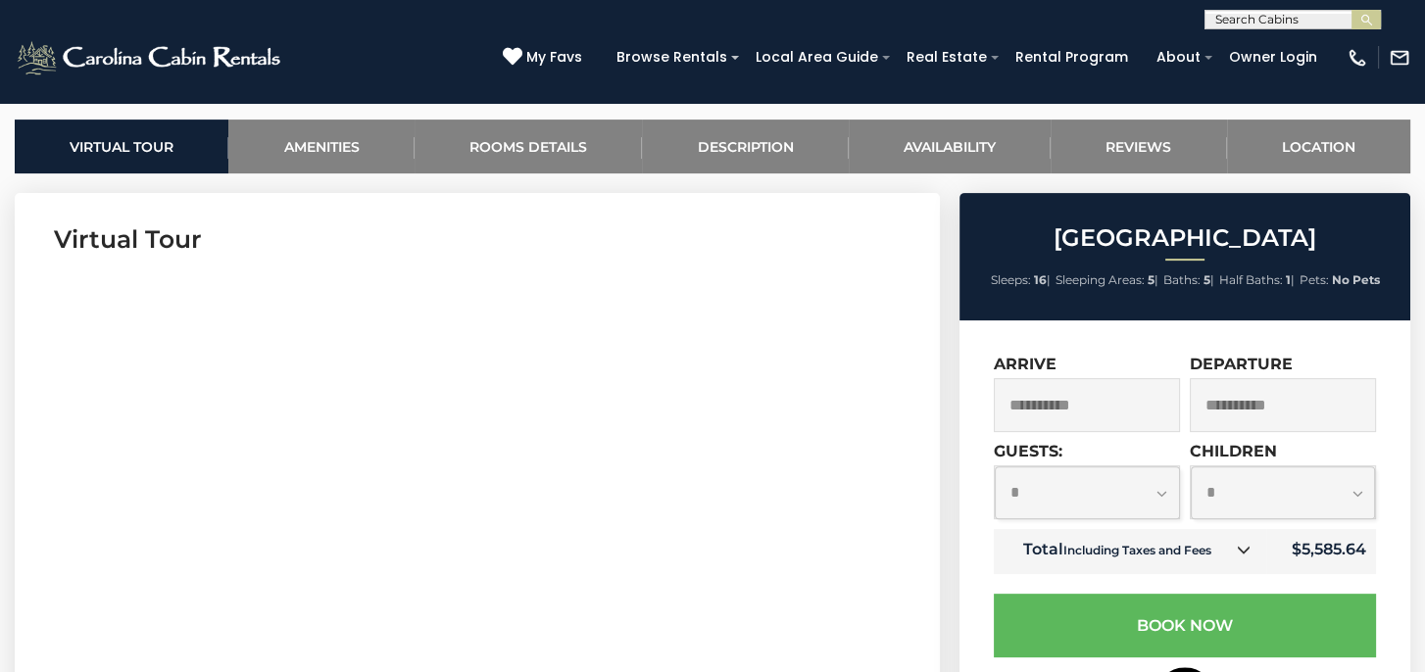
click at [1156, 489] on select "**********" at bounding box center [1087, 492] width 184 height 52
select select "*"
click at [995, 466] on select "**********" at bounding box center [1087, 492] width 184 height 52
click at [1250, 499] on select "**********" at bounding box center [1282, 492] width 184 height 52
select select "*"
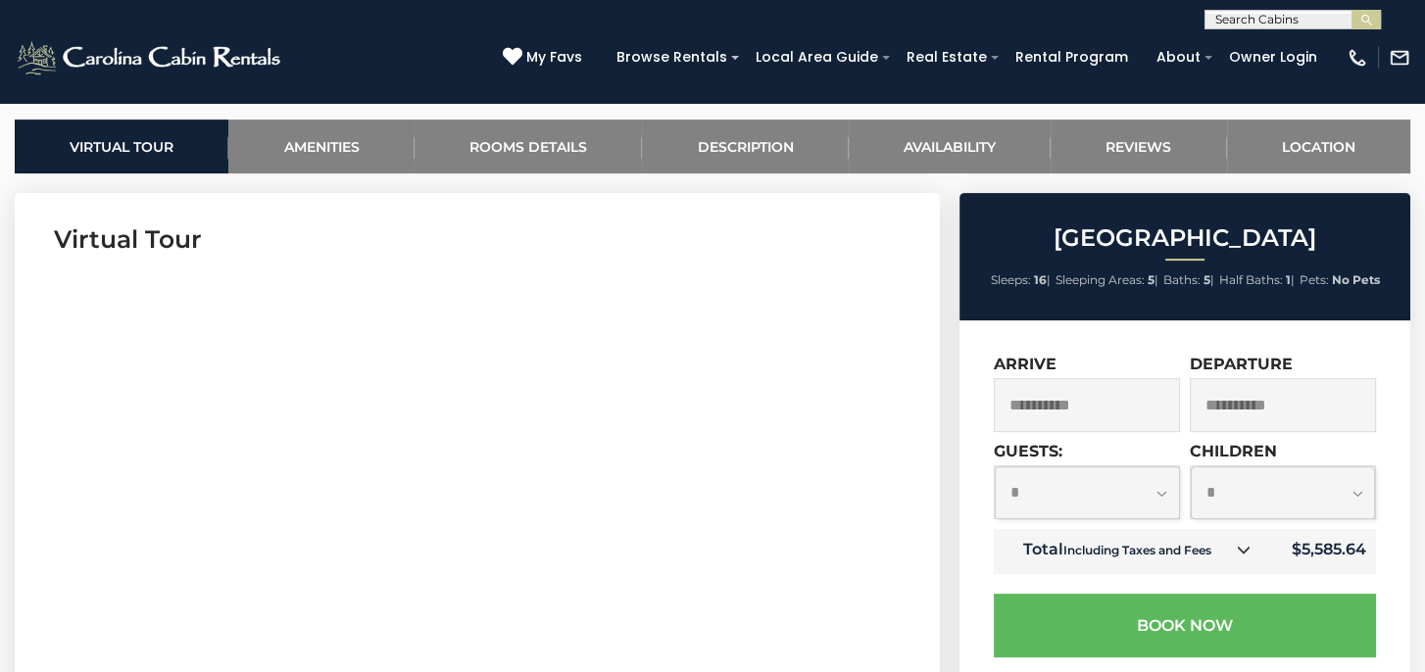
click at [1190, 466] on select "**********" at bounding box center [1282, 492] width 184 height 52
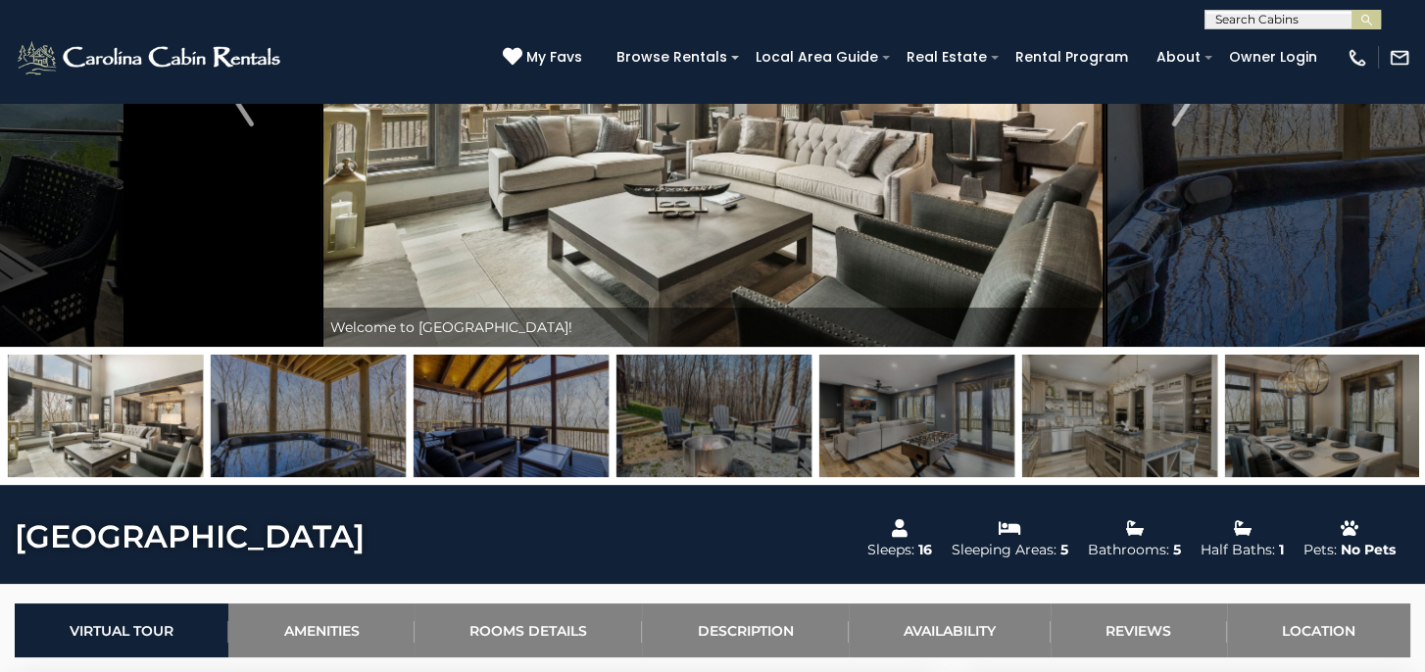
scroll to position [268, 0]
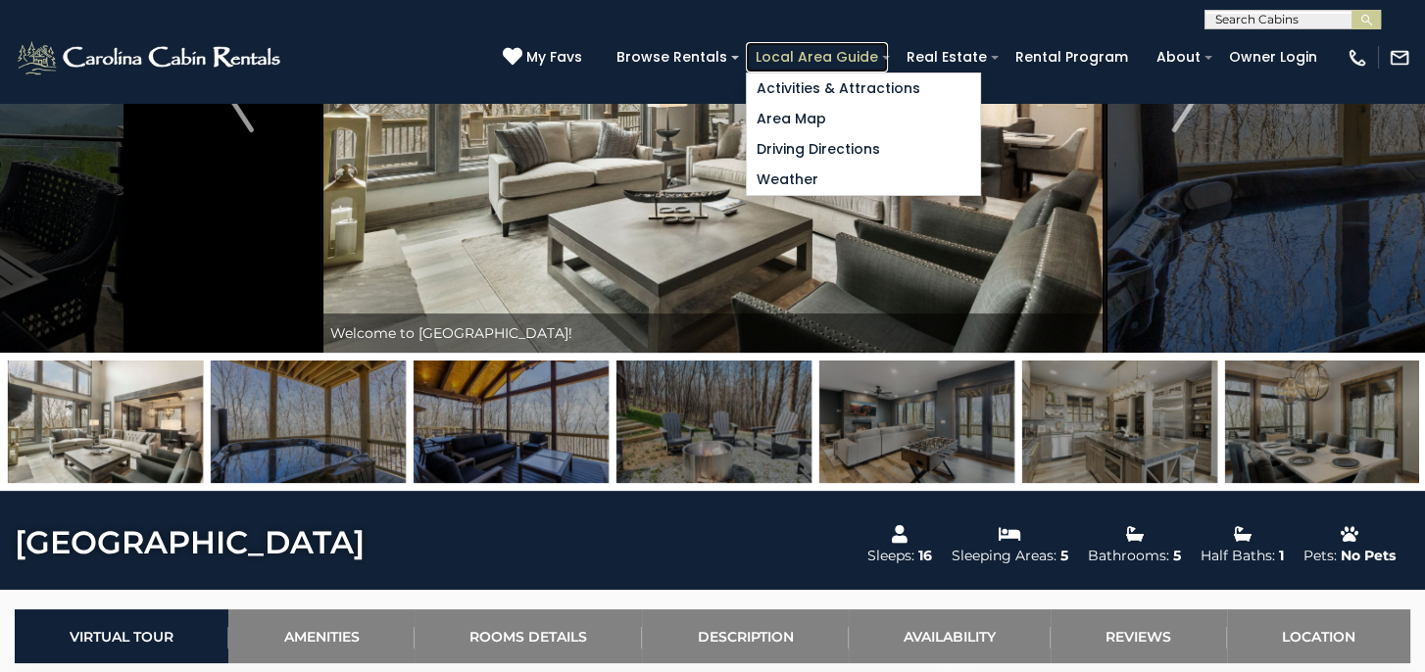
click at [847, 54] on link "Local Area Guide" at bounding box center [817, 57] width 142 height 30
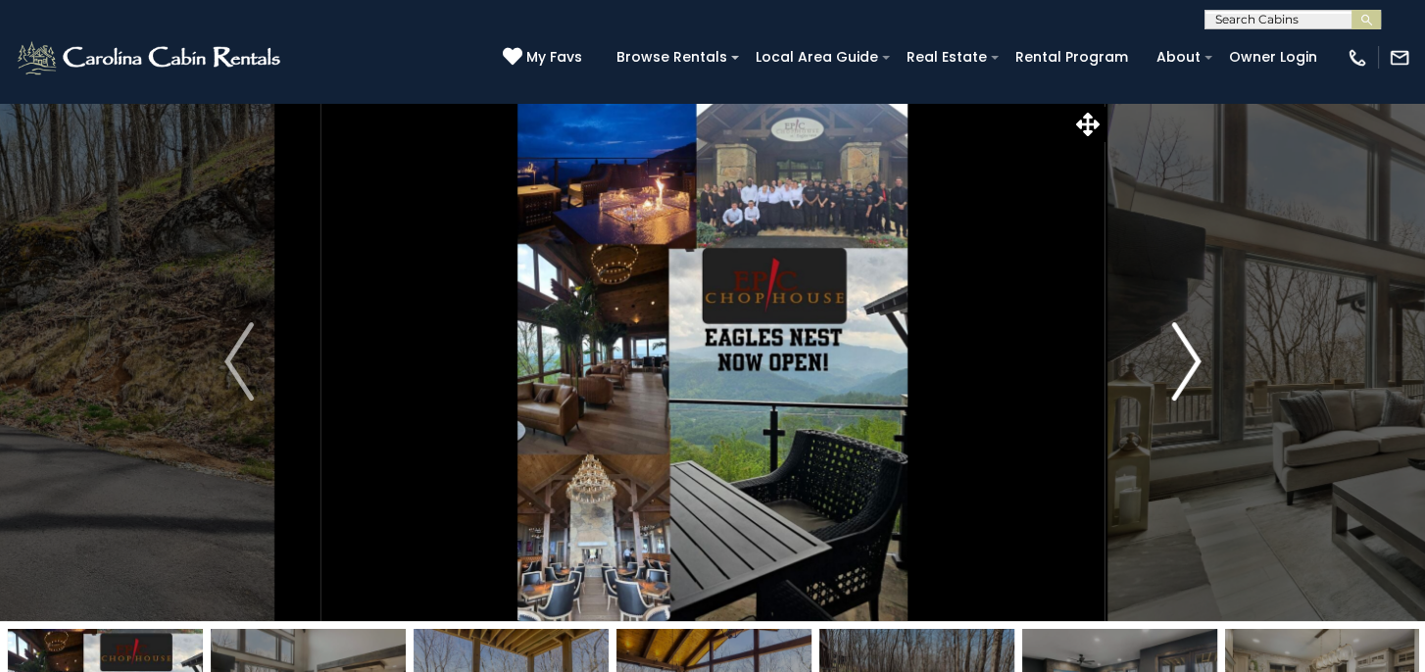
click at [1198, 364] on img "Next" at bounding box center [1185, 361] width 29 height 78
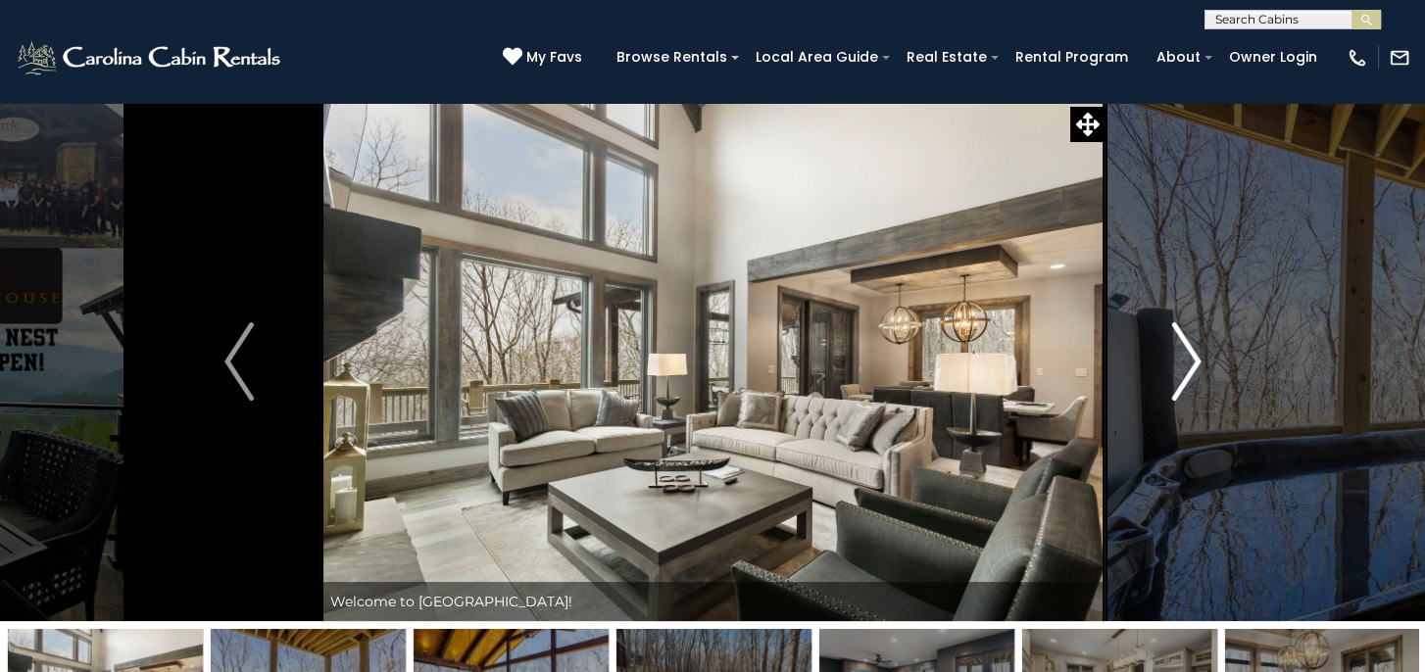
click at [1197, 363] on img "Next" at bounding box center [1185, 361] width 29 height 78
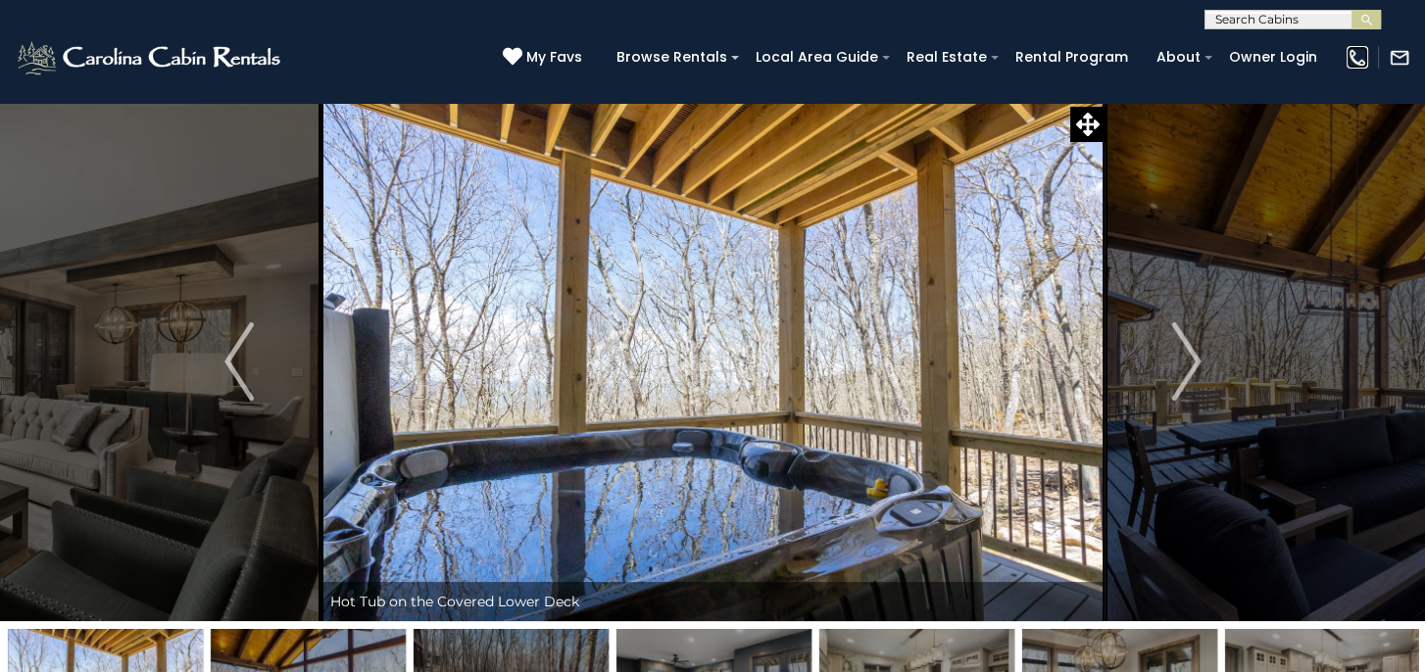
click at [1354, 58] on img at bounding box center [1357, 58] width 22 height 22
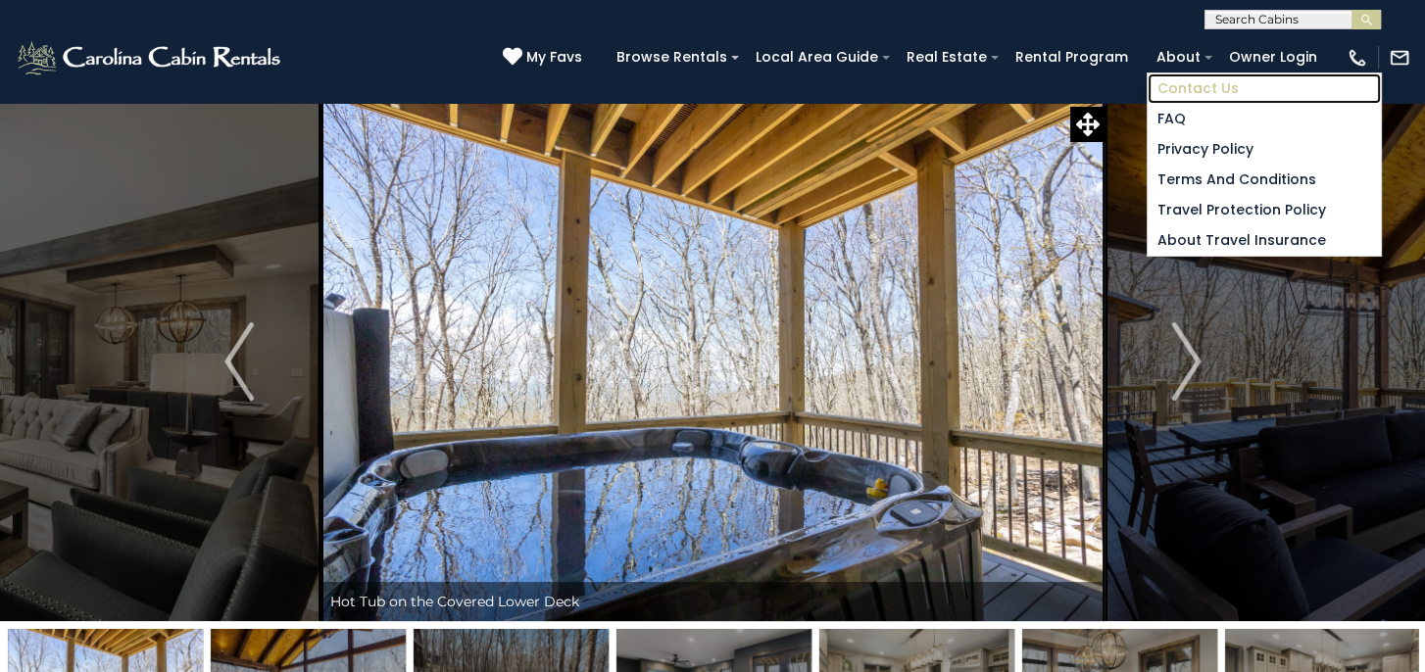
click at [1183, 87] on link "Contact Us" at bounding box center [1263, 88] width 233 height 30
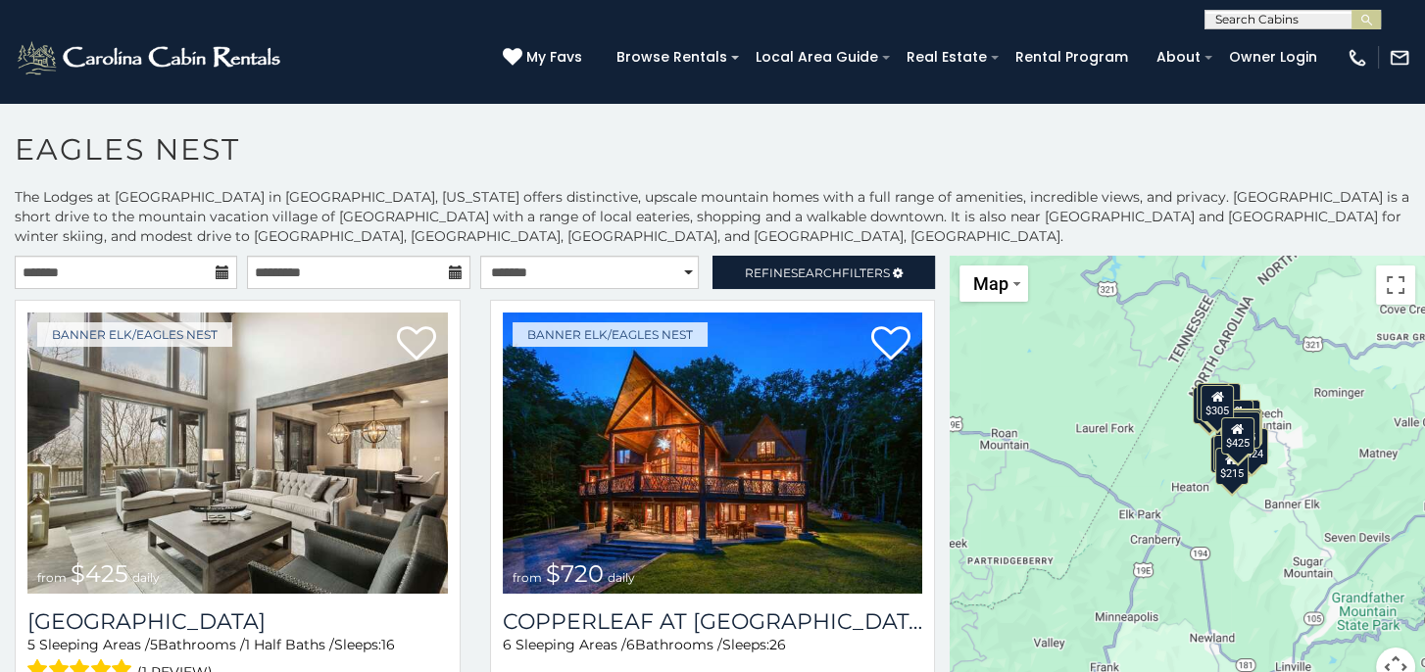
click at [217, 276] on icon at bounding box center [223, 273] width 14 height 14
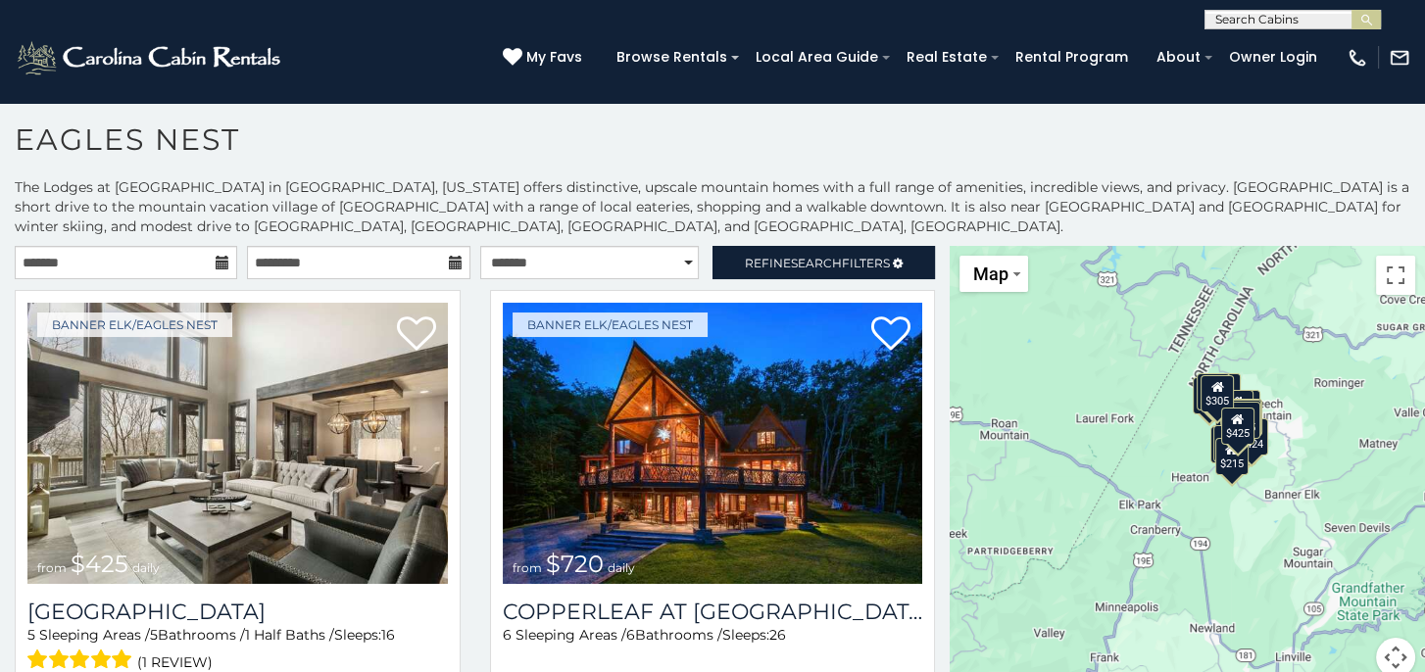
click at [216, 257] on icon at bounding box center [223, 263] width 14 height 14
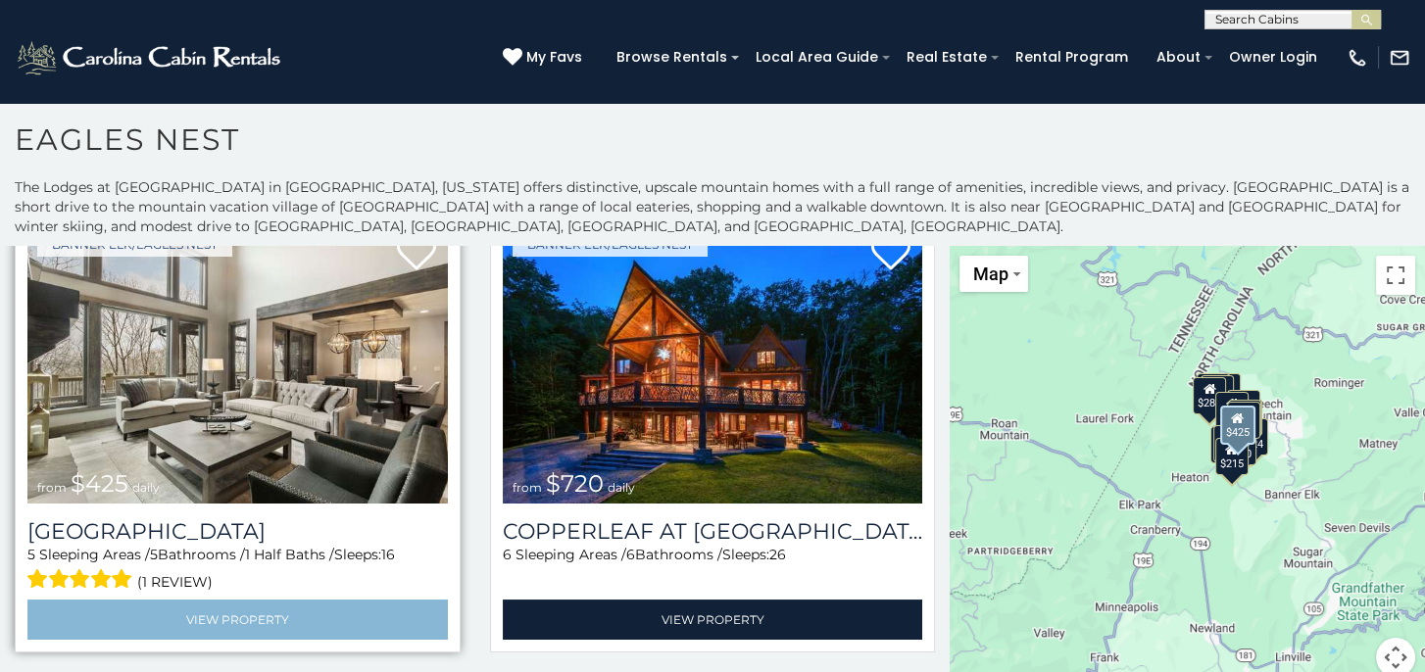
scroll to position [196, 0]
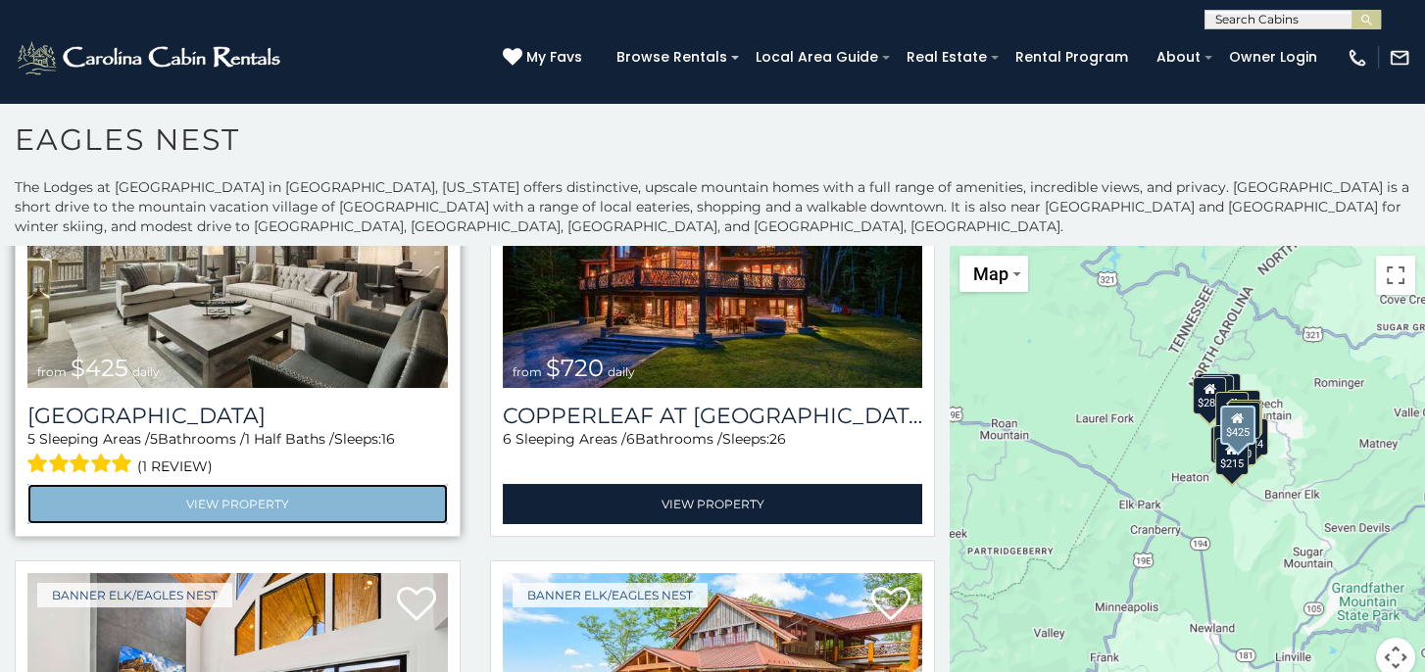
click at [224, 497] on link "View Property" at bounding box center [237, 504] width 420 height 40
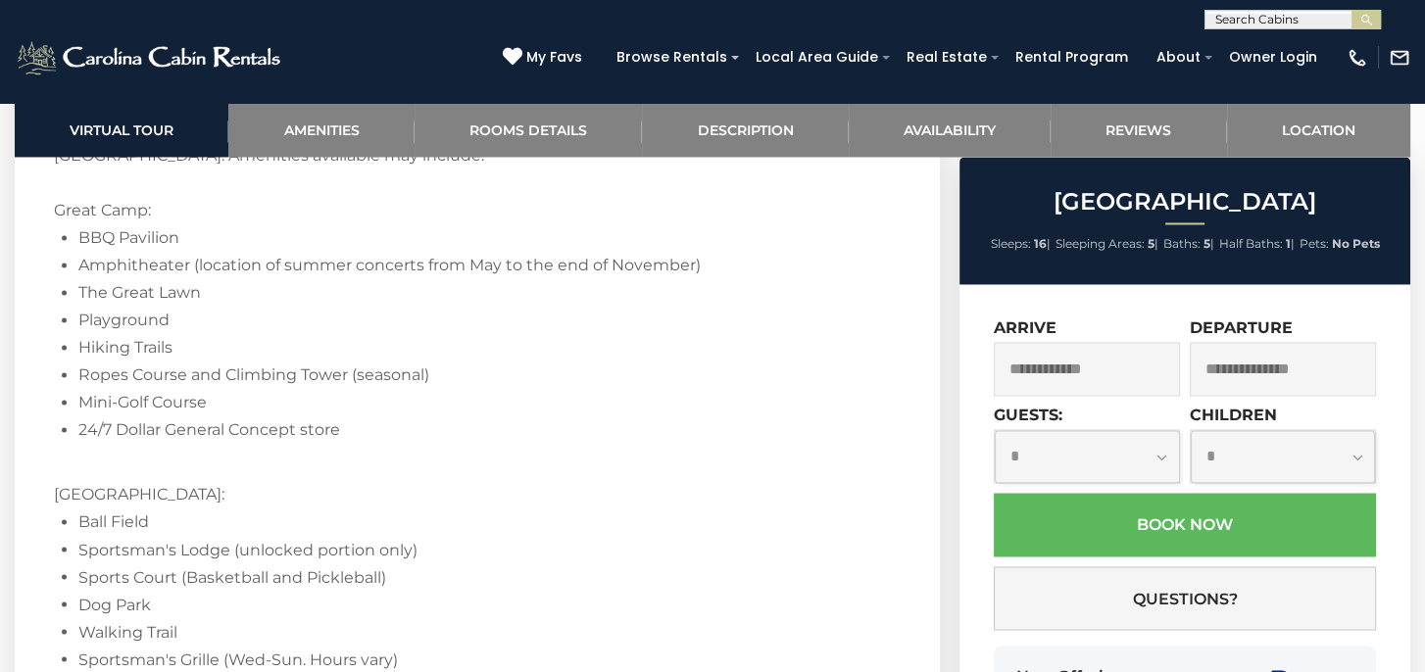
scroll to position [3723, 0]
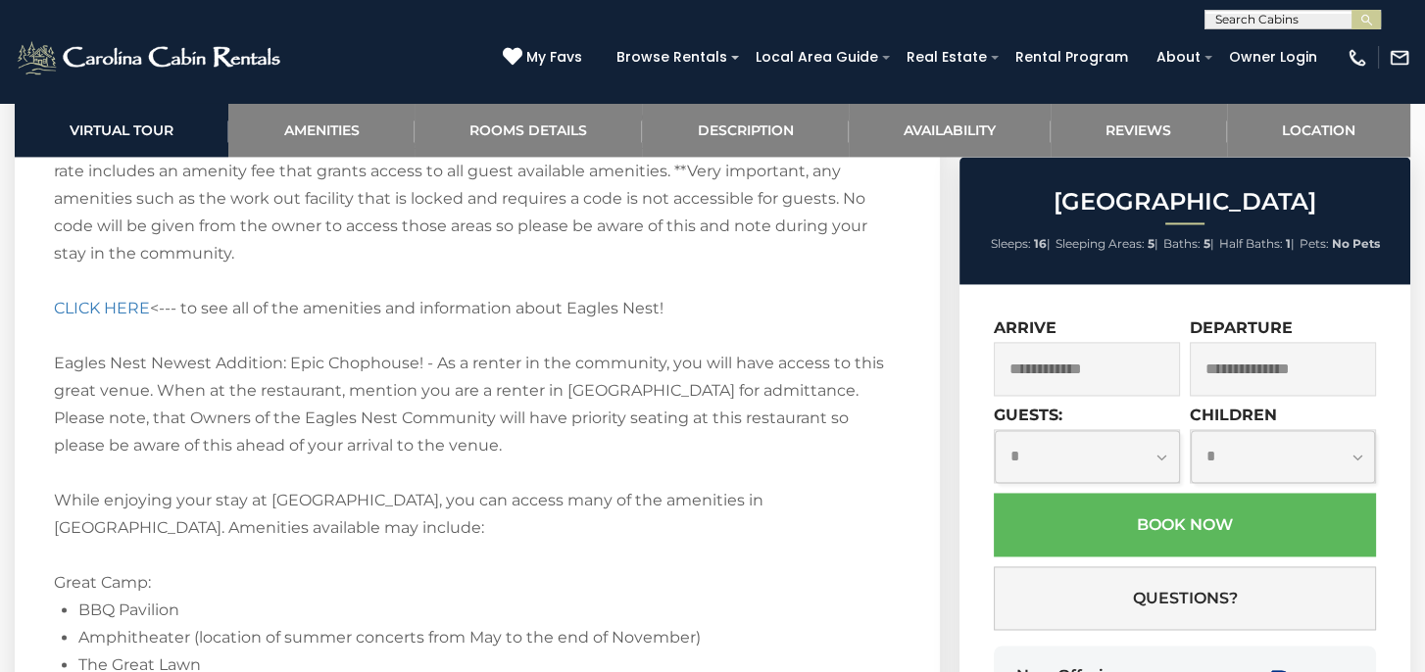
click at [1084, 384] on input "text" at bounding box center [1087, 369] width 186 height 54
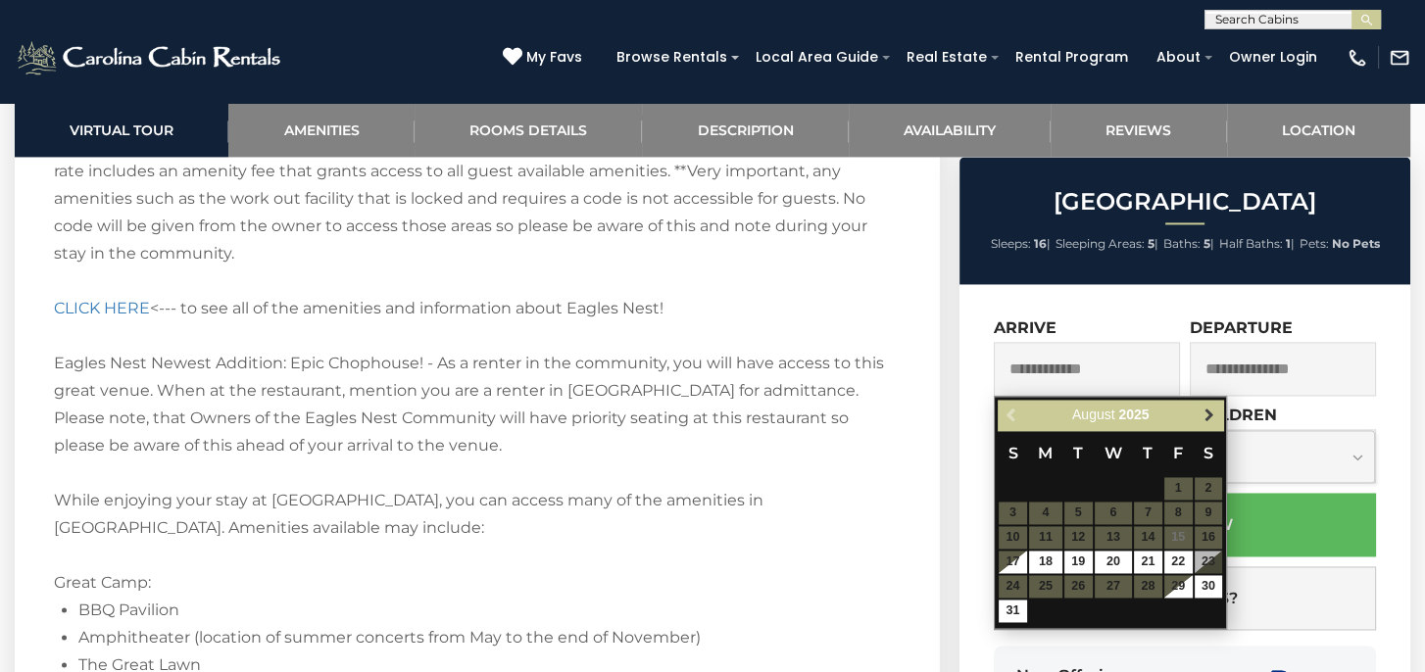
click at [1216, 416] on span "Next" at bounding box center [1209, 416] width 16 height 16
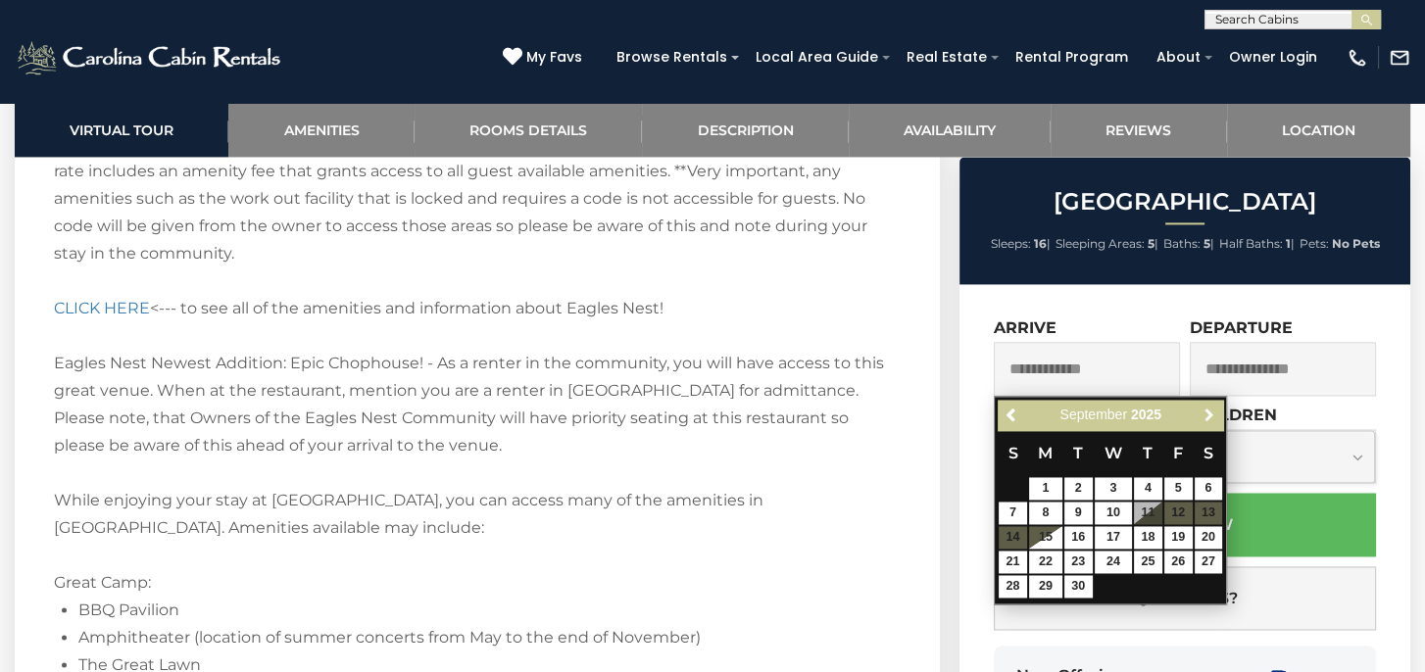
click at [1216, 416] on span "Next" at bounding box center [1209, 416] width 16 height 16
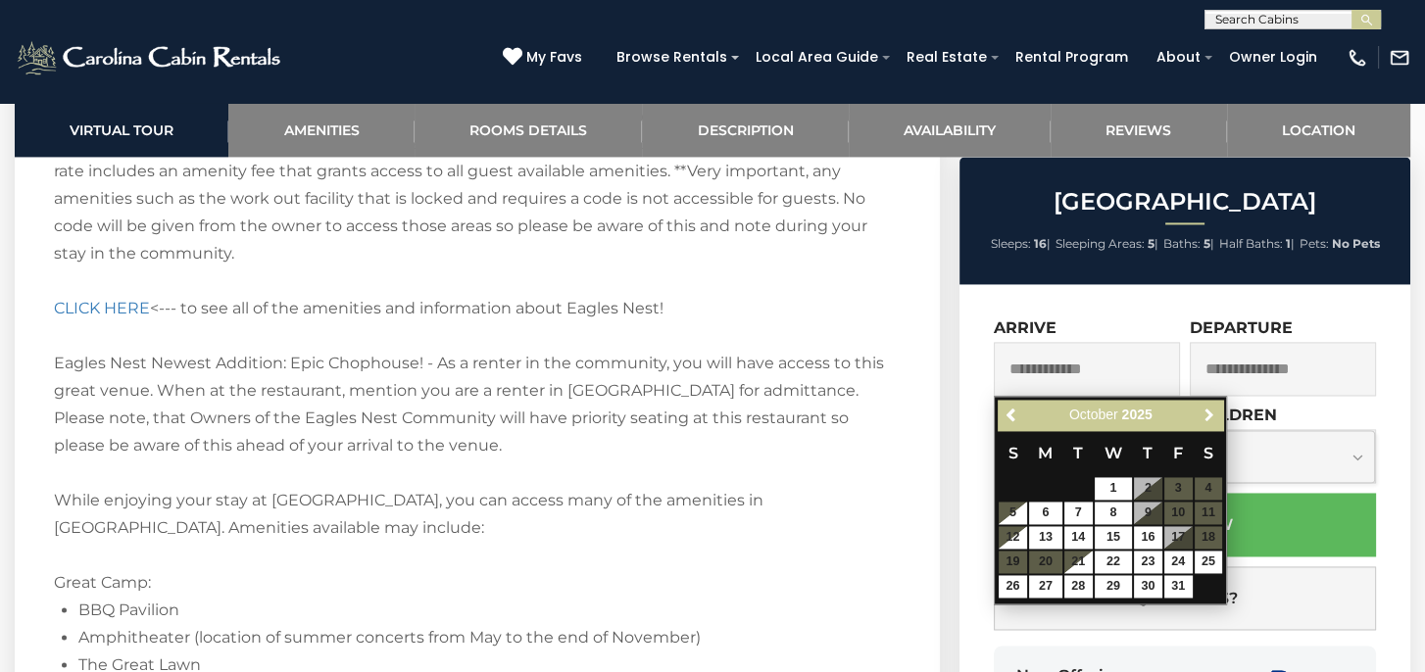
click at [1216, 416] on span "Next" at bounding box center [1209, 416] width 16 height 16
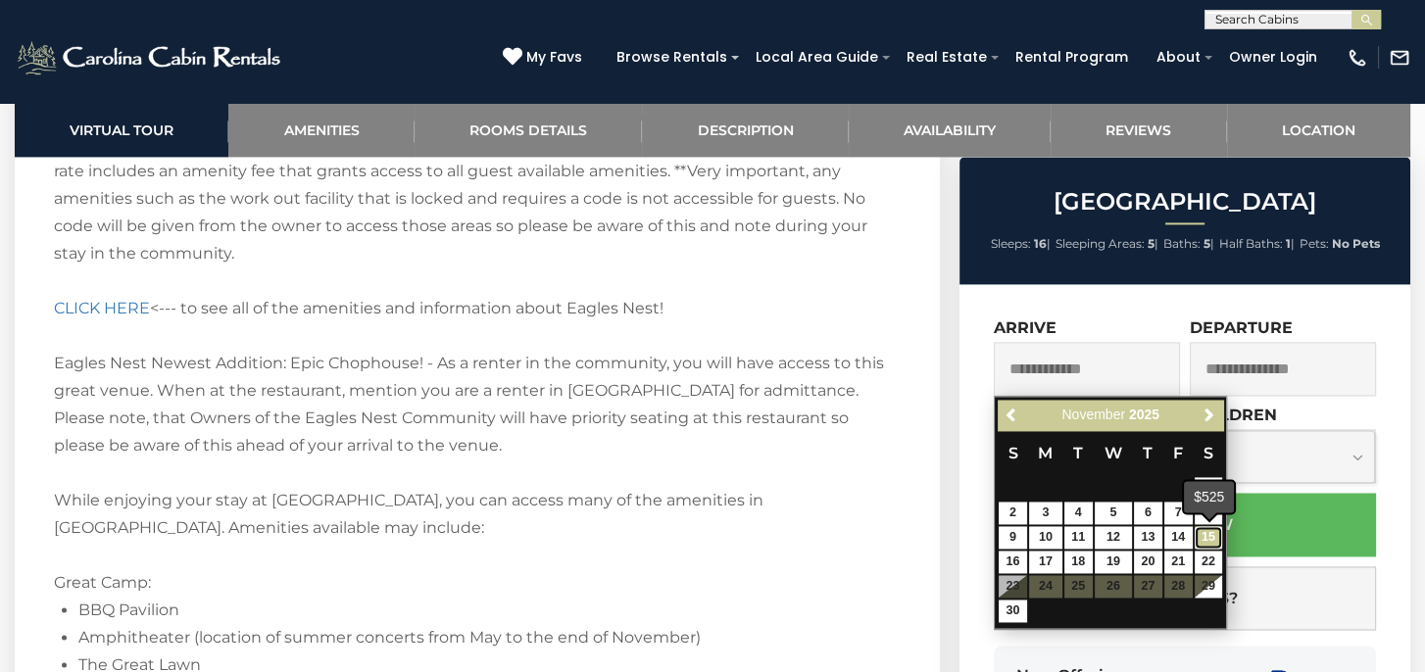
click at [1211, 538] on link "15" at bounding box center [1208, 537] width 28 height 23
type input "**********"
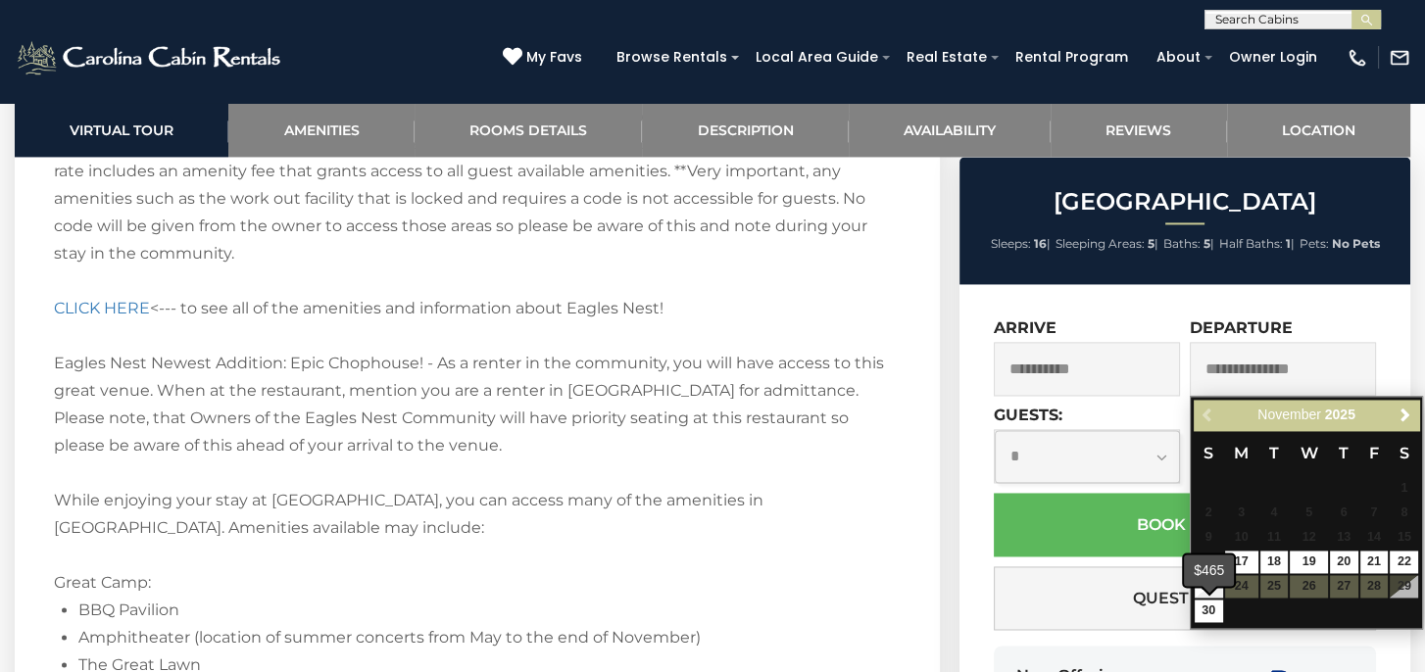
click at [1214, 583] on div "$465" at bounding box center [1209, 570] width 50 height 31
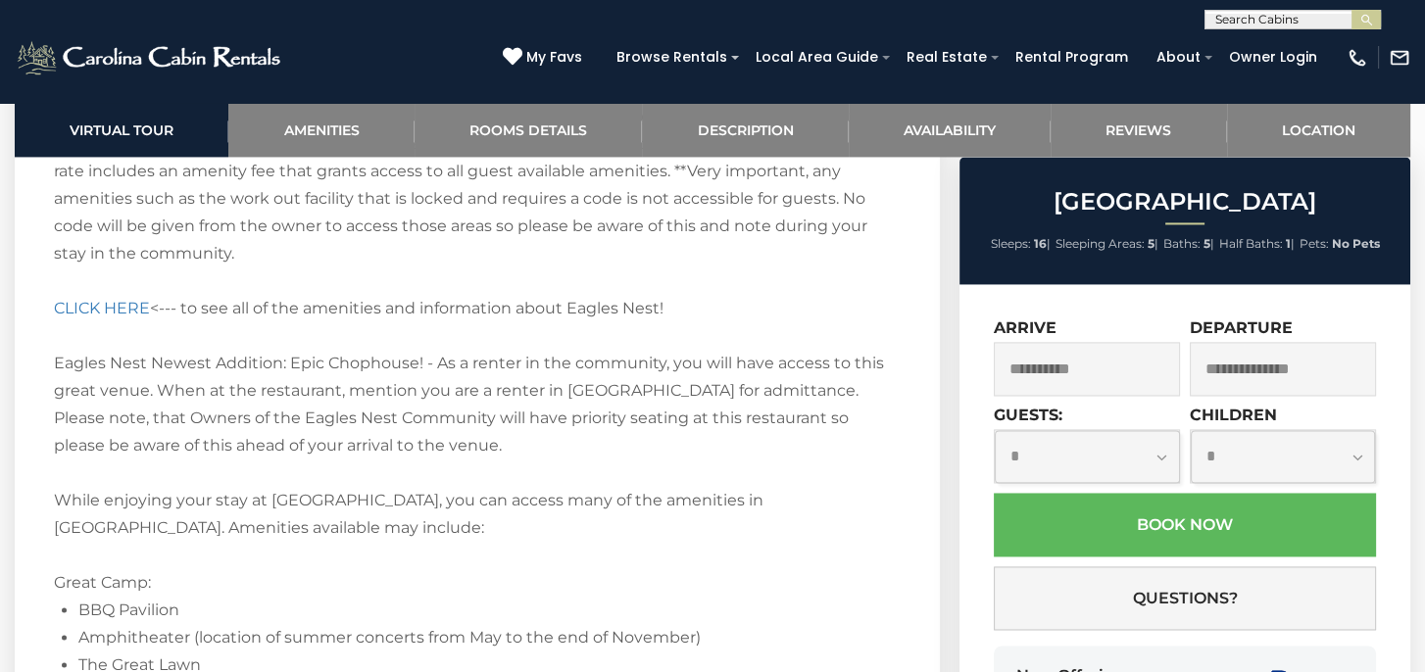
click at [1158, 461] on select "**********" at bounding box center [1087, 456] width 184 height 52
select select "*"
click at [995, 430] on select "**********" at bounding box center [1087, 456] width 184 height 52
click at [1356, 462] on select "**********" at bounding box center [1282, 456] width 184 height 52
select select "*"
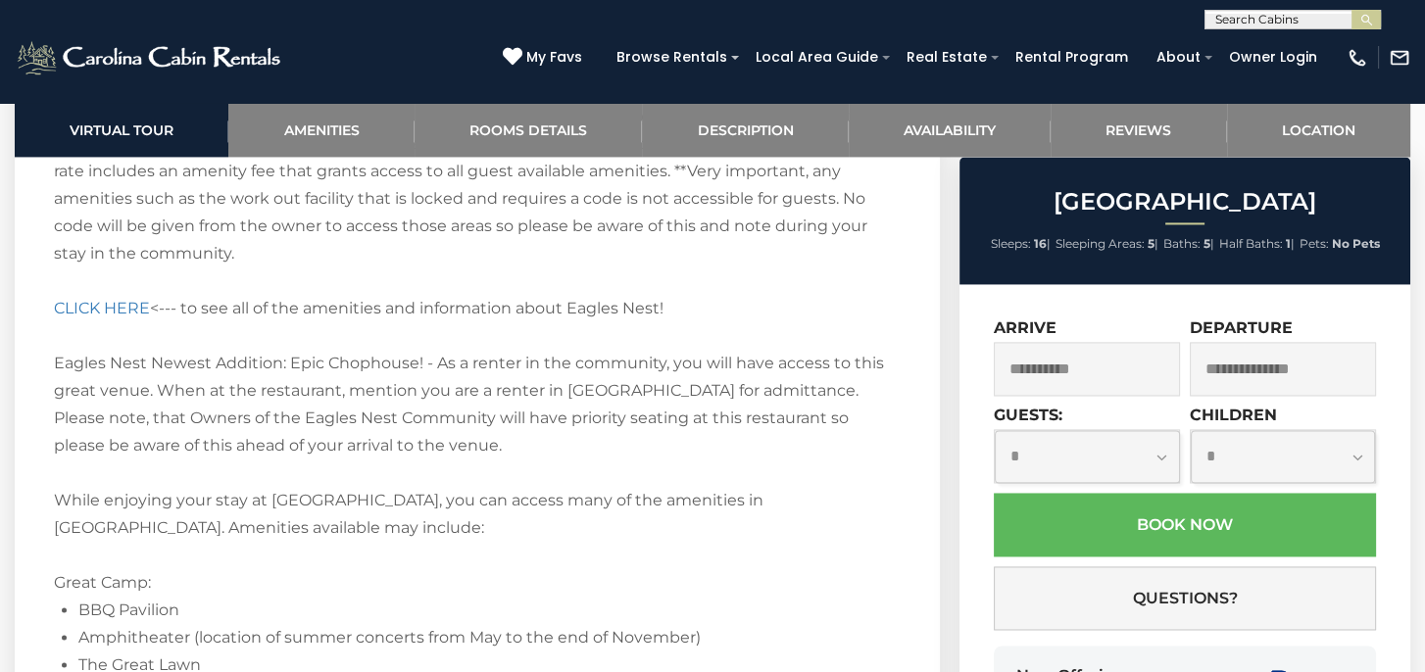
click at [1190, 430] on select "**********" at bounding box center [1282, 456] width 184 height 52
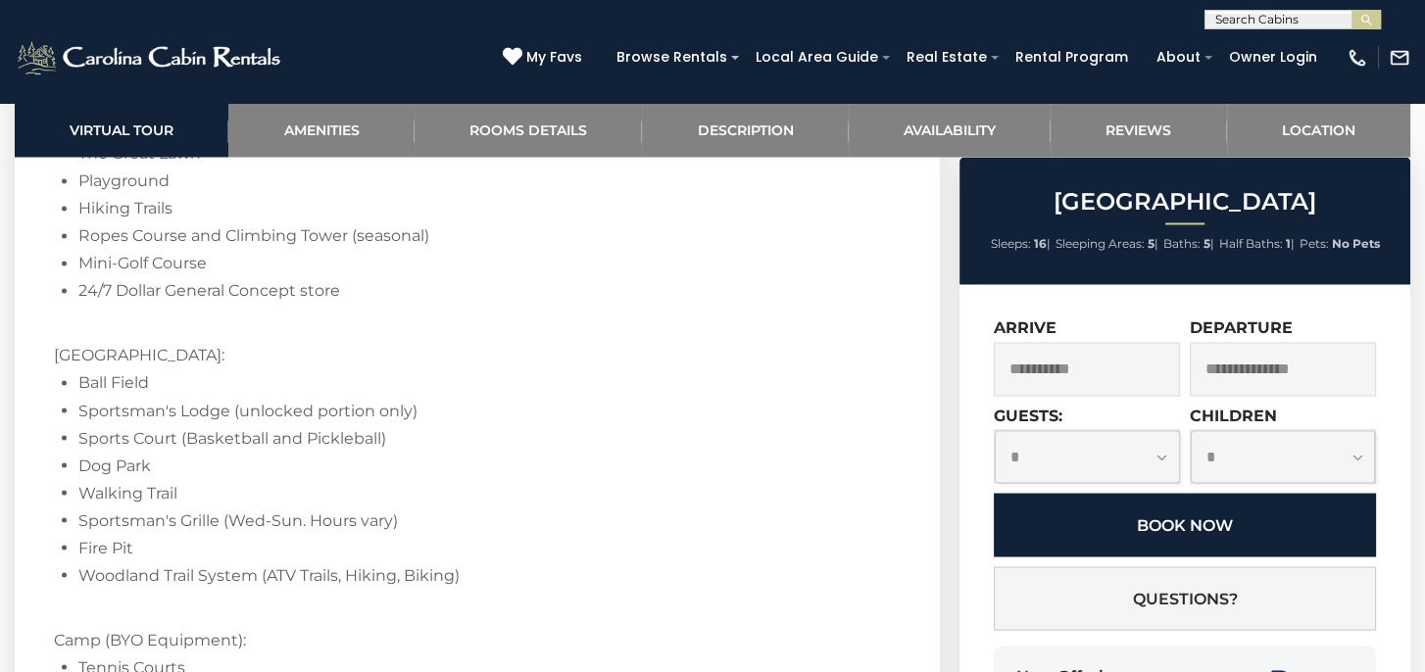
scroll to position [4311, 0]
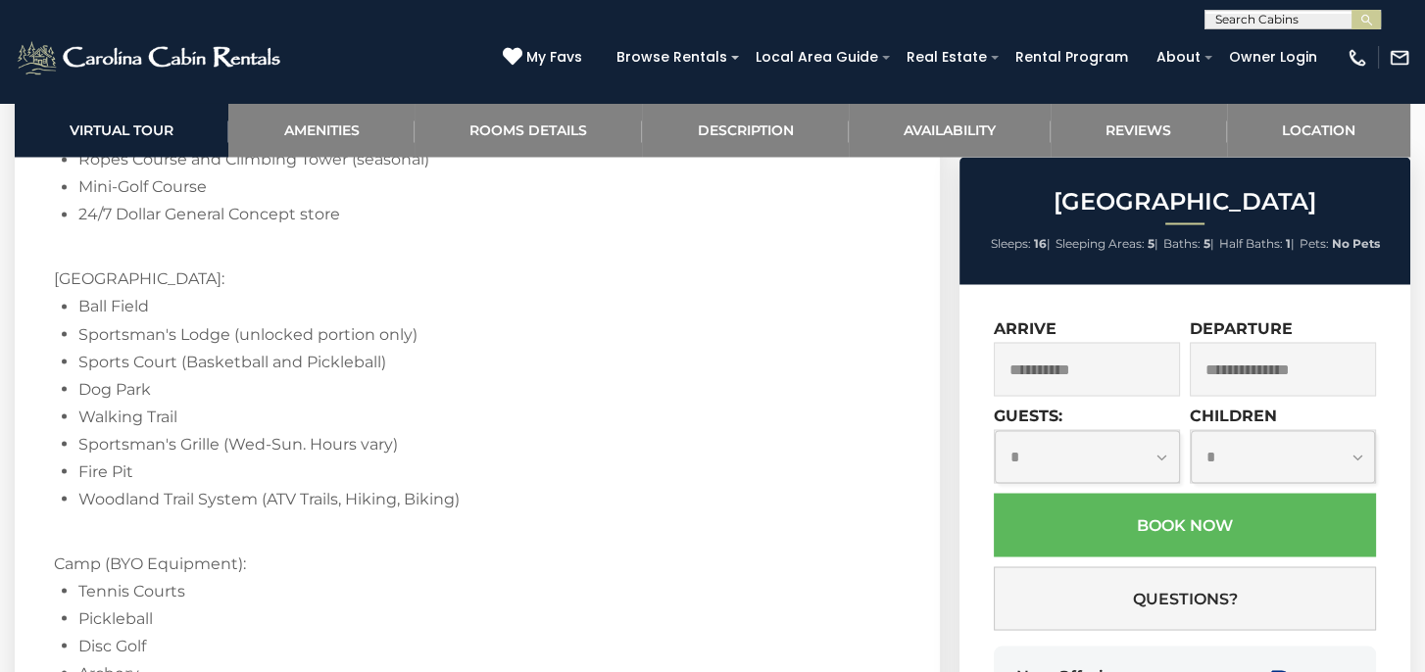
click at [857, 577] on li "Tennis Courts" at bounding box center [489, 590] width 822 height 27
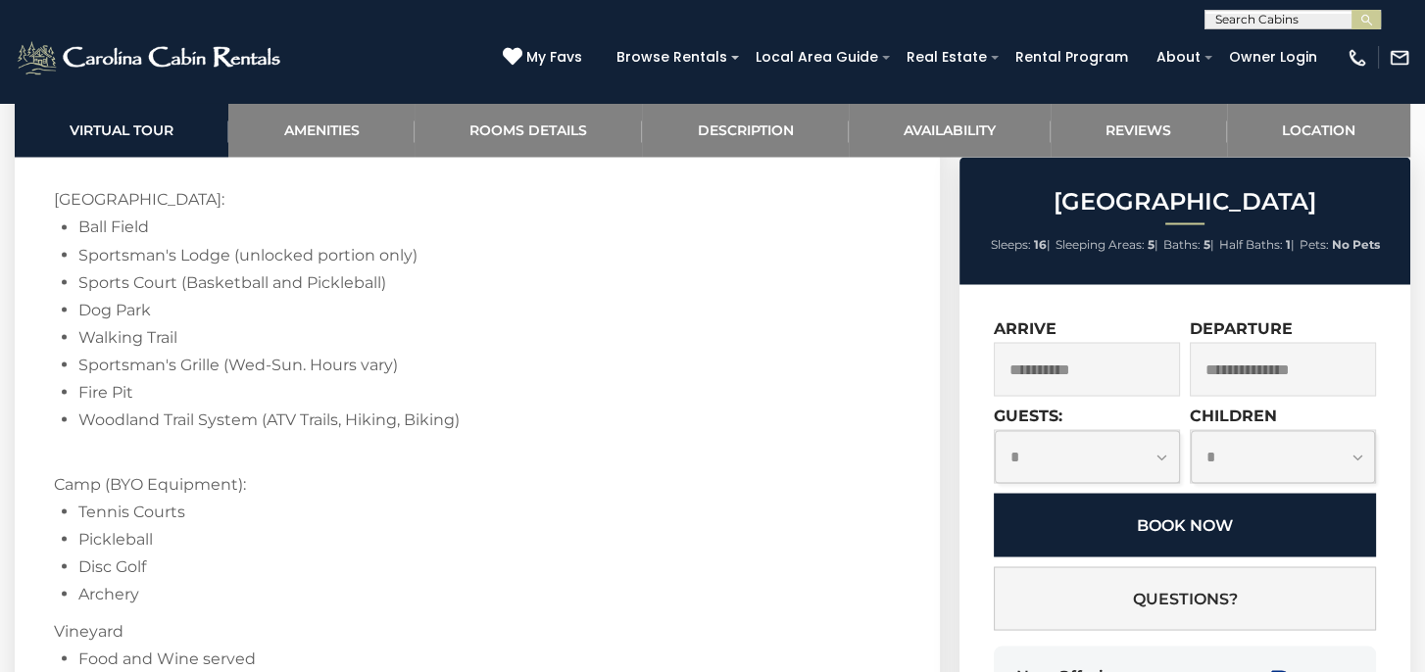
scroll to position [4233, 0]
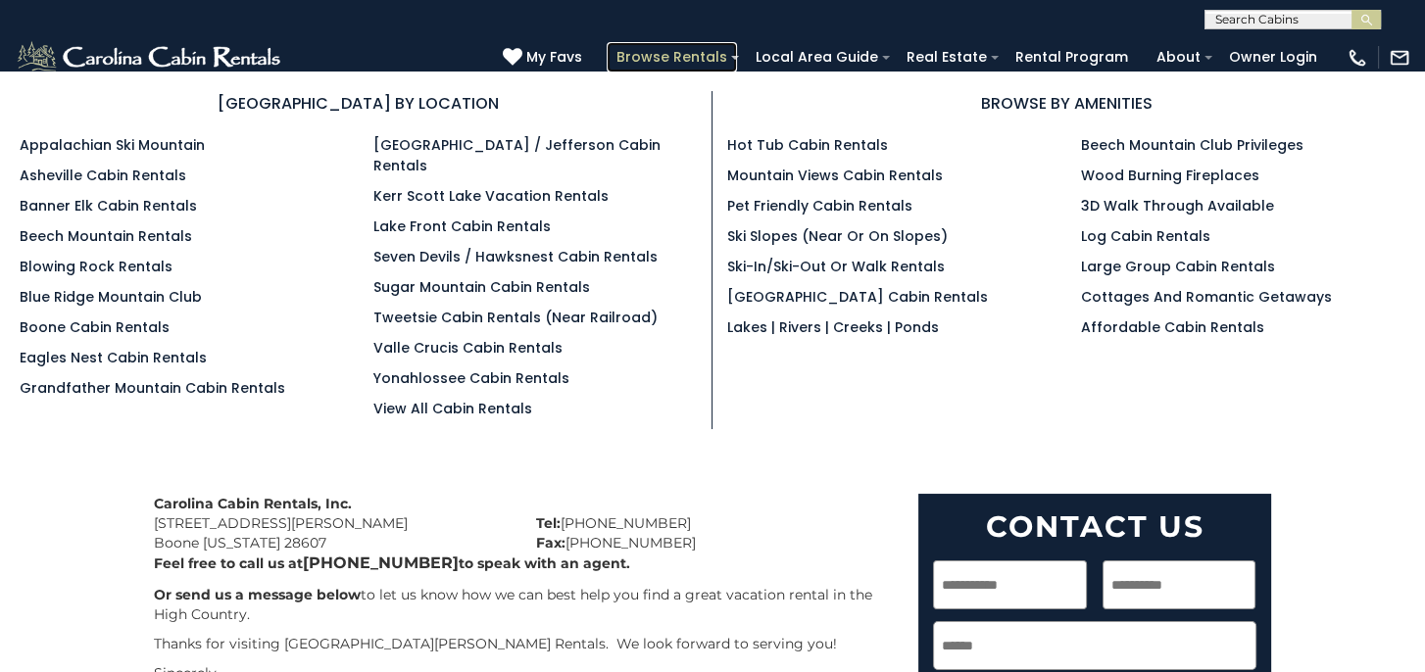
click at [704, 58] on link "Browse Rentals" at bounding box center [672, 57] width 130 height 30
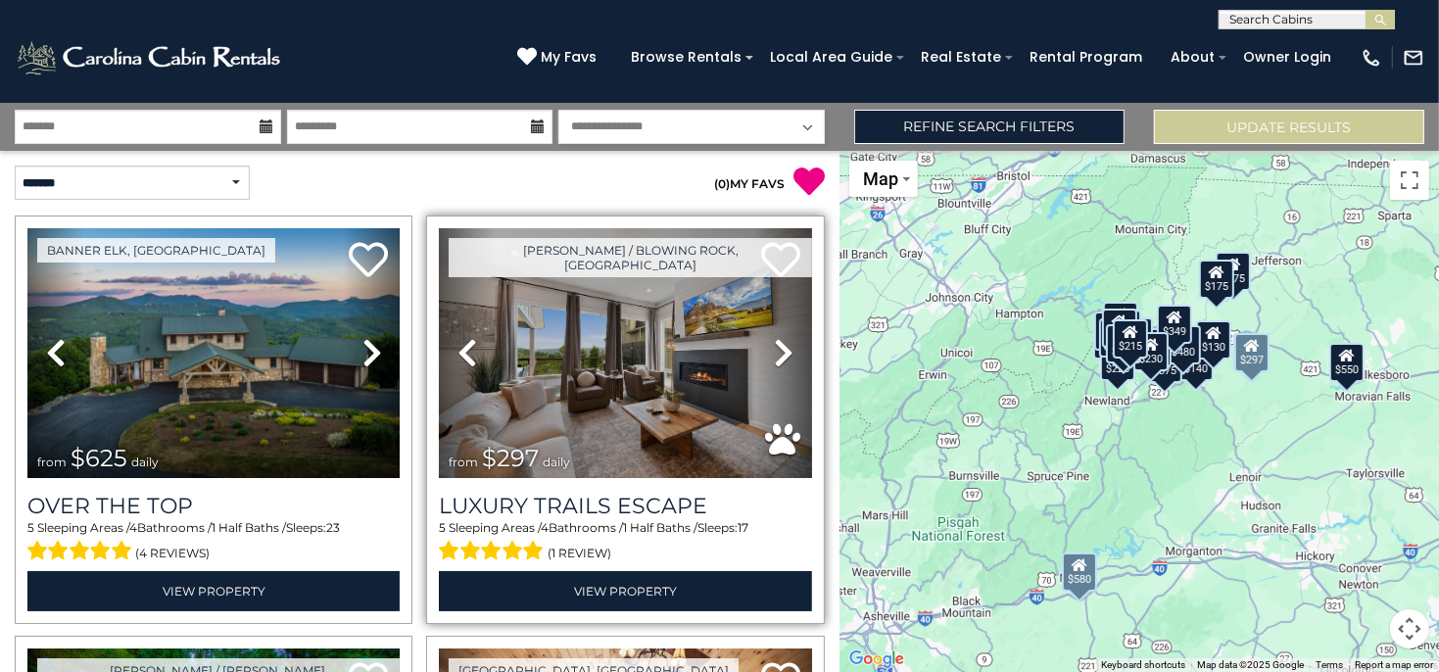
click at [774, 347] on icon at bounding box center [784, 352] width 20 height 31
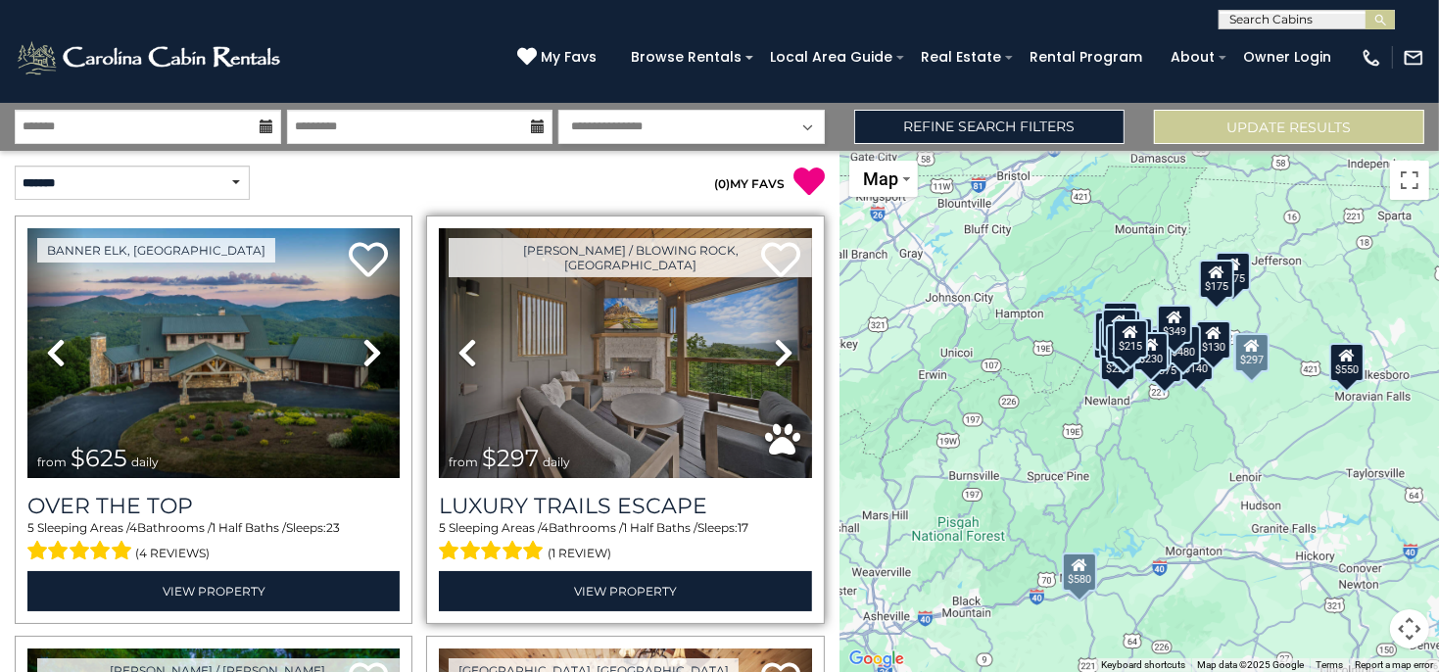
click at [774, 347] on icon at bounding box center [784, 352] width 20 height 31
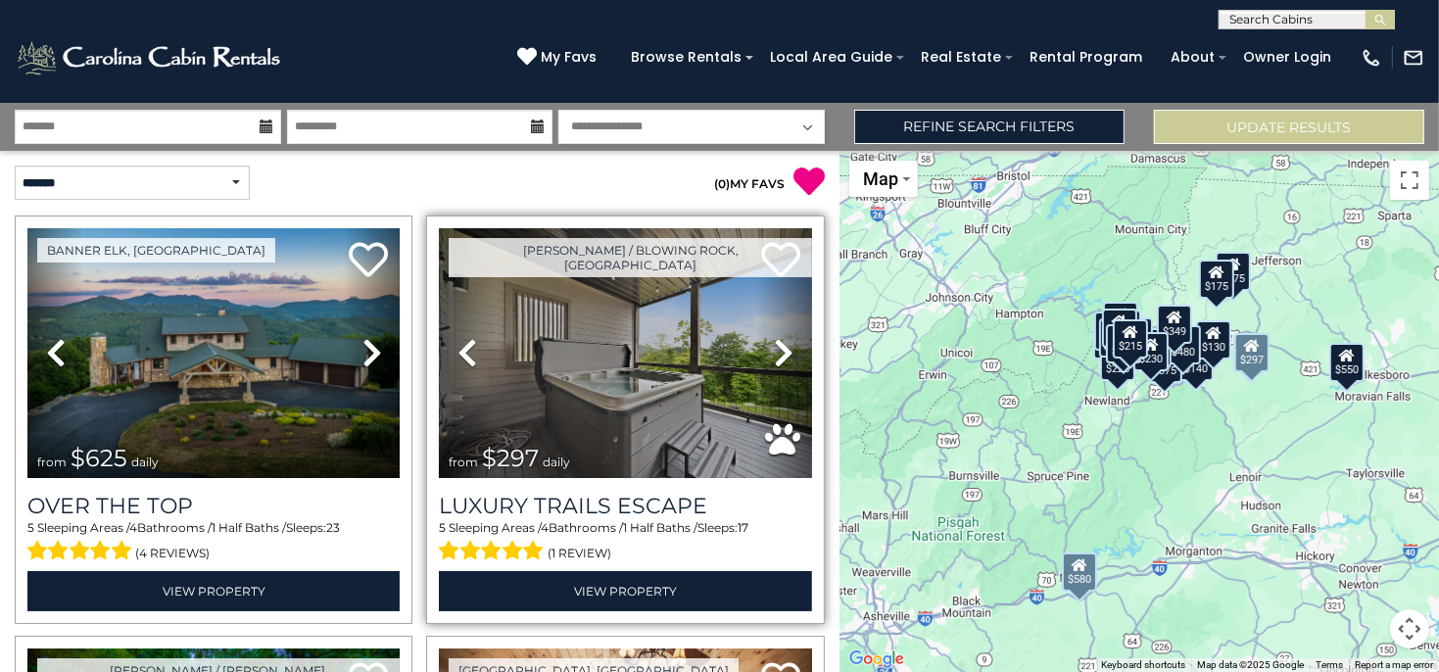
click at [774, 348] on icon at bounding box center [784, 352] width 20 height 31
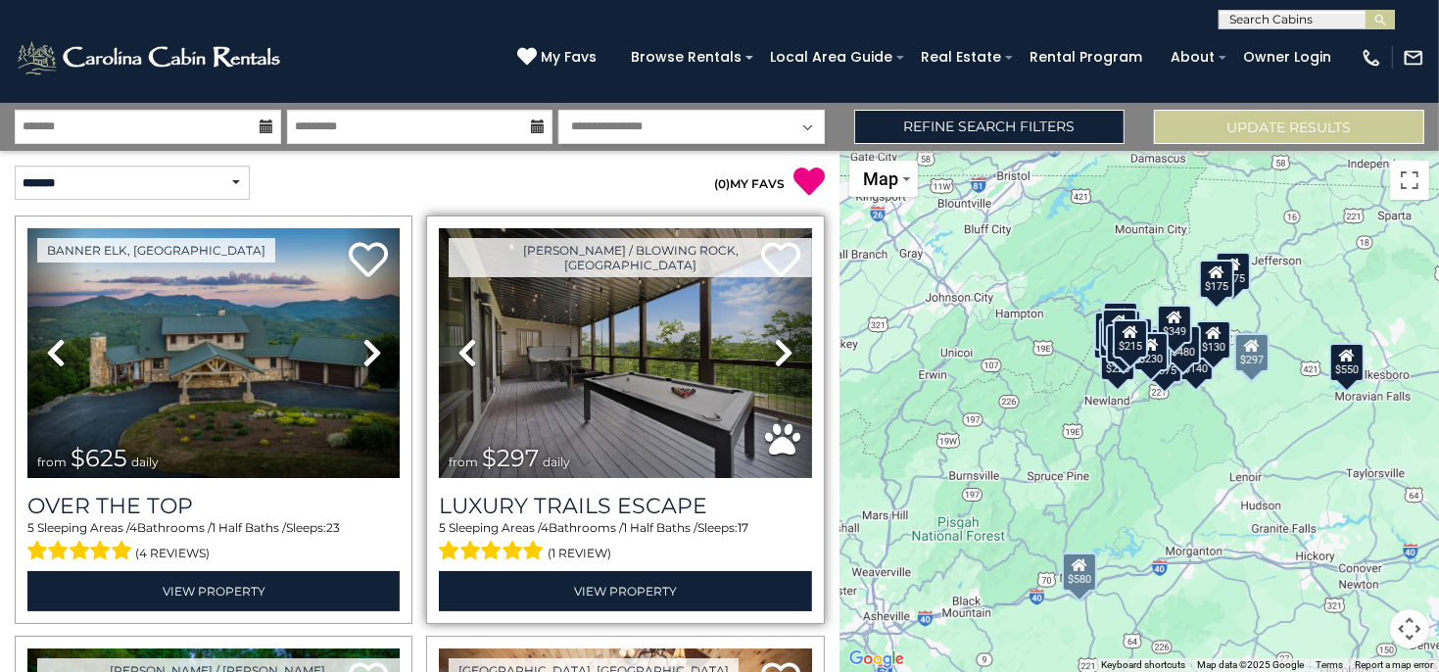
click at [774, 348] on icon at bounding box center [784, 352] width 20 height 31
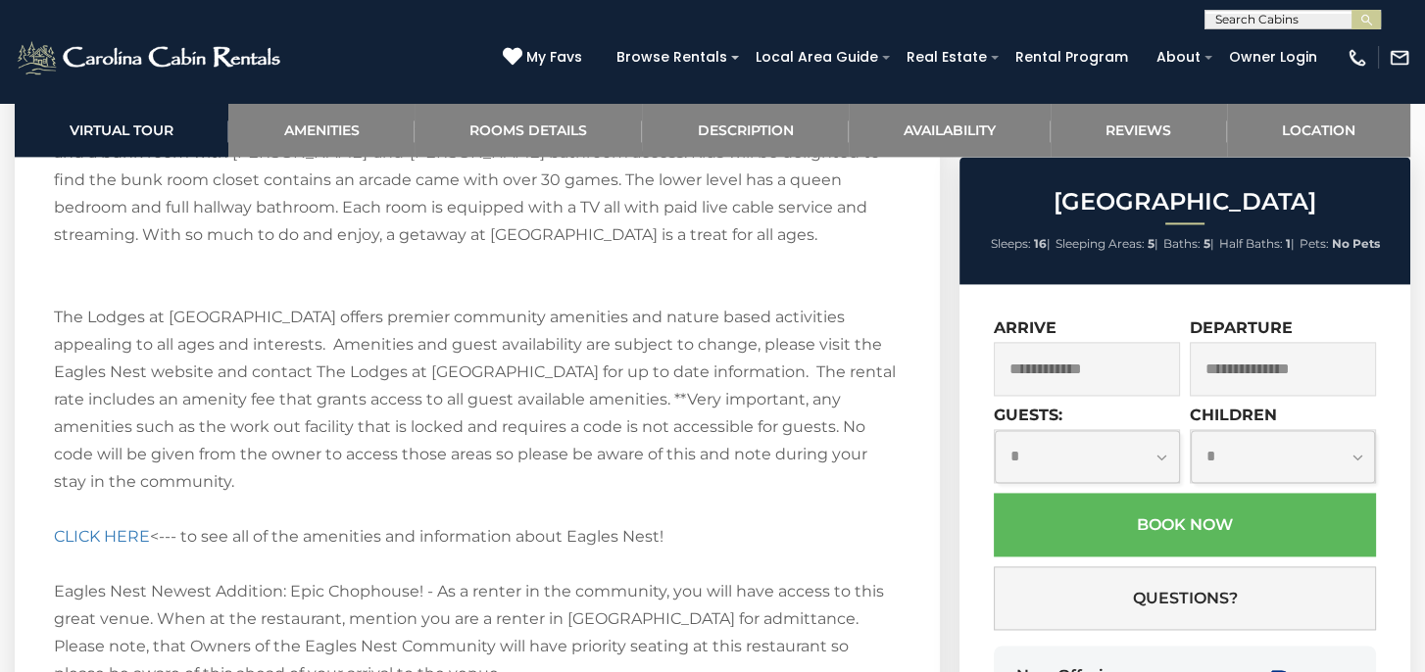
scroll to position [3527, 0]
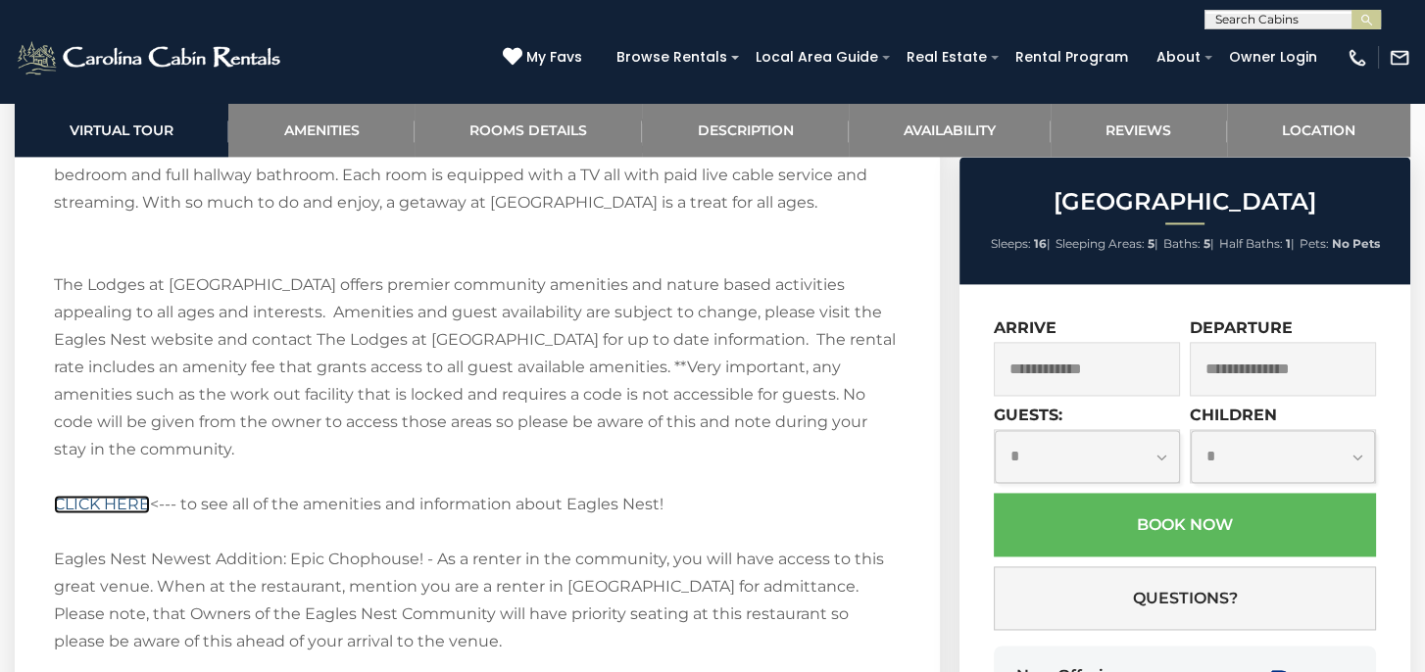
click at [122, 495] on link "CLICK HERE" at bounding box center [102, 504] width 96 height 19
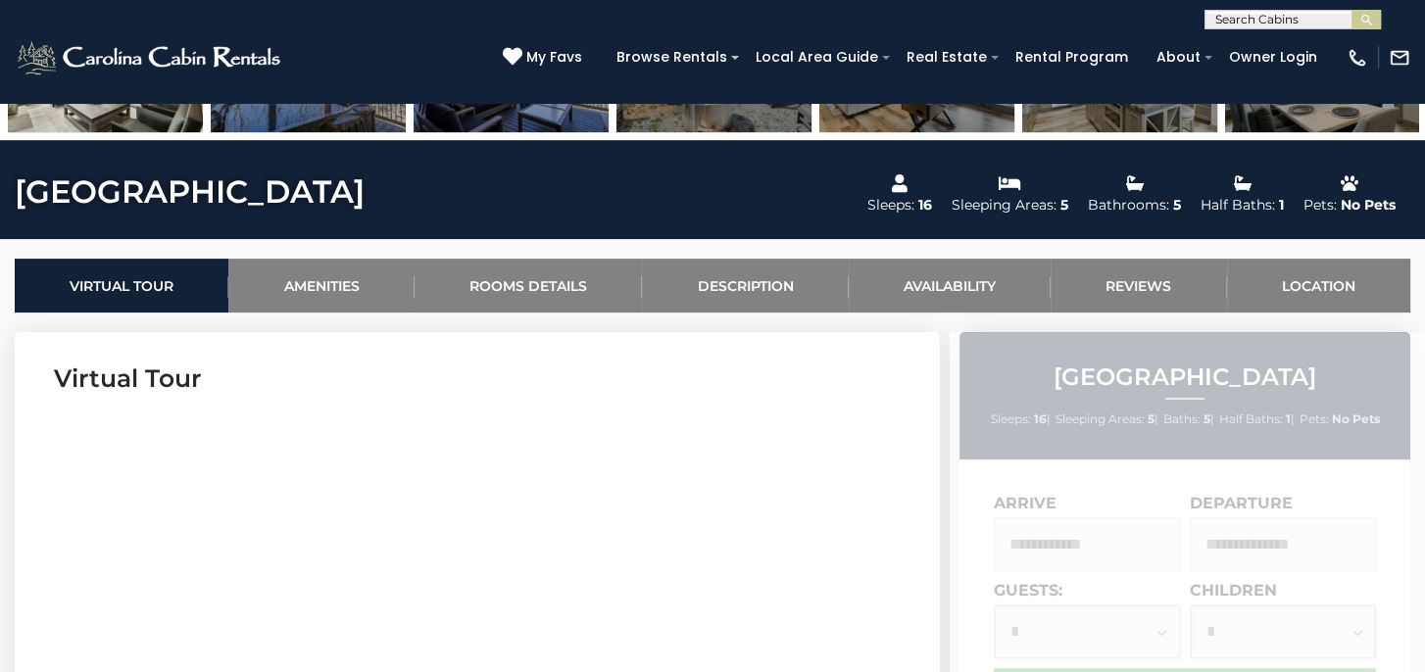
scroll to position [784, 0]
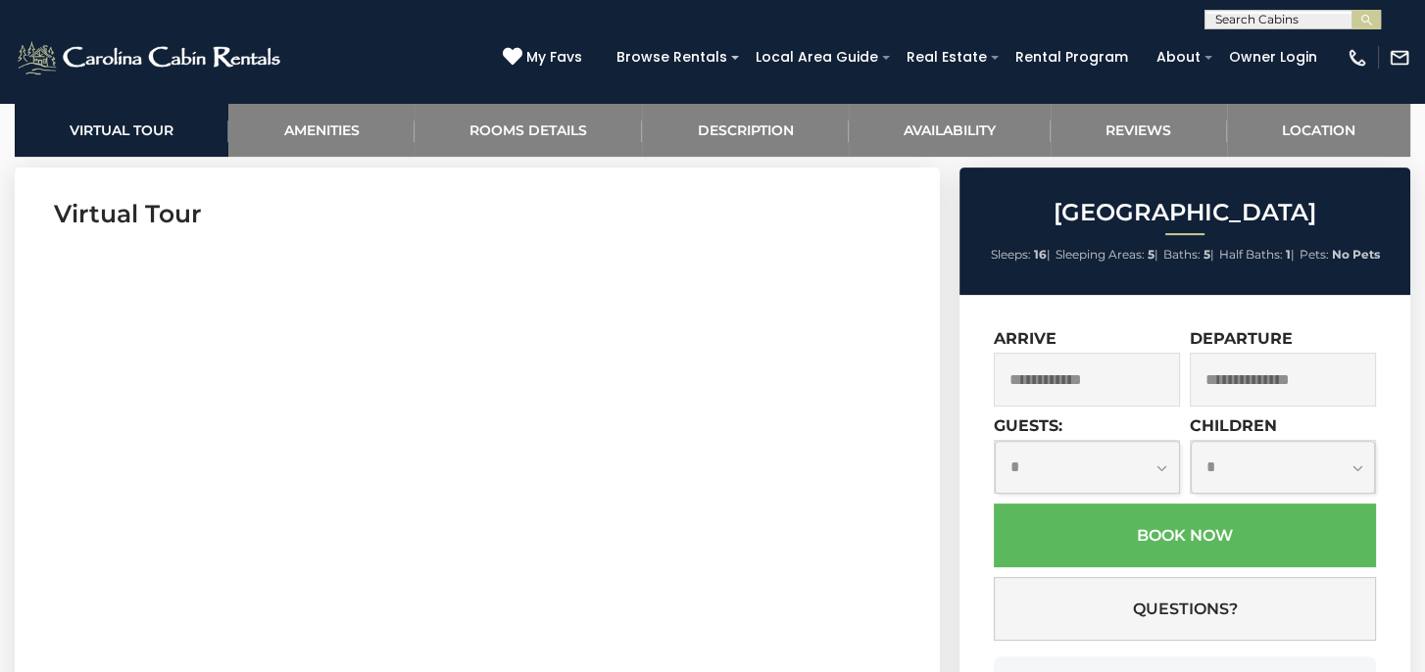
click at [1080, 387] on input "text" at bounding box center [1087, 380] width 186 height 54
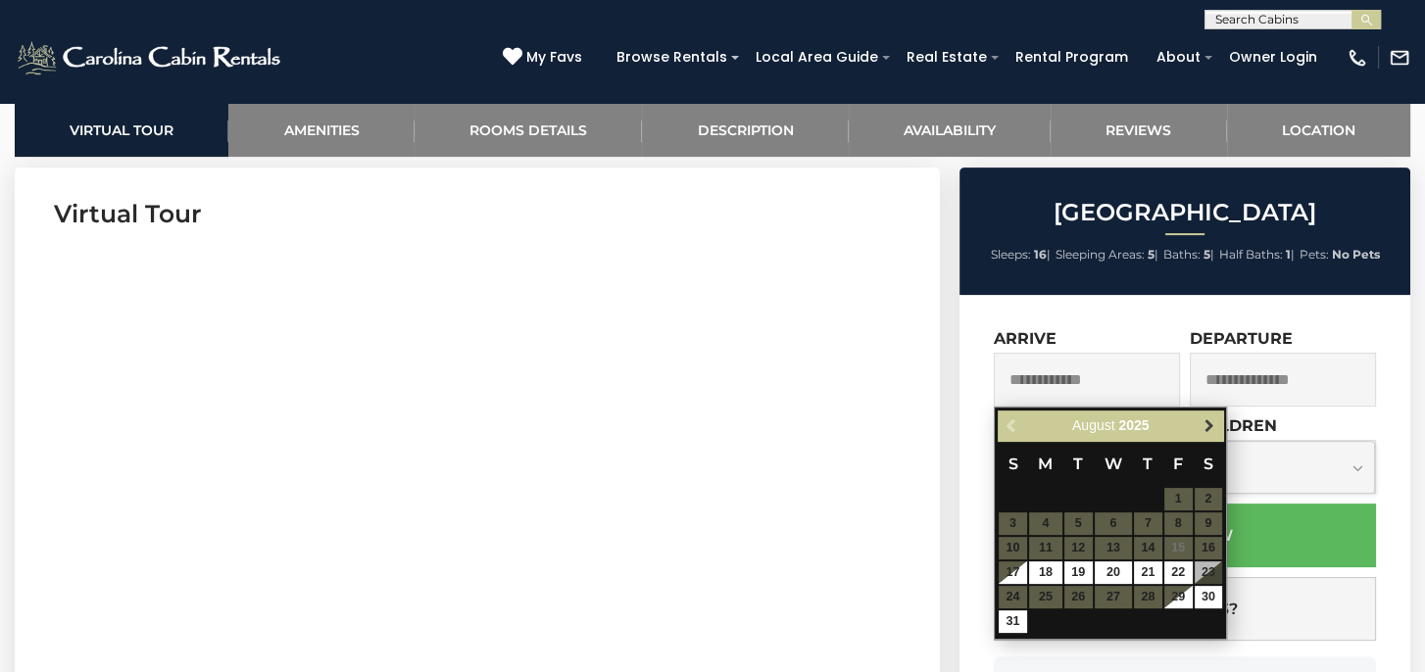
click at [1204, 423] on span "Next" at bounding box center [1209, 426] width 16 height 16
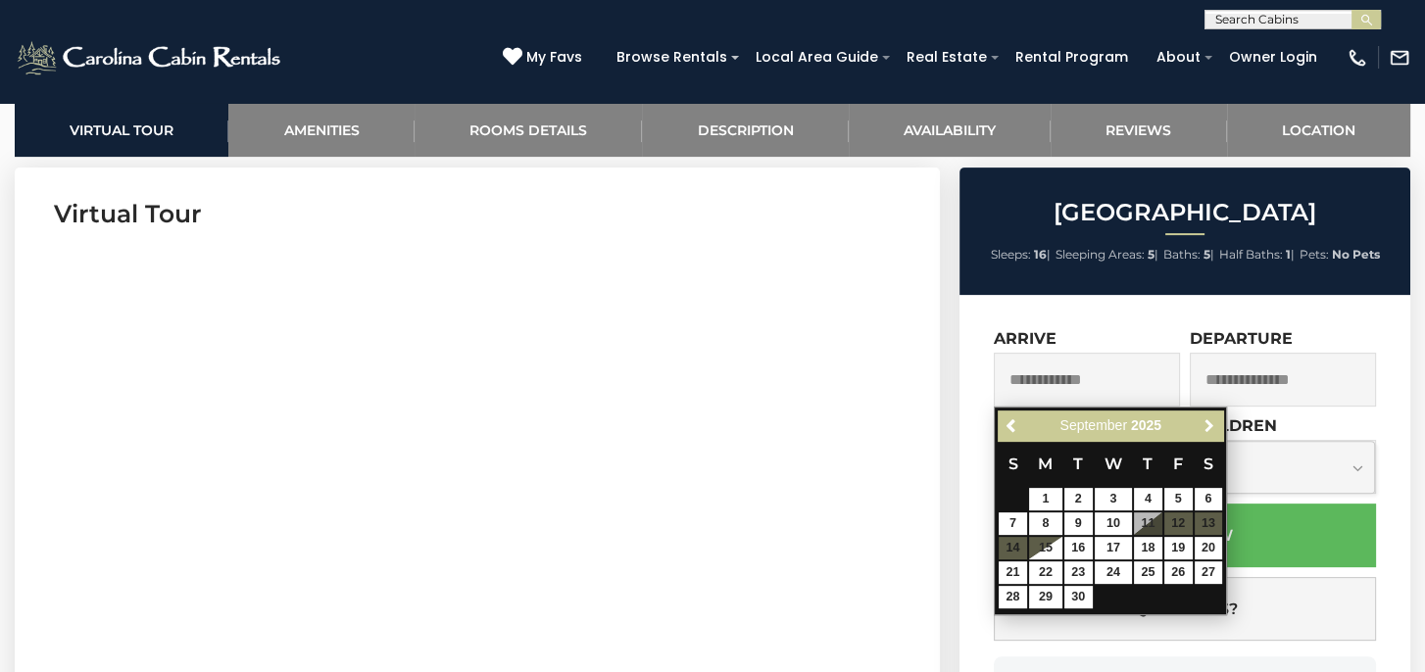
click at [1205, 422] on span "Next" at bounding box center [1209, 426] width 16 height 16
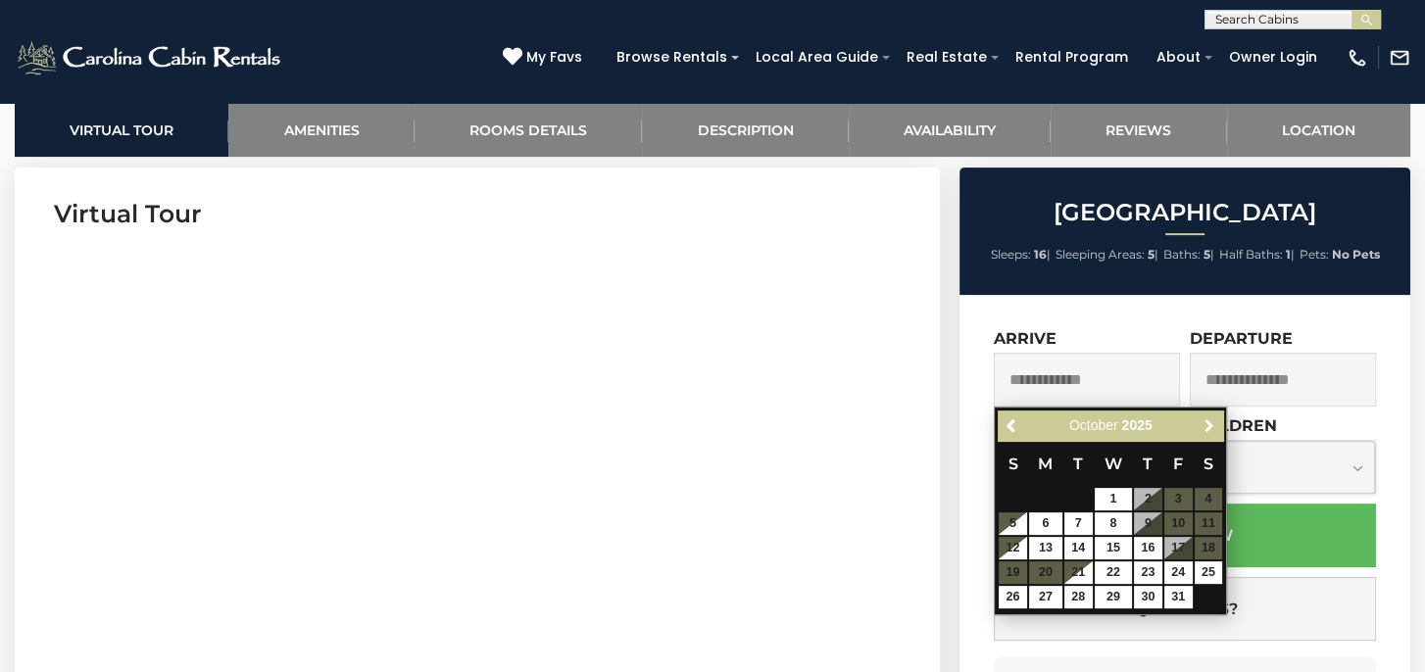
click at [1205, 422] on span "Next" at bounding box center [1209, 426] width 16 height 16
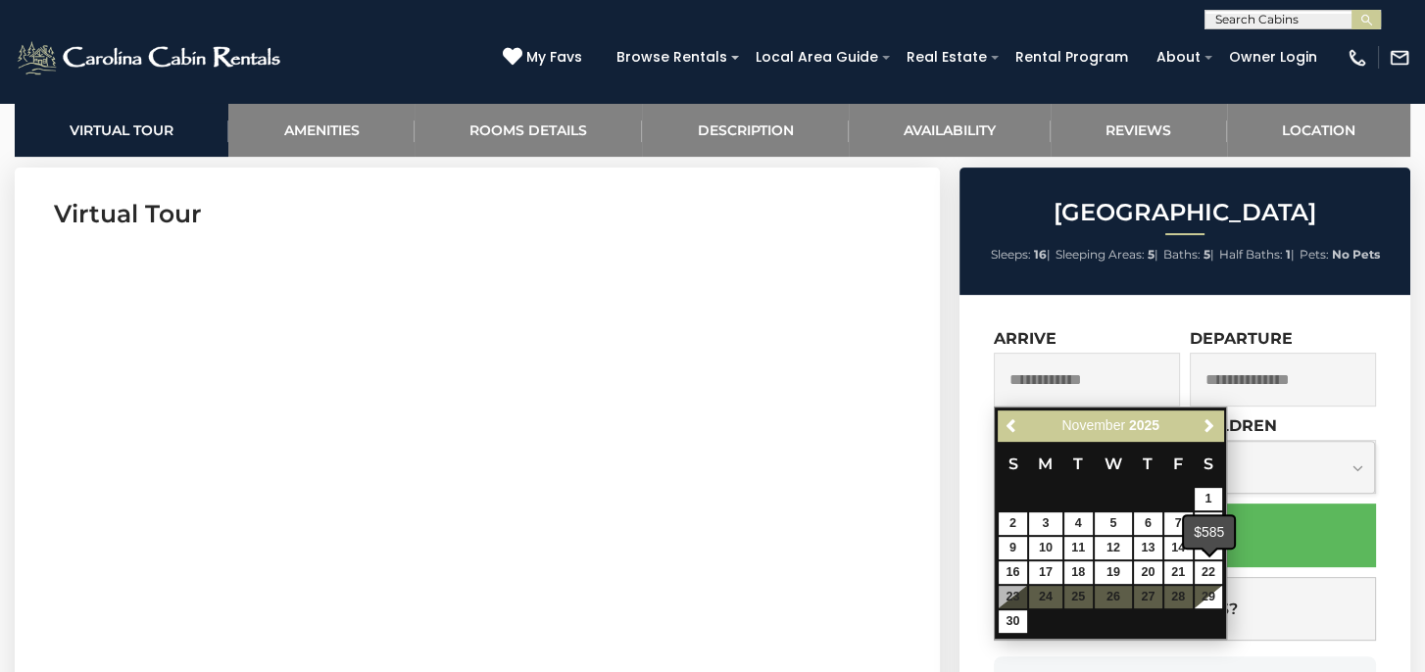
click at [1213, 547] on div "$585" at bounding box center [1209, 531] width 50 height 31
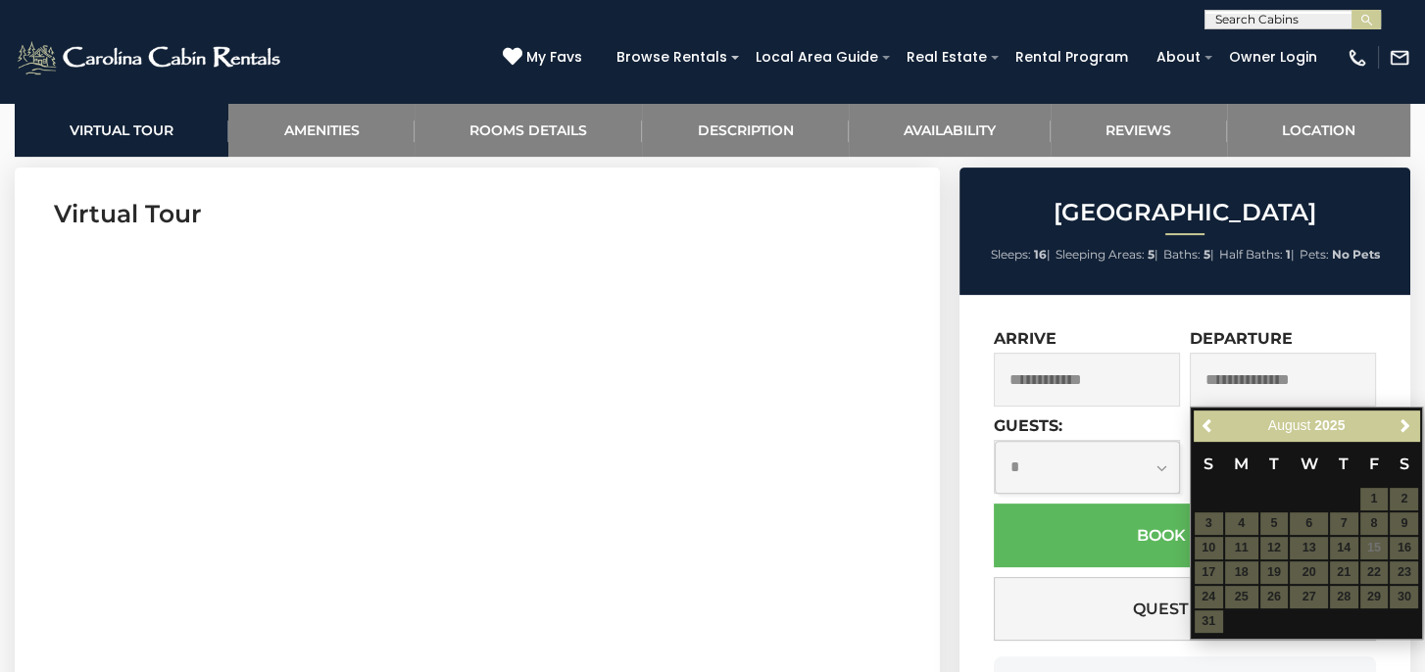
click at [1095, 375] on input "text" at bounding box center [1087, 380] width 186 height 54
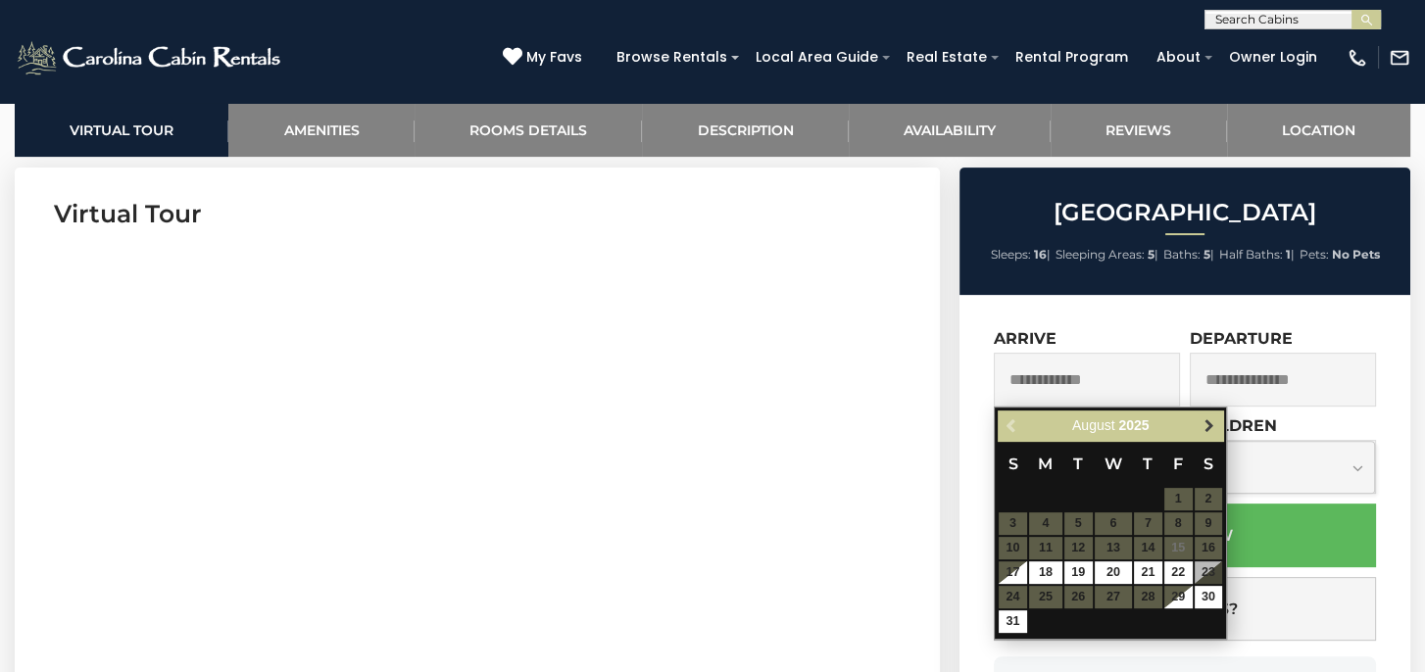
click at [1211, 427] on span "Next" at bounding box center [1209, 426] width 16 height 16
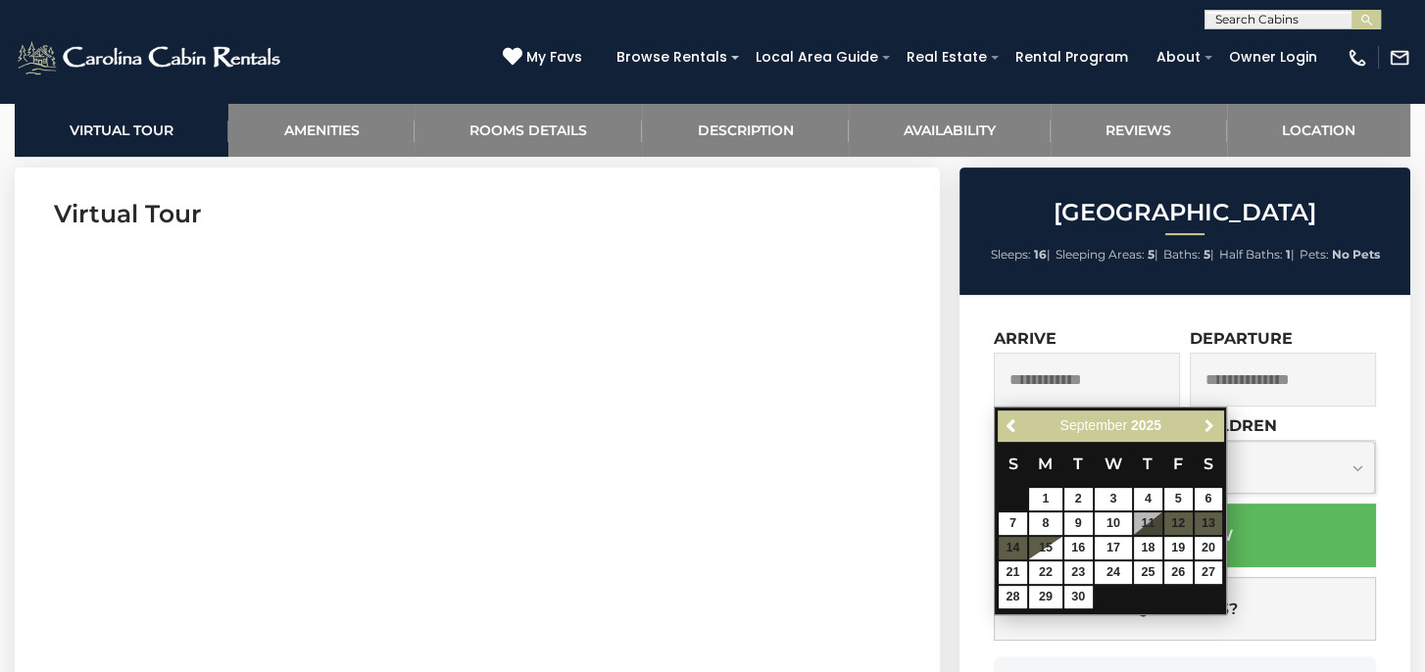
click at [1211, 427] on span "Next" at bounding box center [1209, 426] width 16 height 16
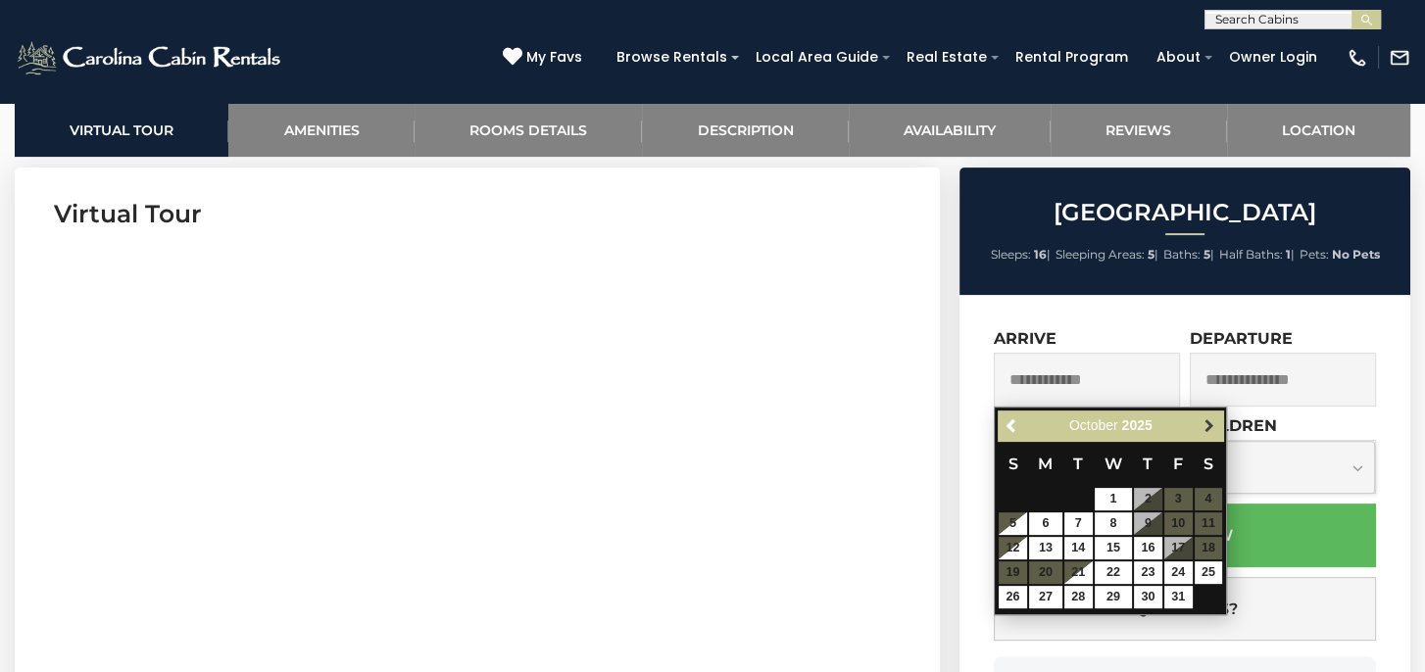
click at [1211, 427] on span "Next" at bounding box center [1209, 426] width 16 height 16
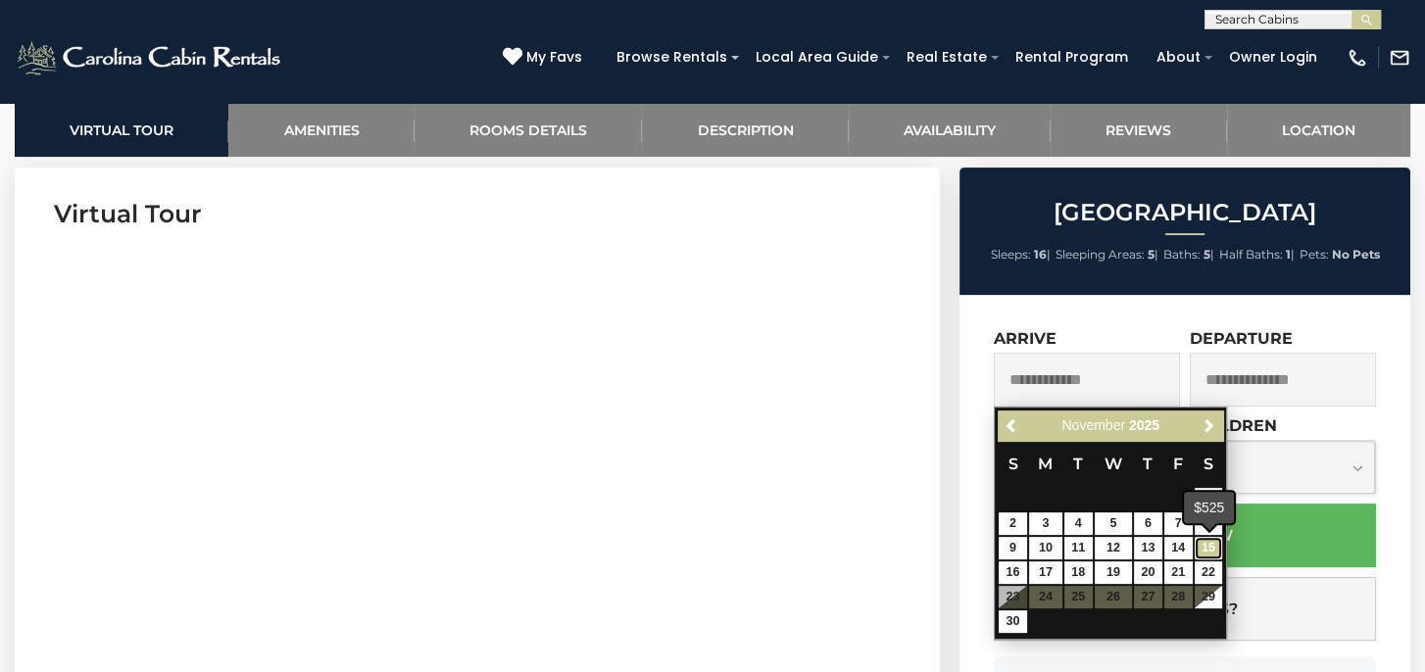
click at [1214, 549] on link "15" at bounding box center [1208, 548] width 28 height 23
type input "**********"
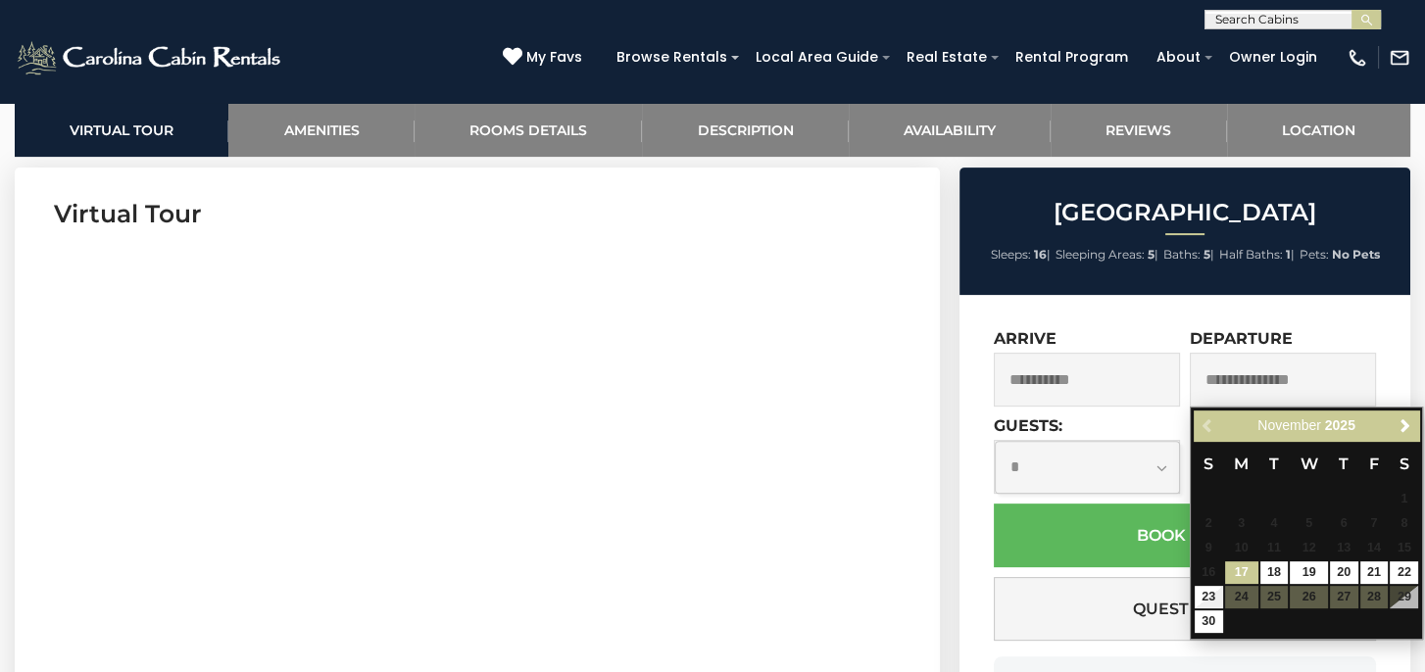
click at [1290, 378] on input "text" at bounding box center [1283, 380] width 186 height 54
click at [1204, 594] on link "23" at bounding box center [1208, 597] width 28 height 23
type input "**********"
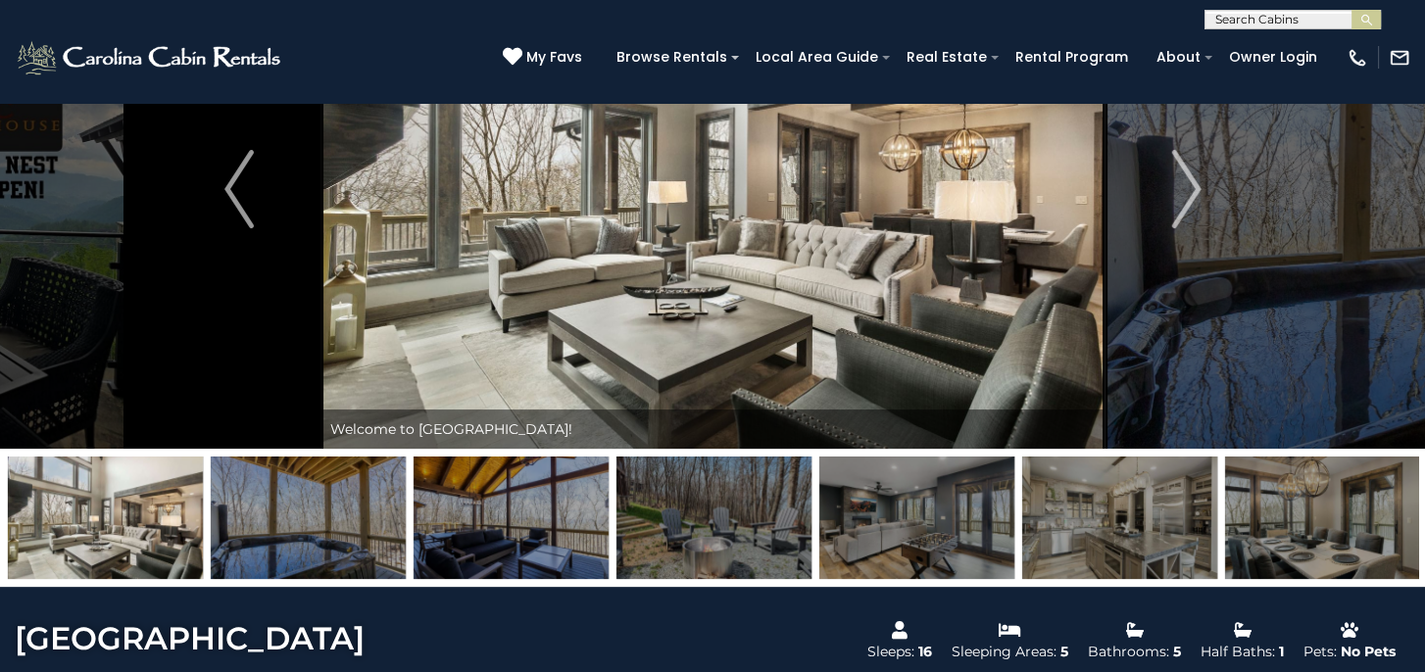
scroll to position [0, 0]
